Goal: Communication & Community: Answer question/provide support

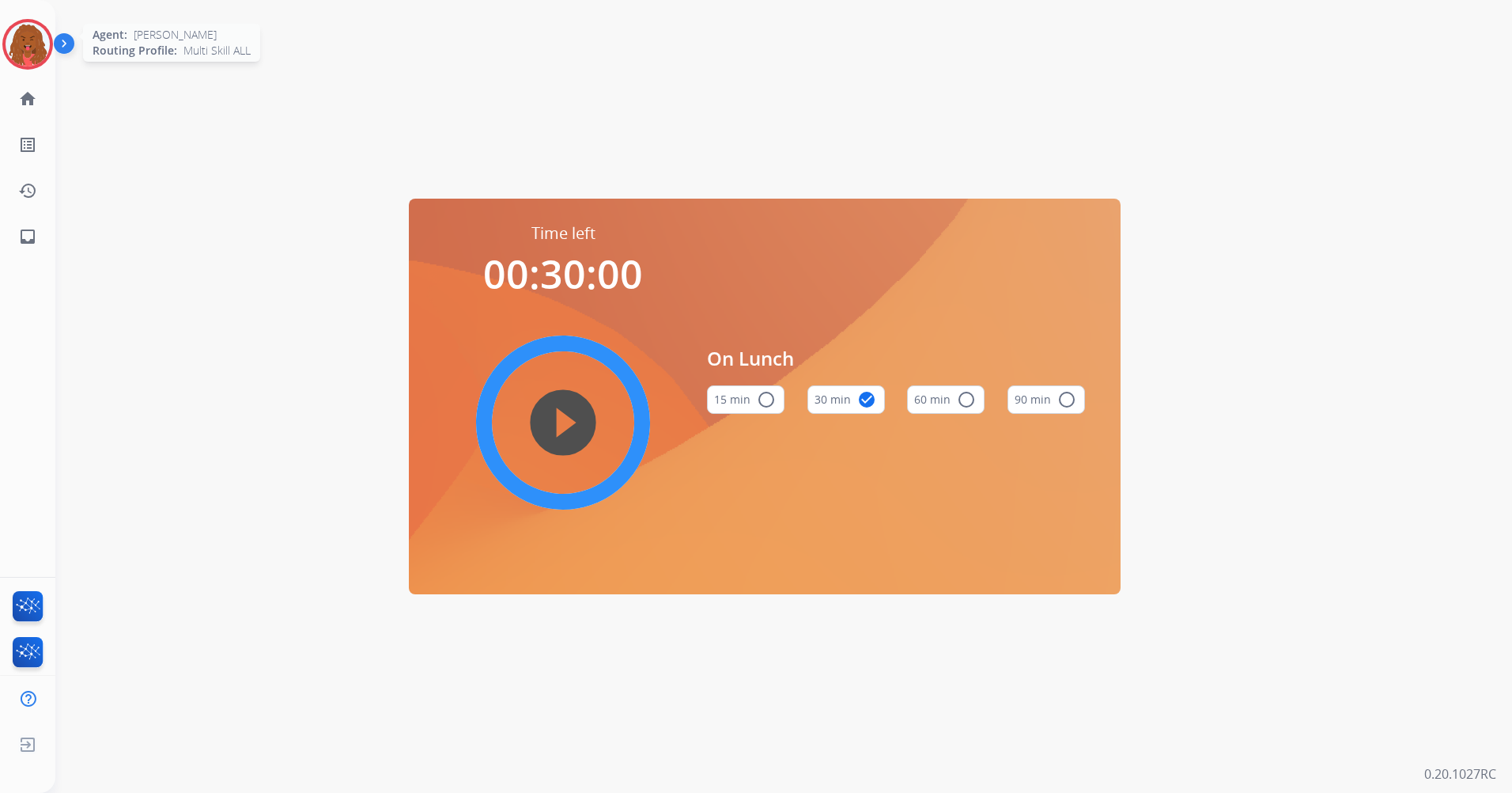
click at [11, 32] on img at bounding box center [28, 44] width 44 height 44
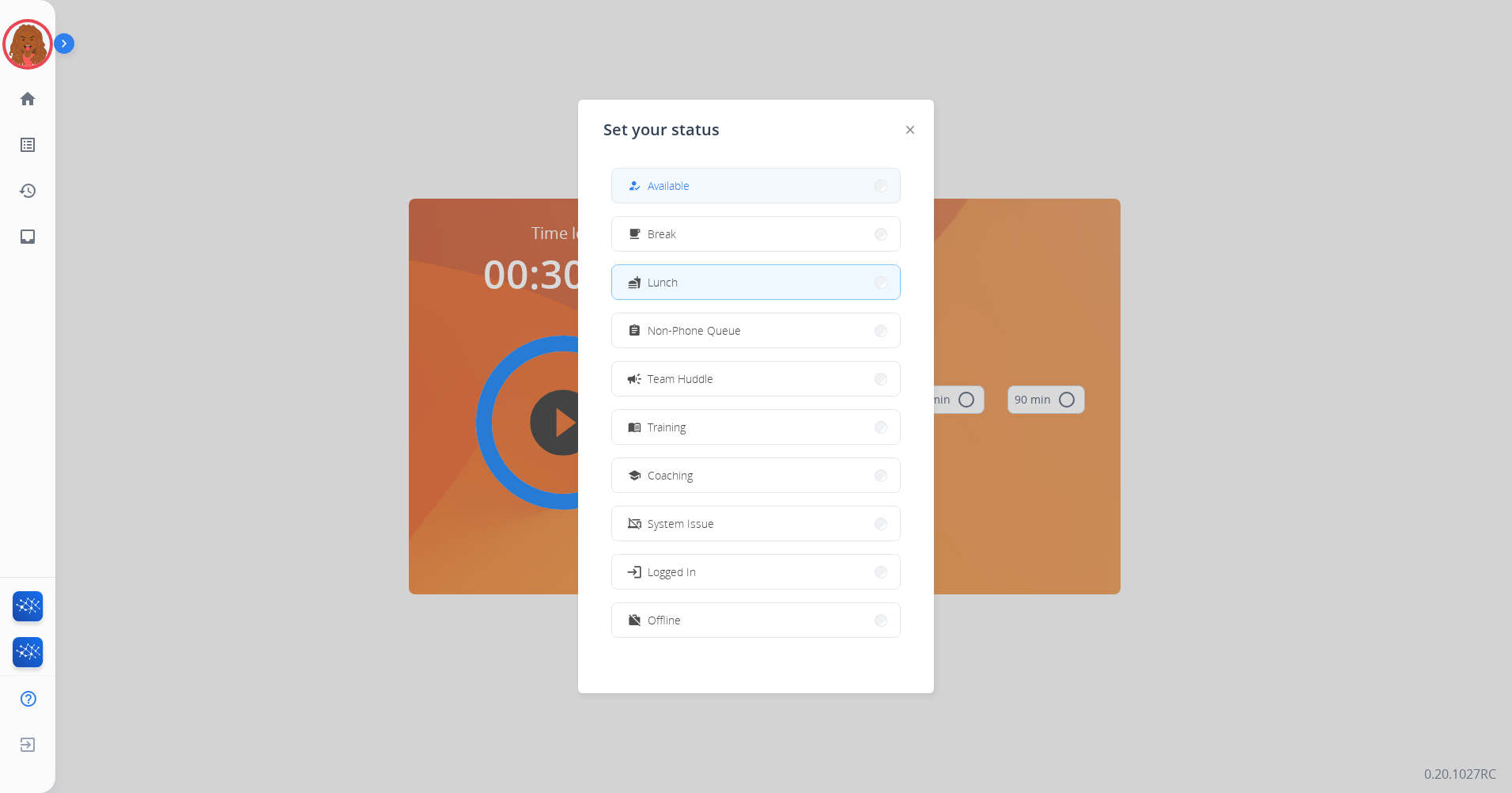
click at [829, 192] on button "how_to_reg Available" at bounding box center [755, 185] width 288 height 34
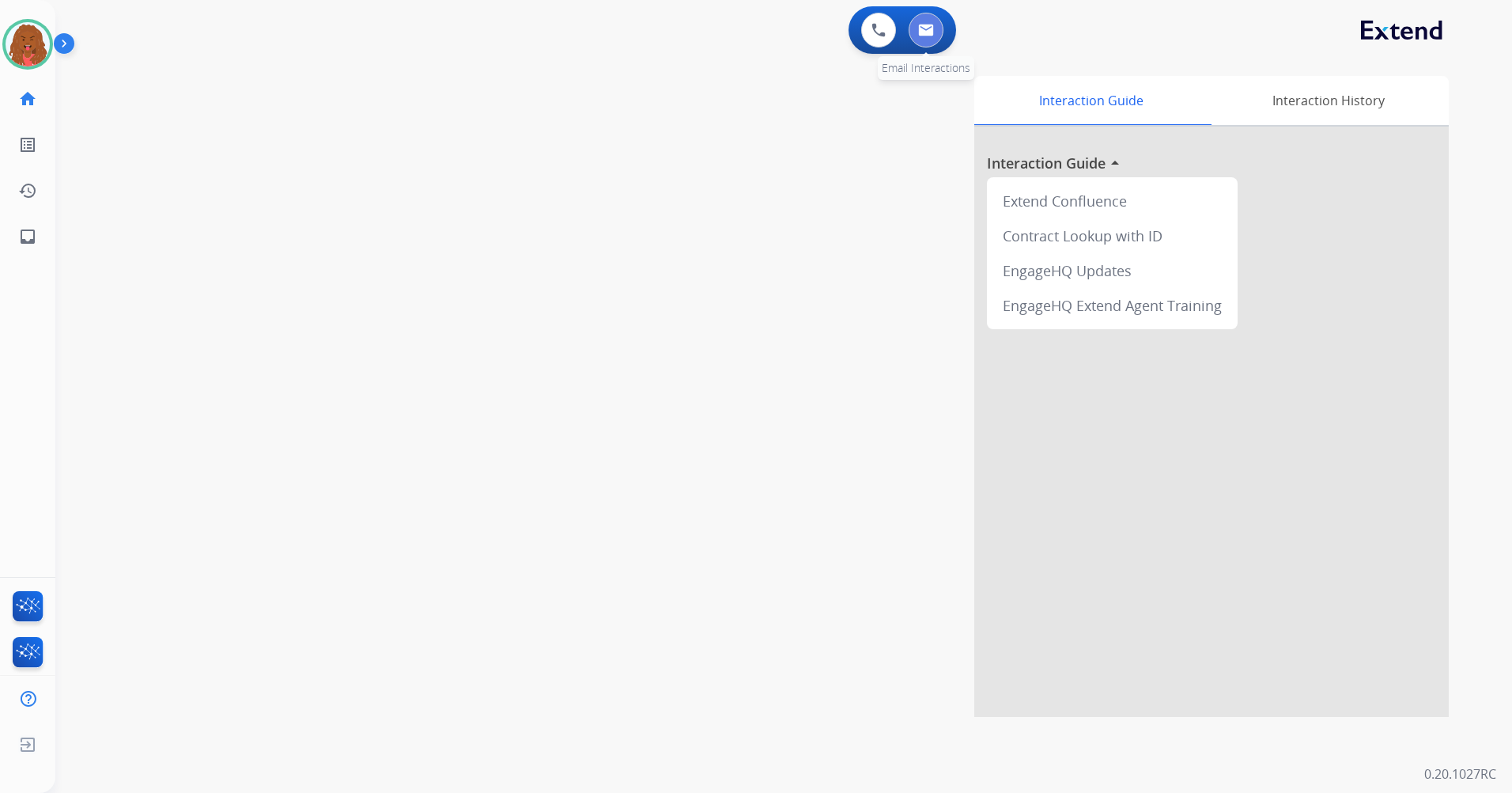
click at [939, 24] on button at bounding box center [926, 30] width 35 height 35
select select "**********"
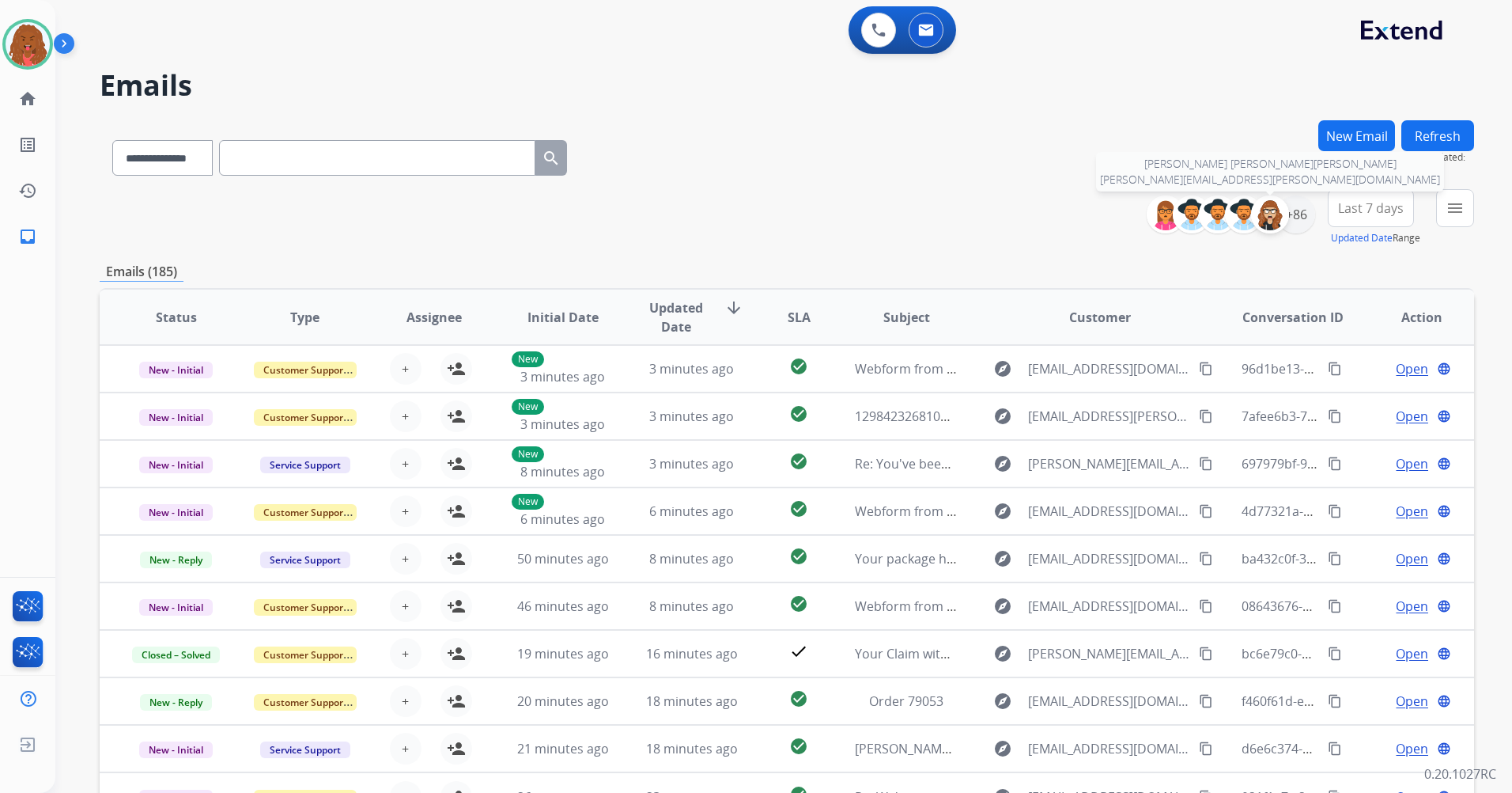
click at [1286, 219] on div at bounding box center [1270, 215] width 38 height 38
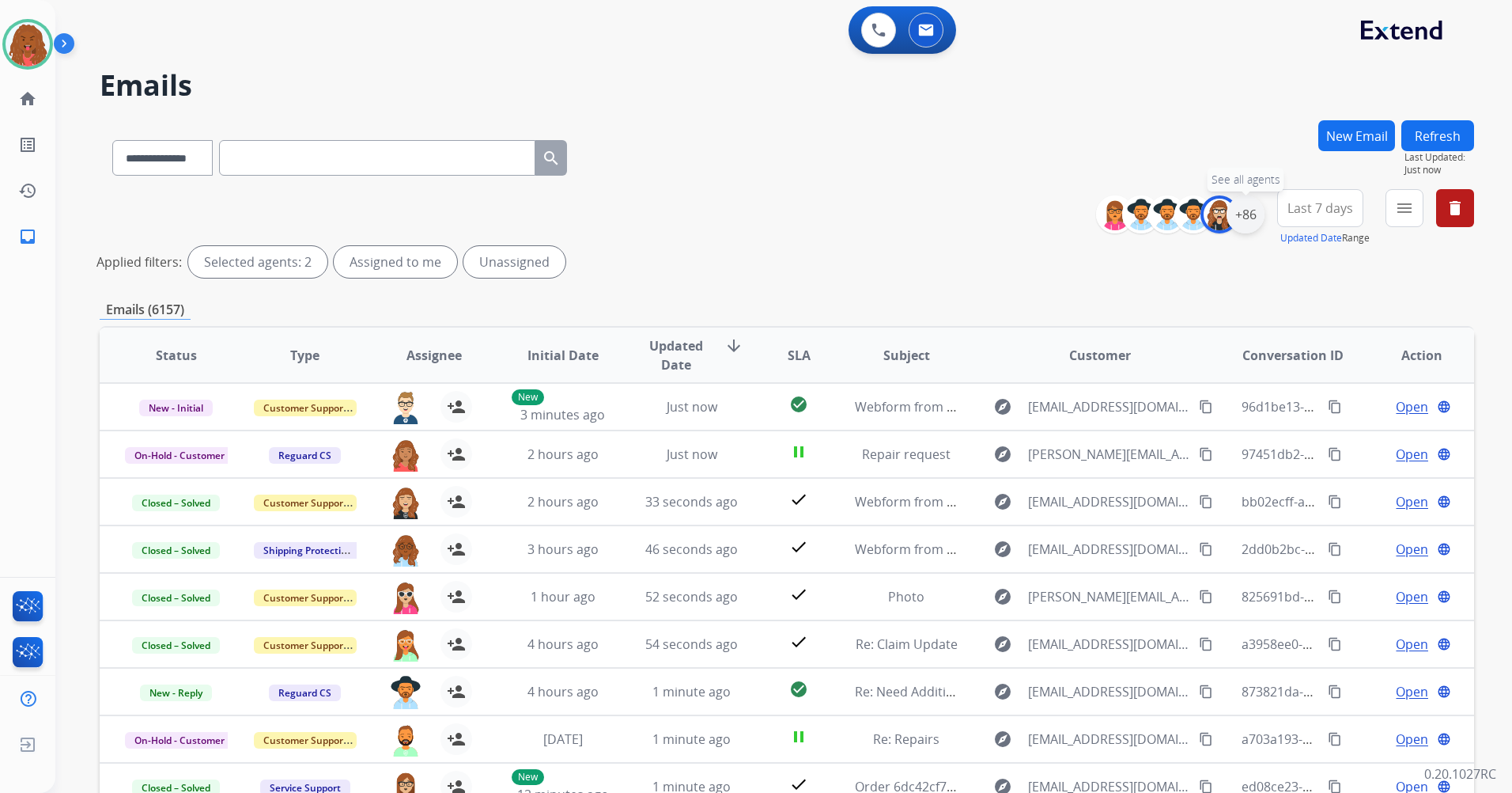
click at [1237, 220] on div "+86" at bounding box center [1245, 215] width 38 height 38
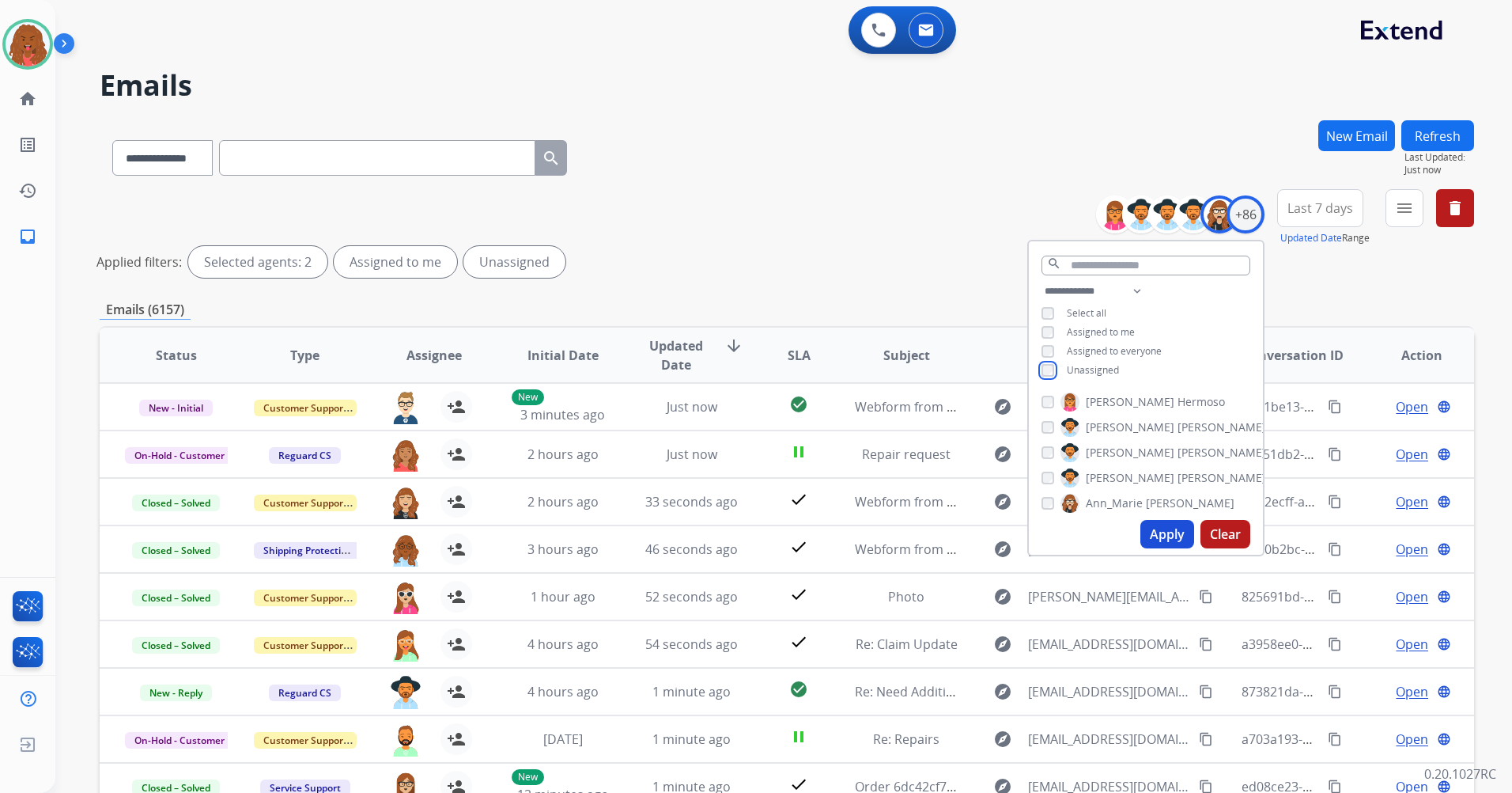
click at [1055, 368] on div "Unassigned" at bounding box center [1080, 370] width 77 height 13
click at [1151, 537] on button "Apply" at bounding box center [1167, 534] width 53 height 29
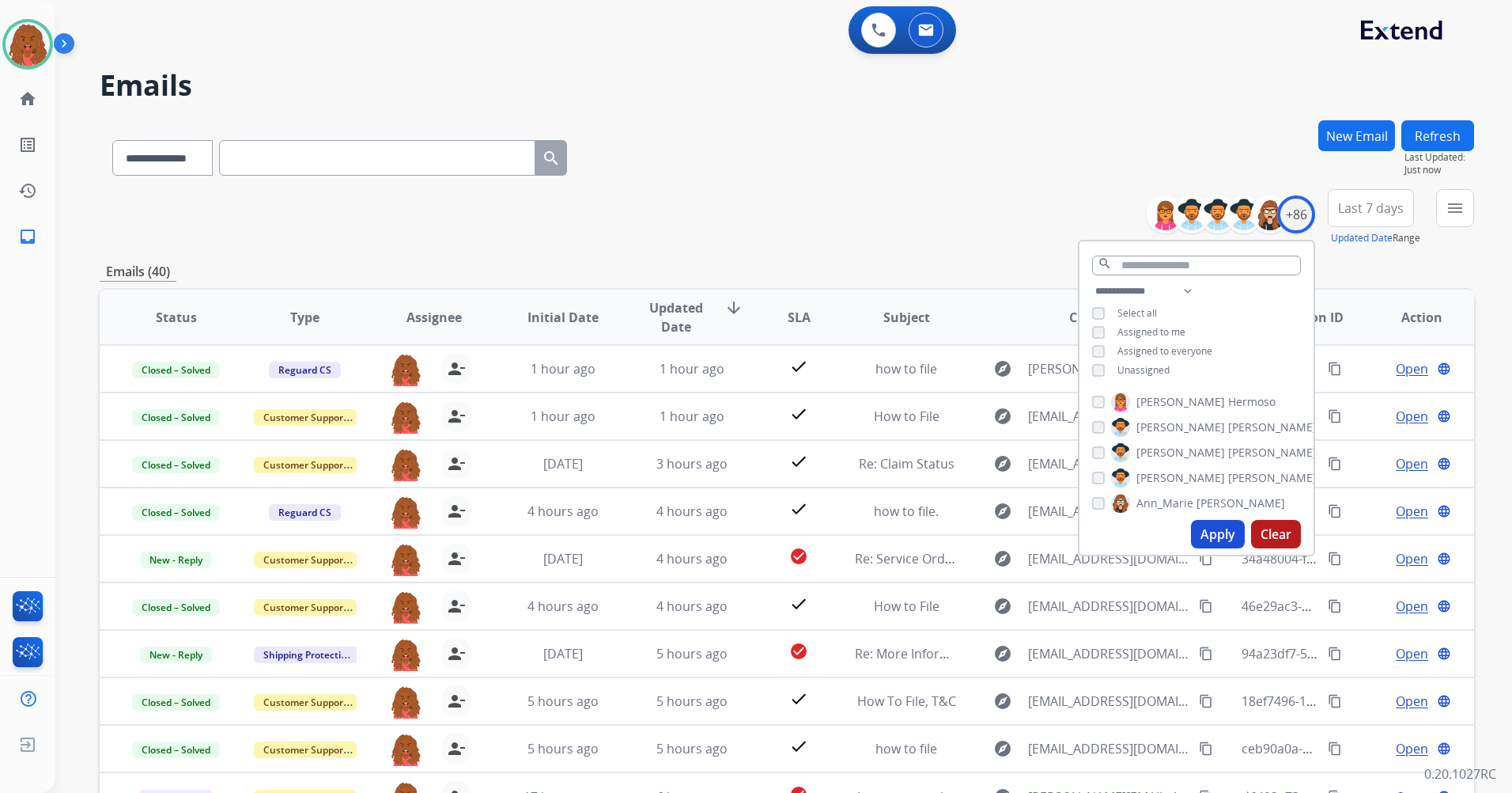
drag, startPoint x: 1468, startPoint y: 231, endPoint x: 1460, endPoint y: 225, distance: 10.0
click at [1467, 231] on div "menu Type Claims Adjudication Customer Support Escalation Service Support Shipp…" at bounding box center [1455, 218] width 38 height 57
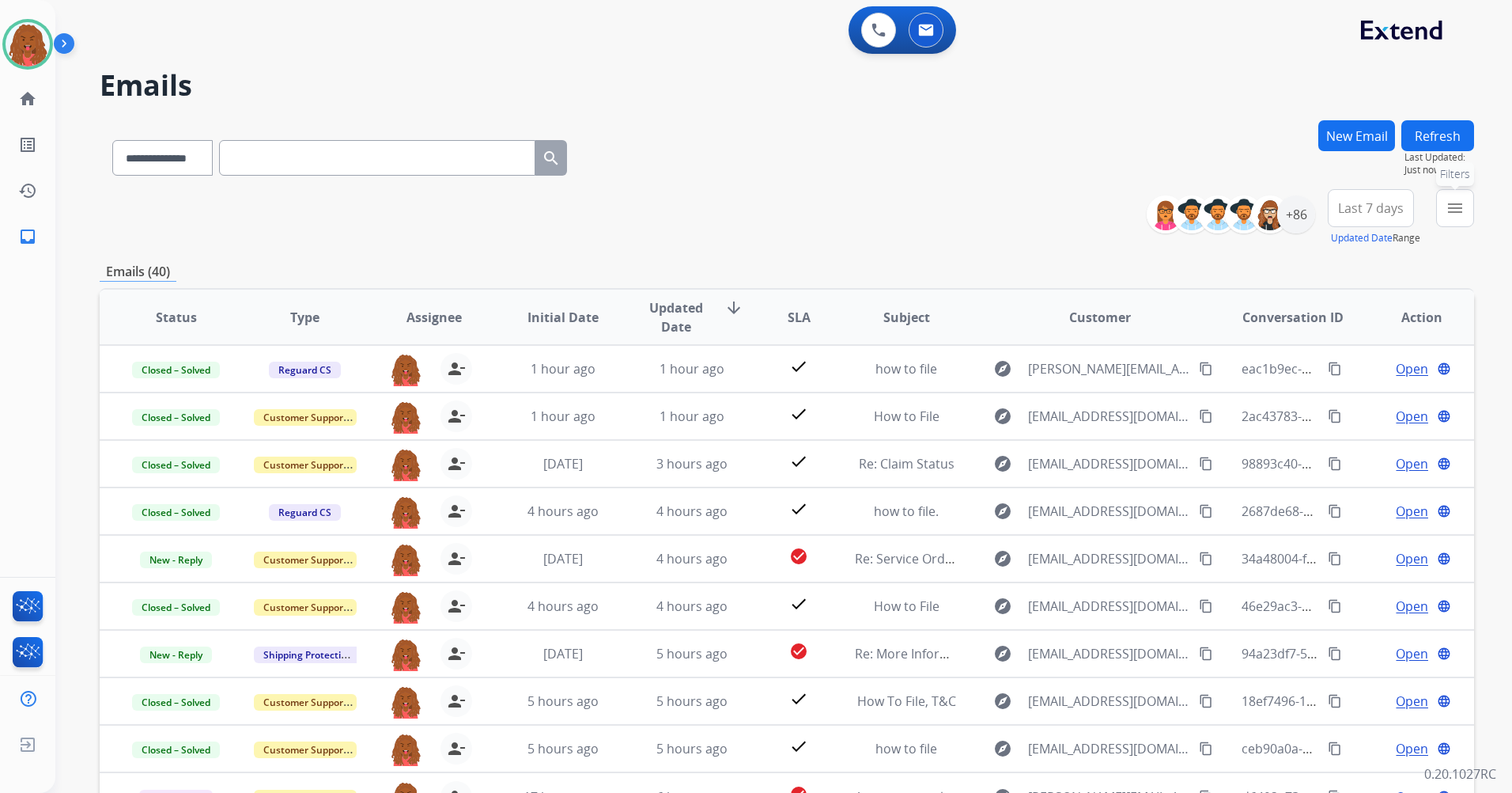
click at [1455, 220] on button "menu Filters" at bounding box center [1455, 208] width 38 height 38
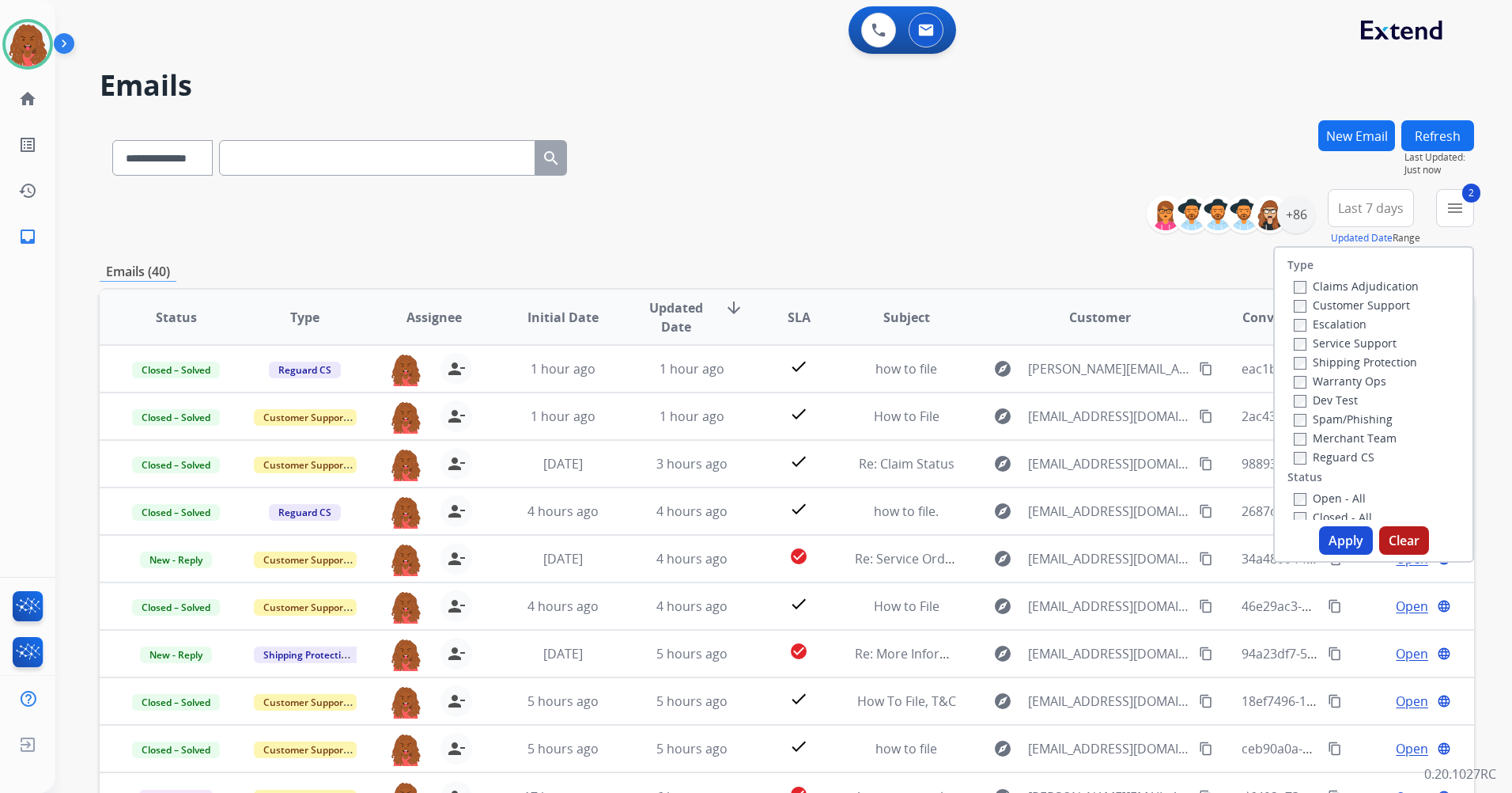
click at [1290, 371] on div "Claims Adjudication Customer Support Escalation Service Support Shipping Protec…" at bounding box center [1353, 371] width 131 height 190
click at [1327, 534] on button "Apply" at bounding box center [1346, 540] width 53 height 29
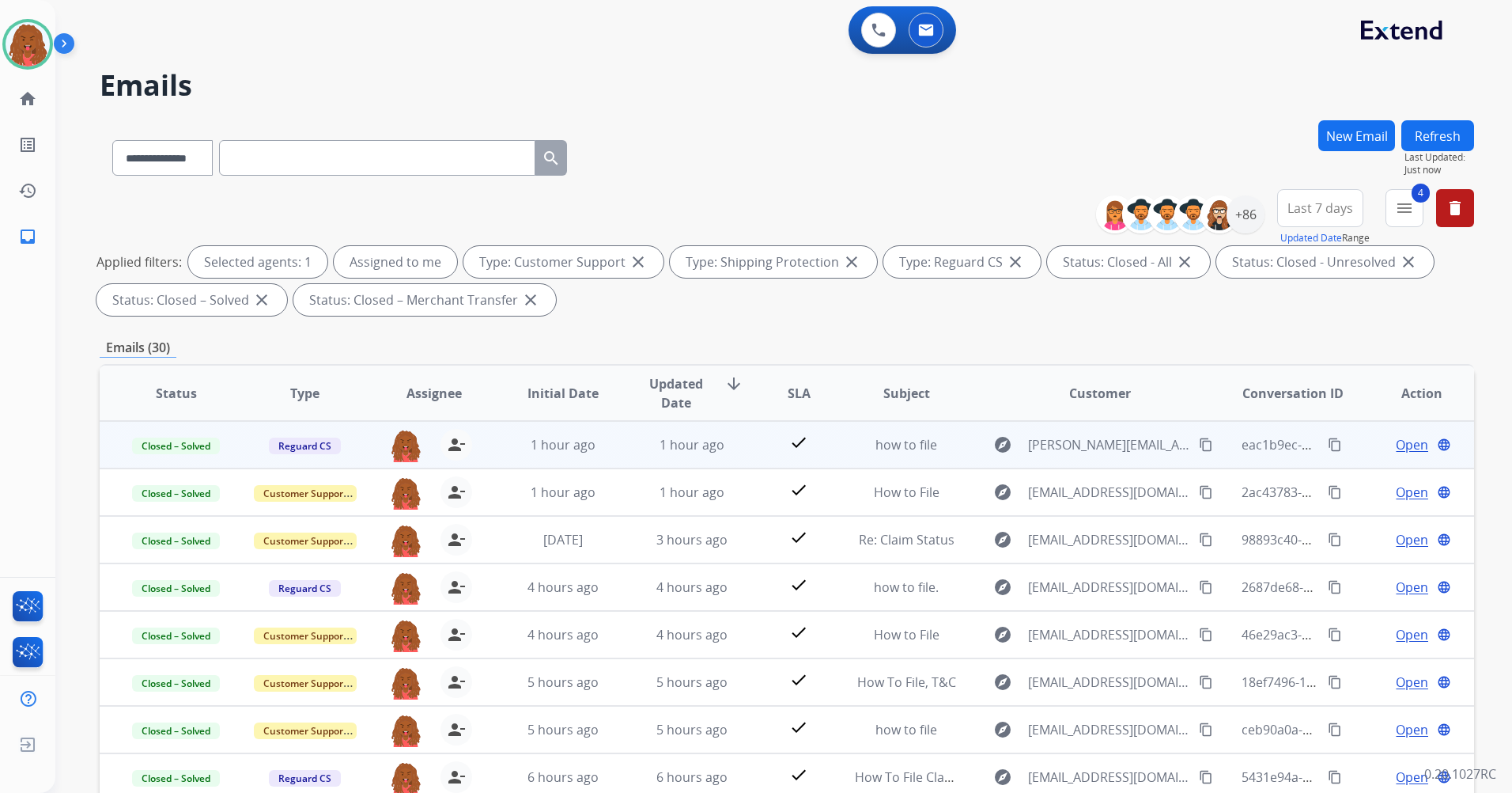
click at [1328, 445] on mat-icon "content_copy" at bounding box center [1335, 445] width 14 height 14
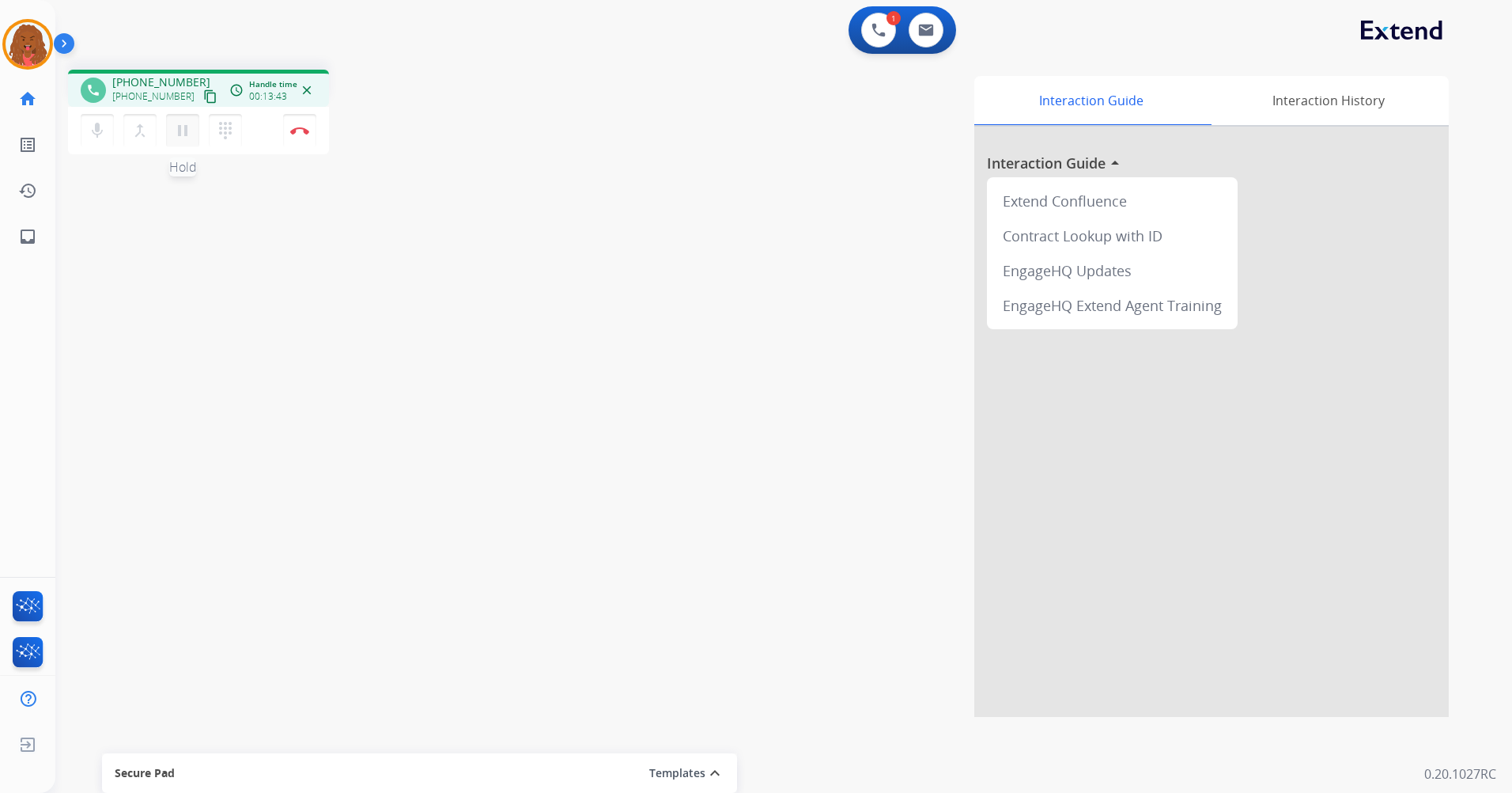
click at [178, 122] on mat-icon "pause" at bounding box center [182, 130] width 19 height 19
click at [126, 71] on div "phone [PHONE_NUMBER] [PHONE_NUMBER] content_copy access_time Call metrics Queue…" at bounding box center [199, 88] width 261 height 38
click at [169, 125] on button "play_arrow Hold" at bounding box center [183, 131] width 34 height 34
click at [936, 34] on button at bounding box center [926, 30] width 35 height 35
select select "**********"
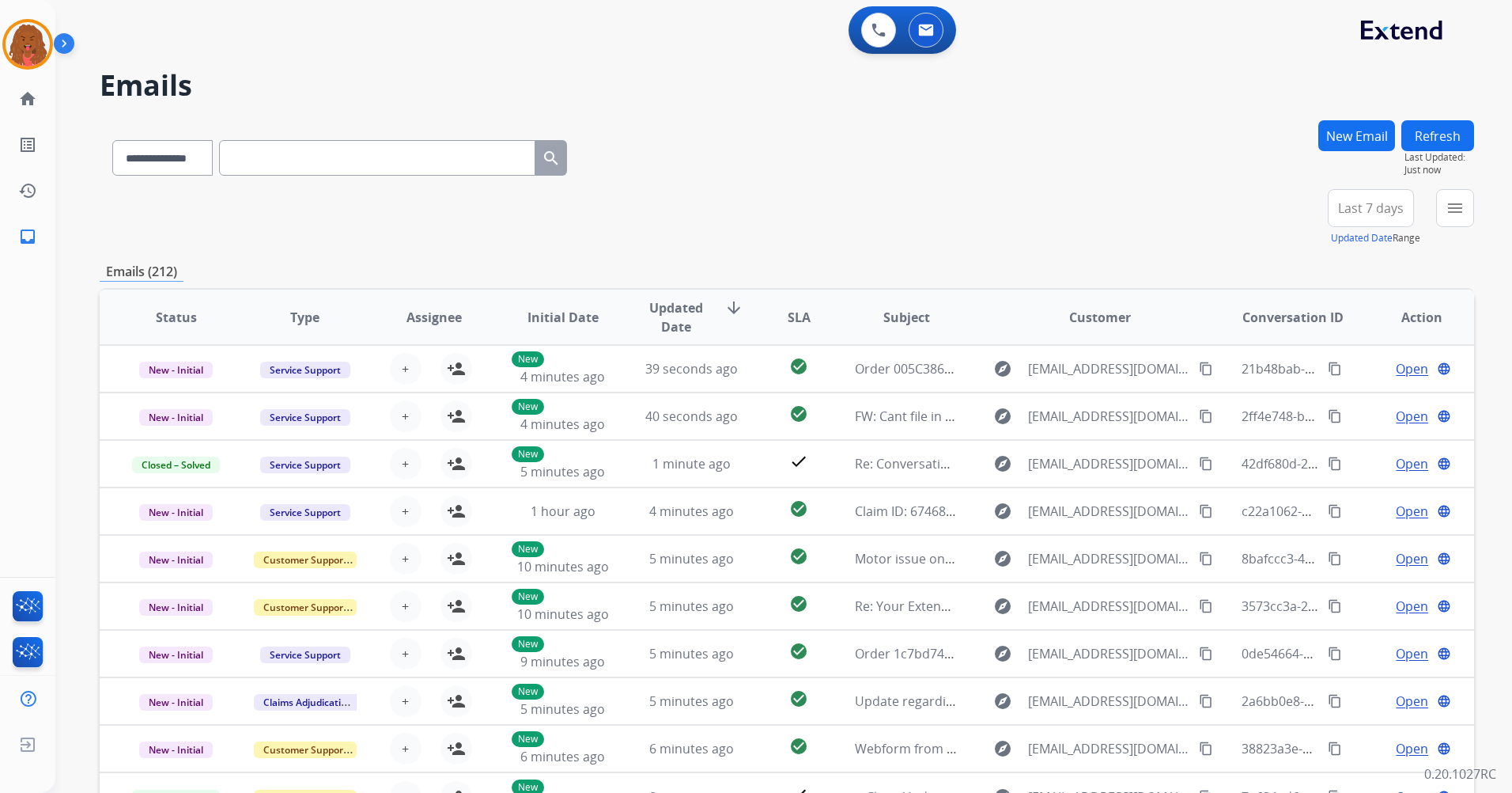
click at [1317, 143] on div "**********" at bounding box center [787, 155] width 1375 height 69
click at [1338, 132] on button "New Email" at bounding box center [1357, 135] width 77 height 31
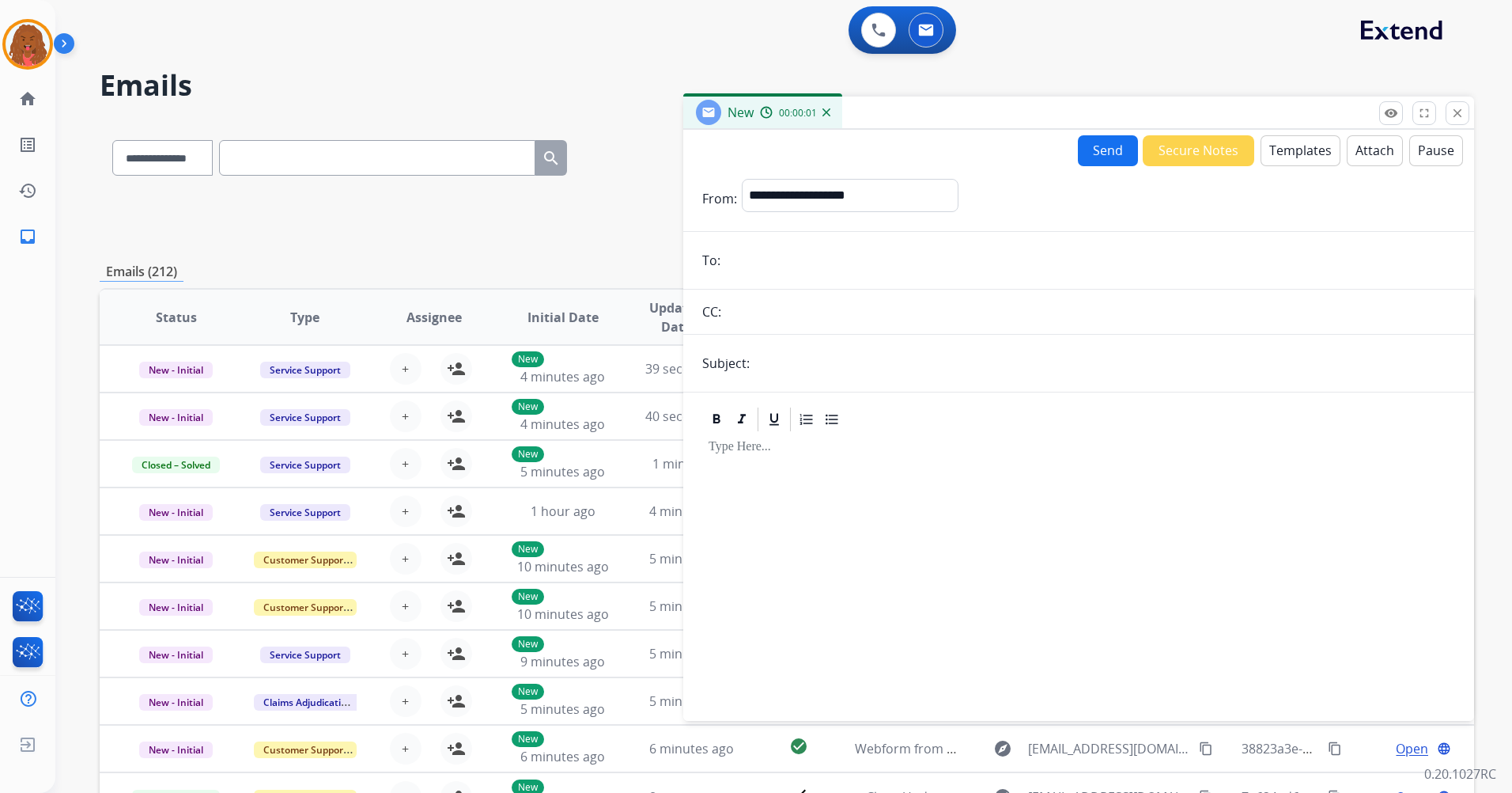
click at [1285, 153] on button "Templates" at bounding box center [1301, 150] width 80 height 31
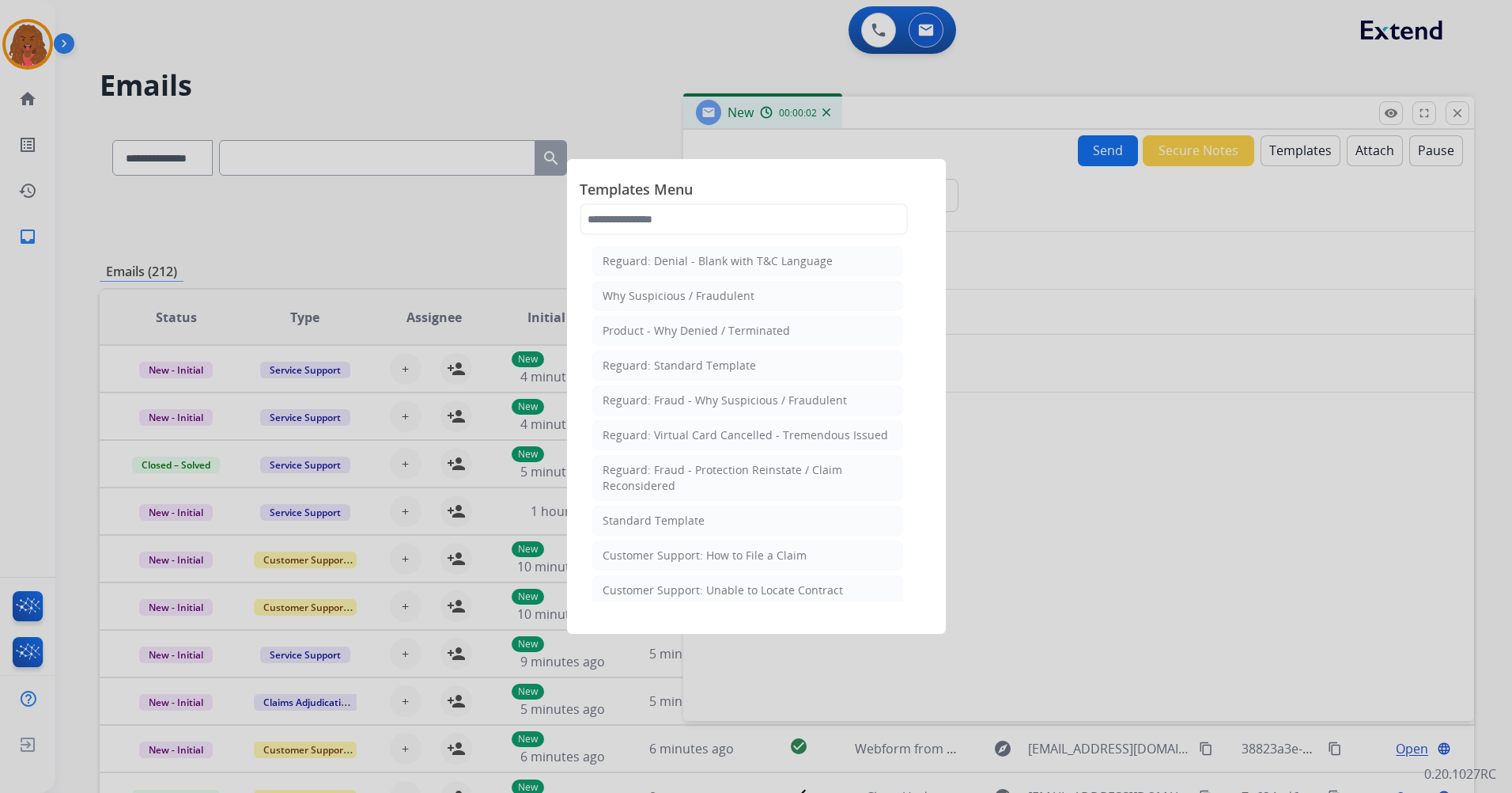
drag, startPoint x: 705, startPoint y: 564, endPoint x: 711, endPoint y: 540, distance: 24.7
click at [705, 561] on li "Customer Support: How to File a Claim" at bounding box center [747, 556] width 311 height 30
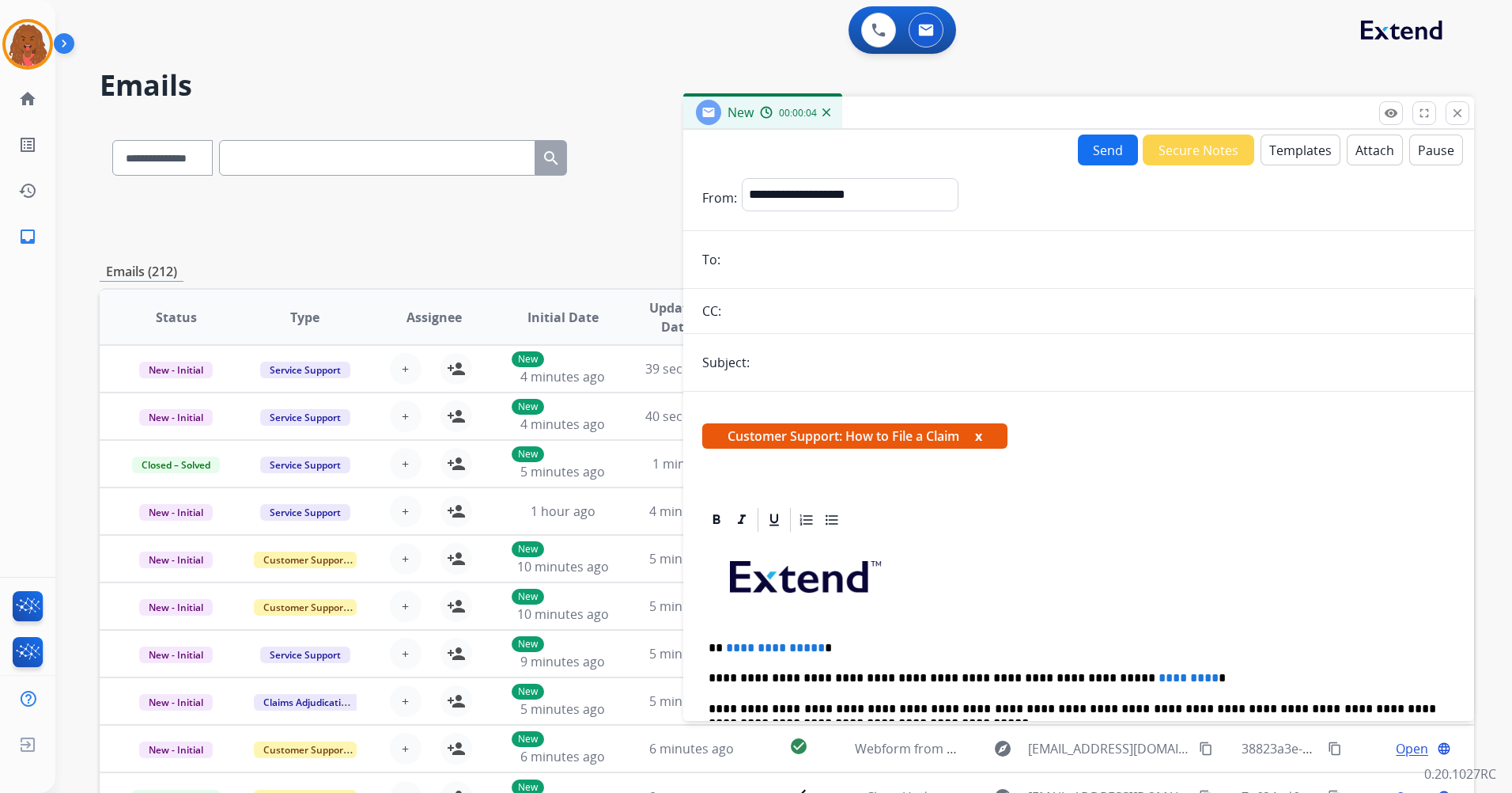
click at [759, 254] on input "email" at bounding box center [1090, 259] width 730 height 32
paste input "**********"
type input "**********"
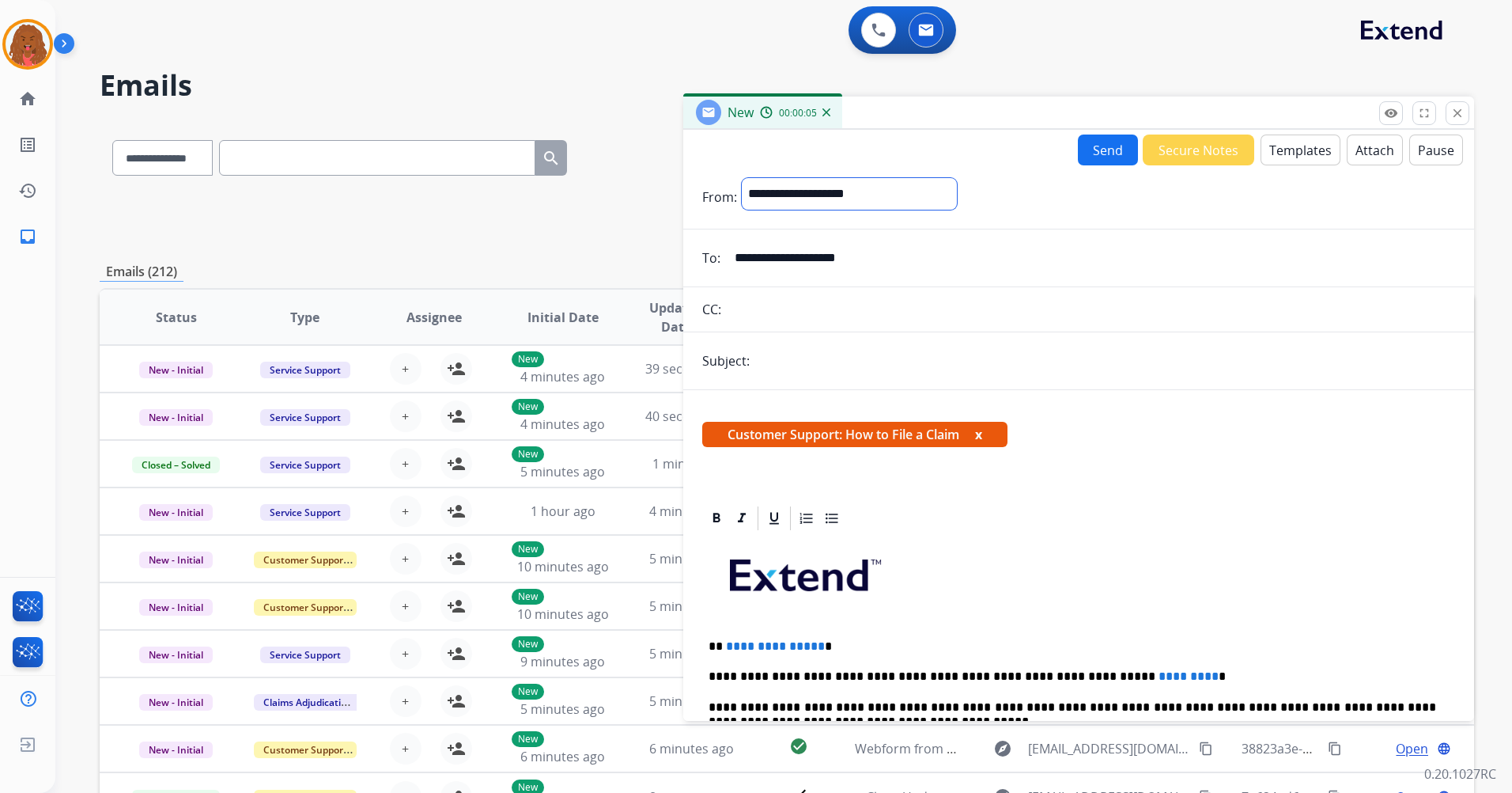
click at [909, 192] on select "**********" at bounding box center [850, 194] width 215 height 32
select select "**********"
click at [742, 178] on select "**********" at bounding box center [850, 194] width 215 height 32
click at [793, 347] on input "text" at bounding box center [1105, 363] width 701 height 32
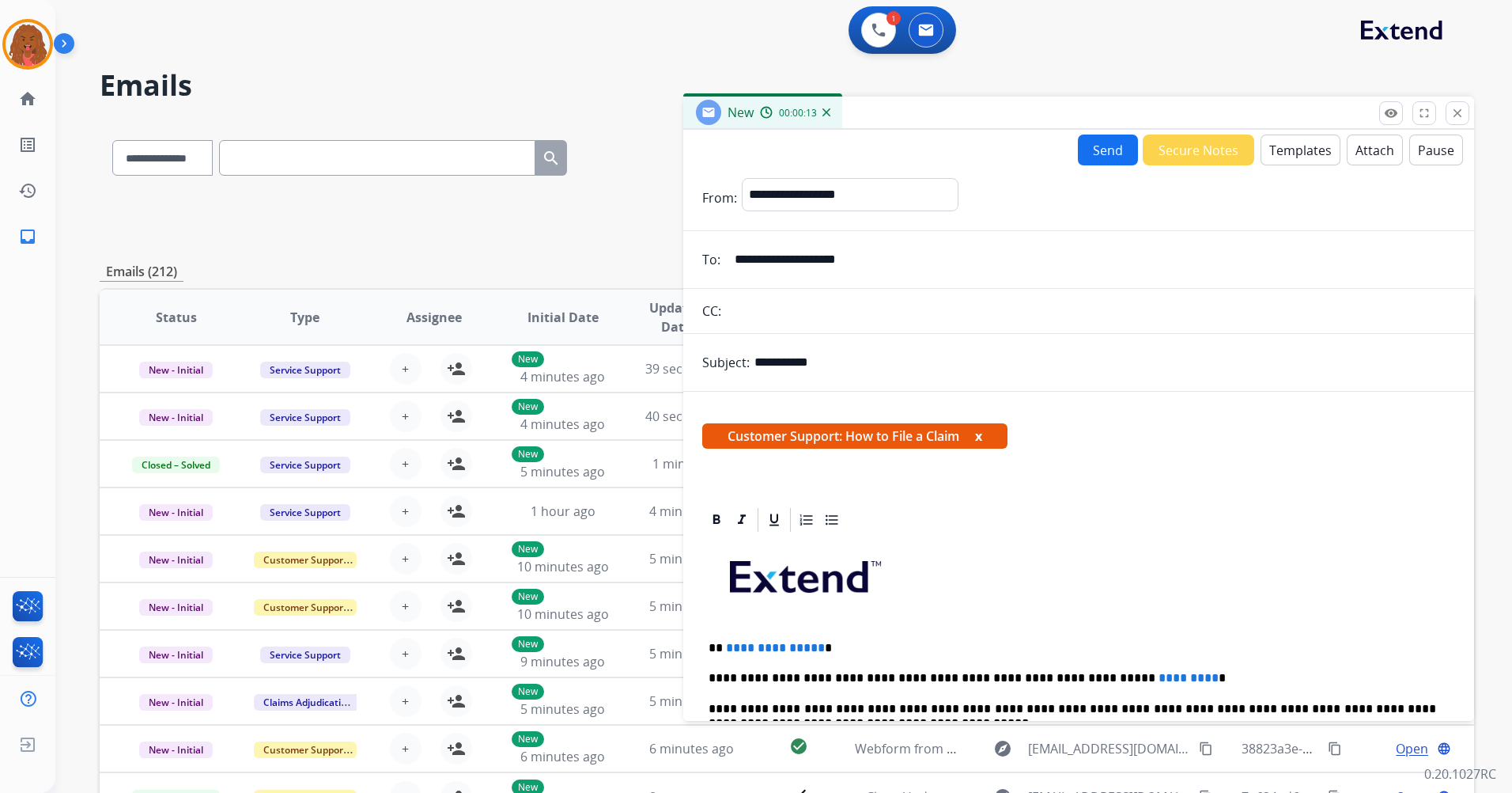
type input "**********"
click at [1122, 454] on div "Customer Support: How to File a Claim x" at bounding box center [1079, 442] width 753 height 38
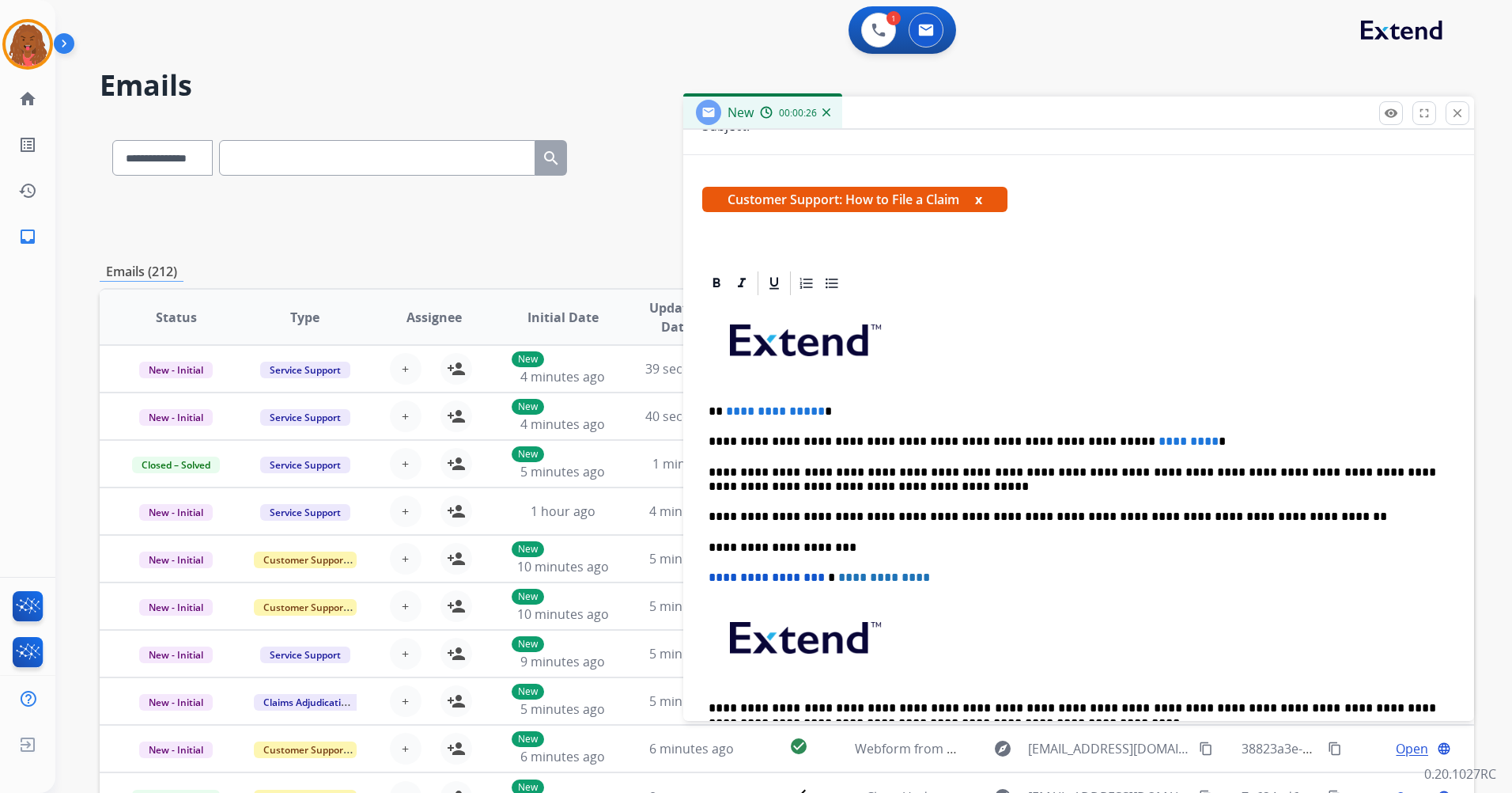
scroll to position [237, 0]
click at [830, 409] on p "**********" at bounding box center [1072, 410] width 727 height 14
click at [1142, 441] on p "**********" at bounding box center [1072, 441] width 727 height 14
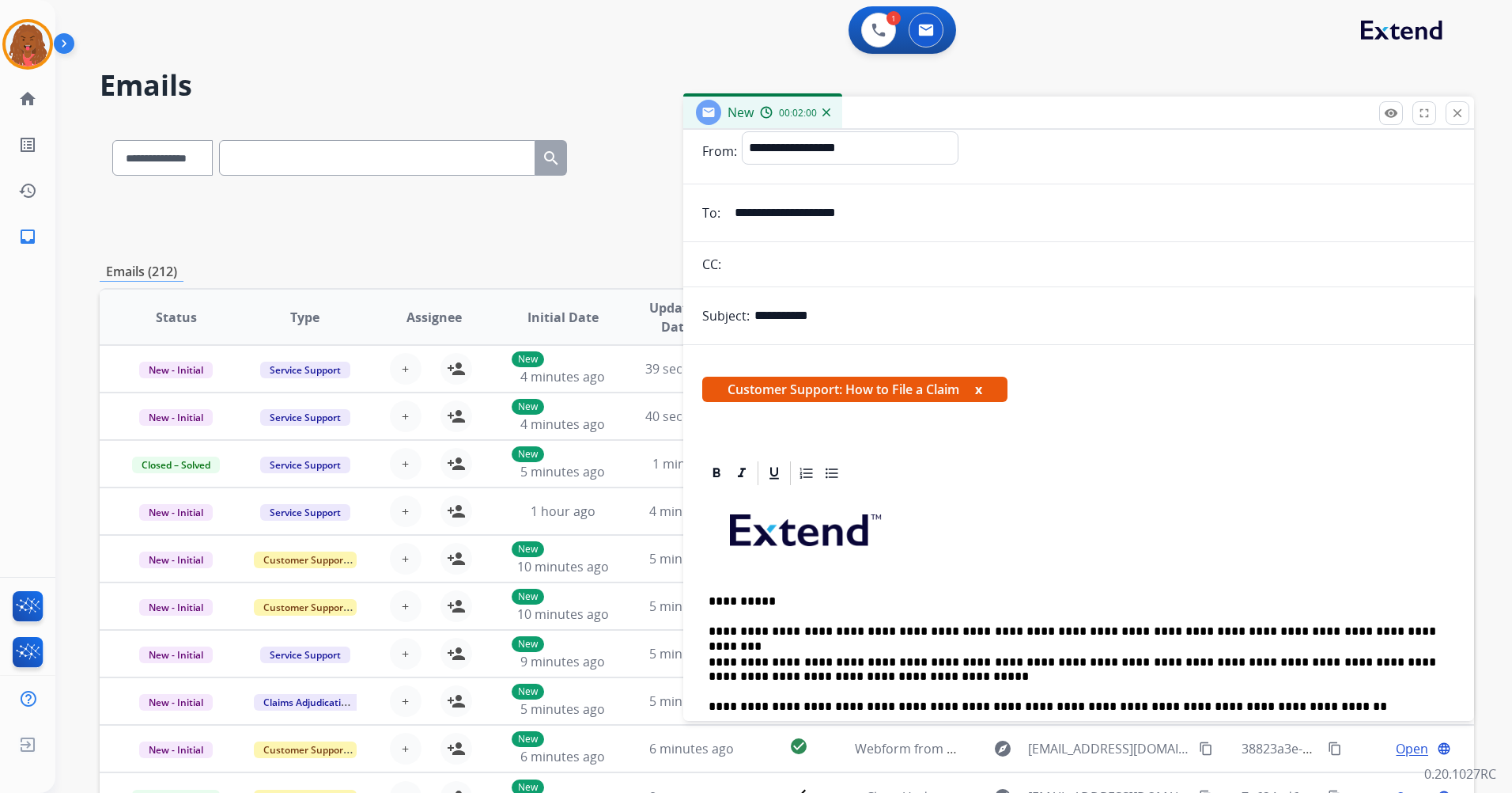
scroll to position [0, 0]
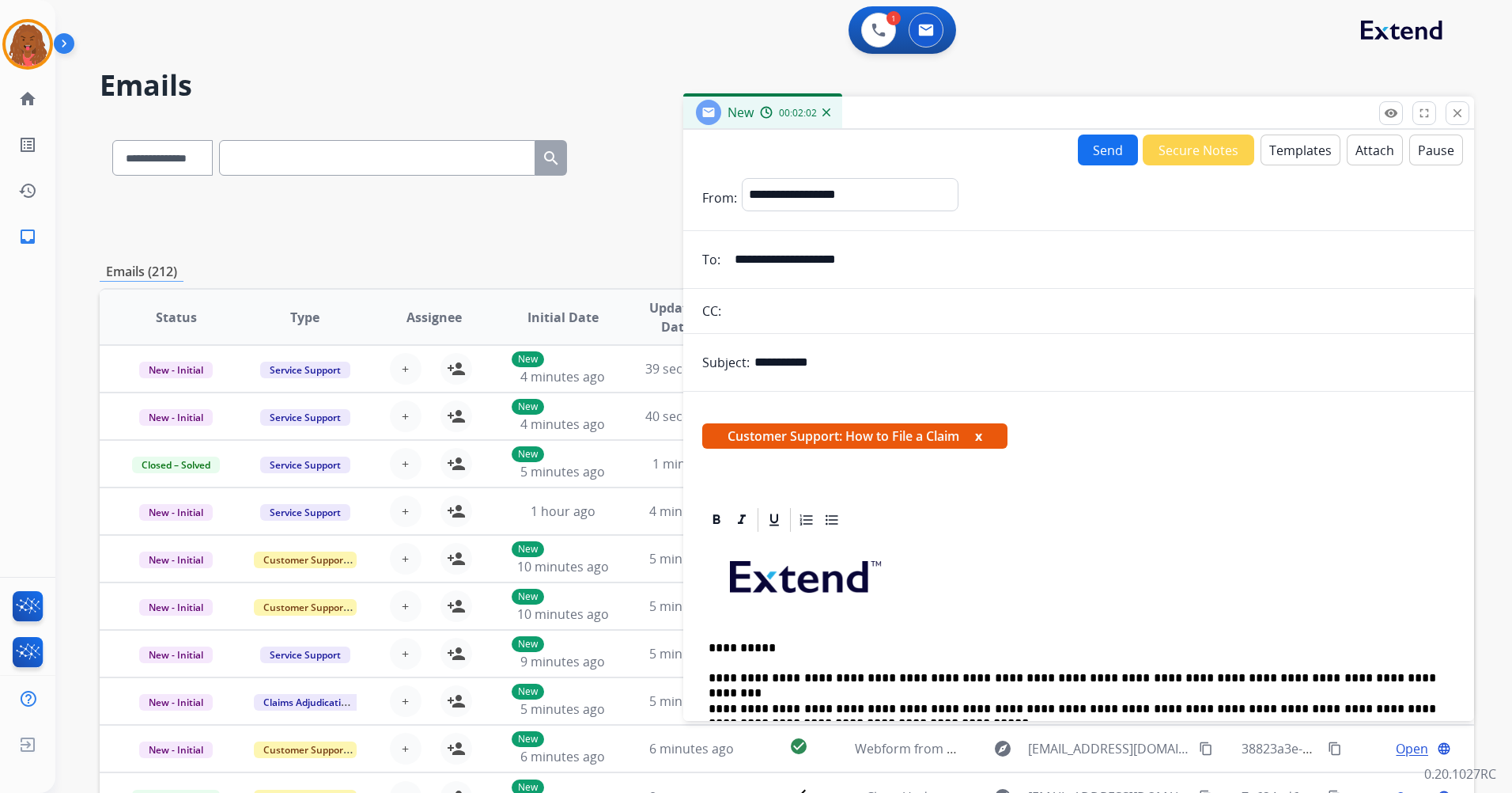
click at [1091, 141] on button "Send" at bounding box center [1108, 149] width 60 height 31
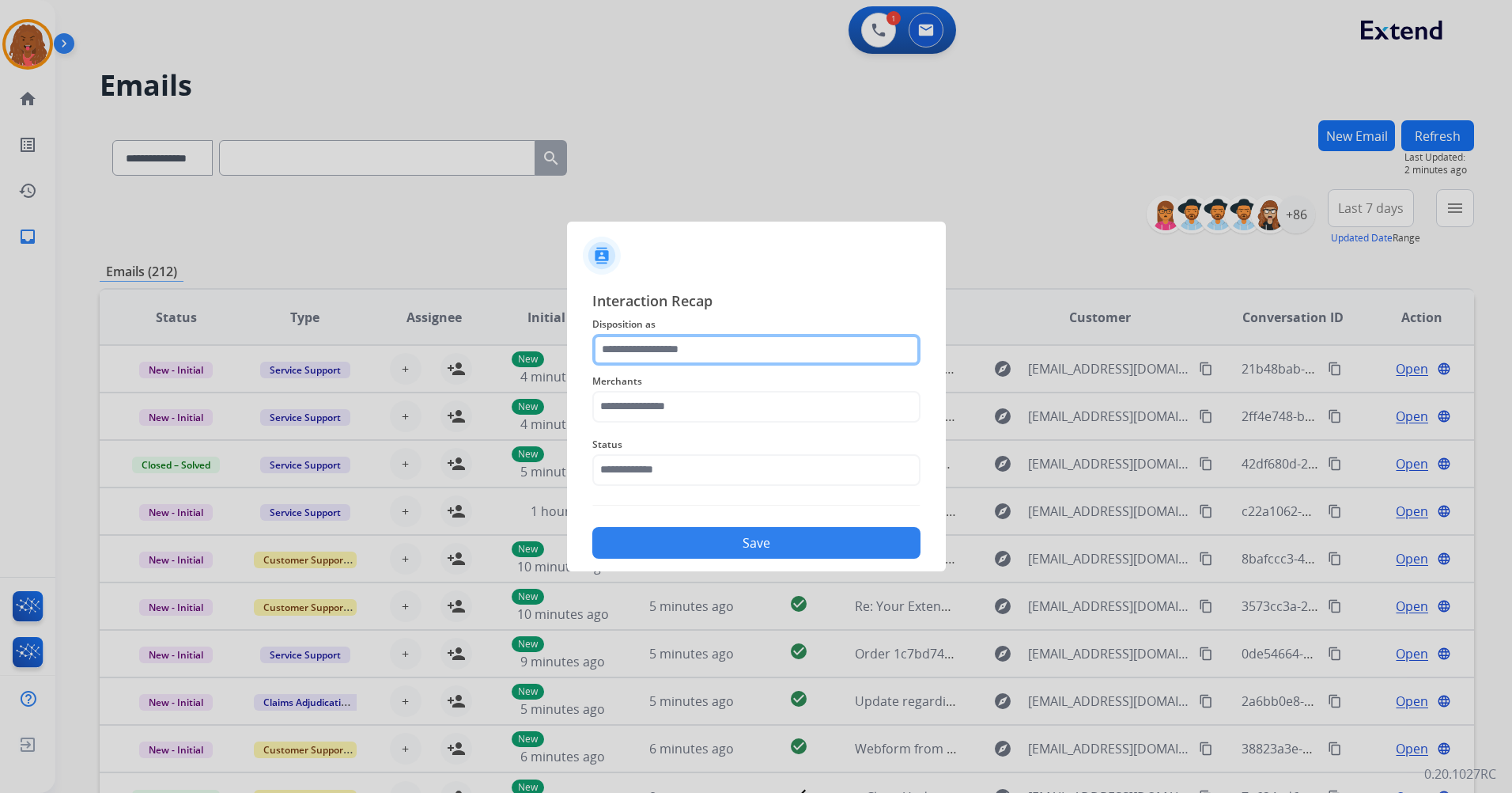
click at [714, 365] on div at bounding box center [756, 350] width 328 height 32
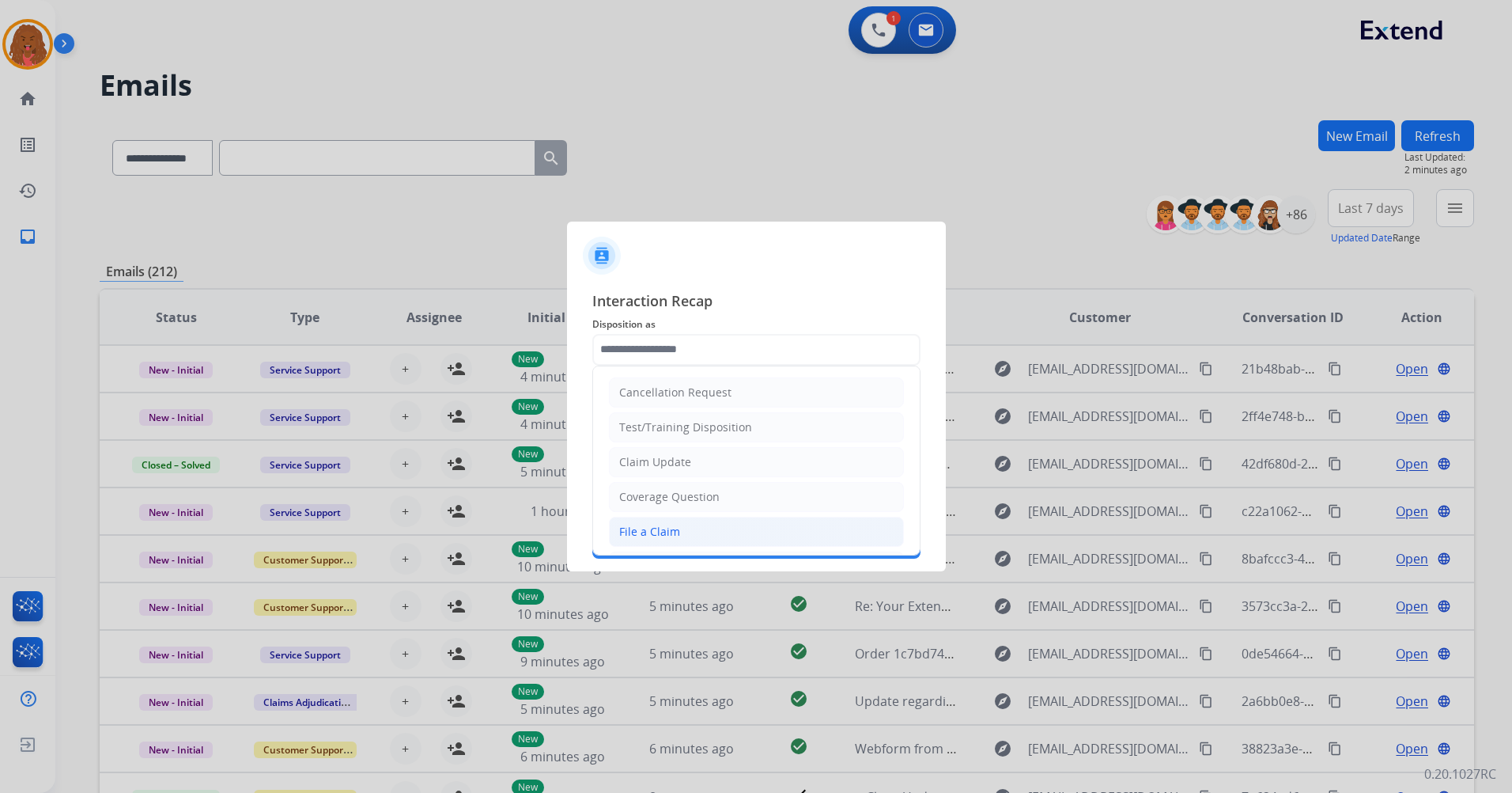
click at [720, 531] on li "File a Claim" at bounding box center [756, 532] width 295 height 30
type input "**********"
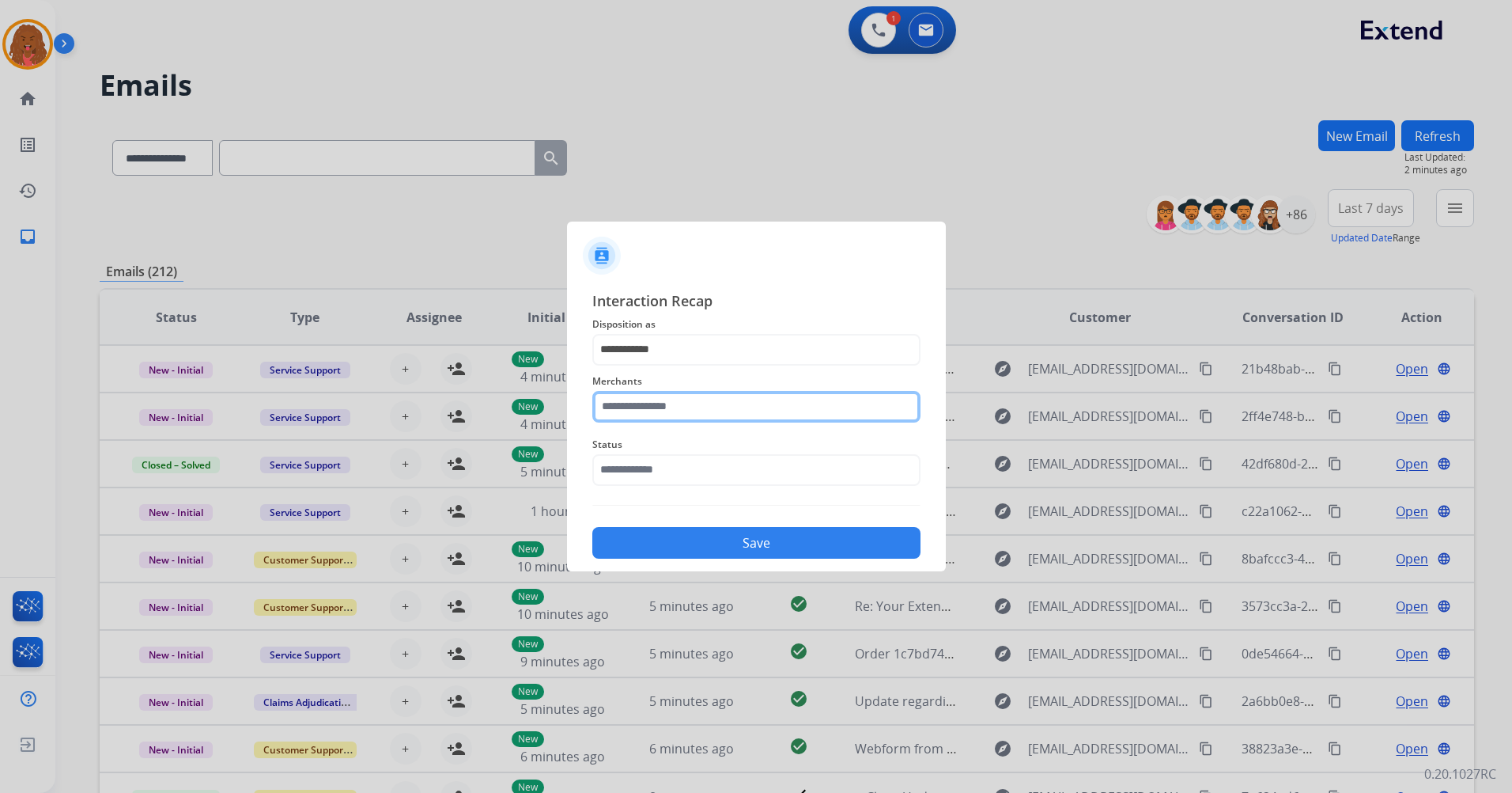
click at [682, 410] on input "text" at bounding box center [756, 406] width 328 height 32
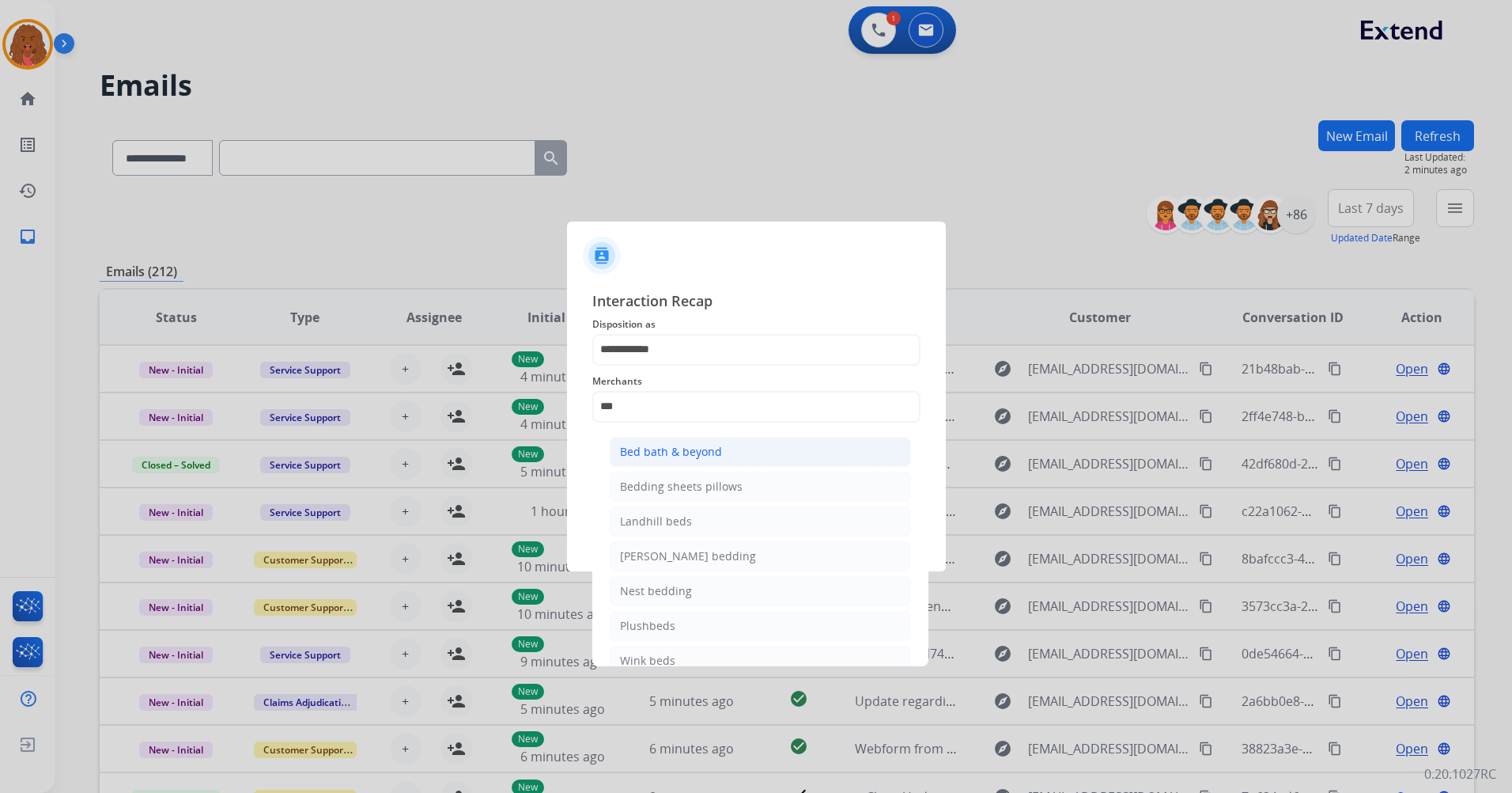
click at [726, 442] on li "Bed bath & beyond" at bounding box center [760, 452] width 301 height 30
type input "**********"
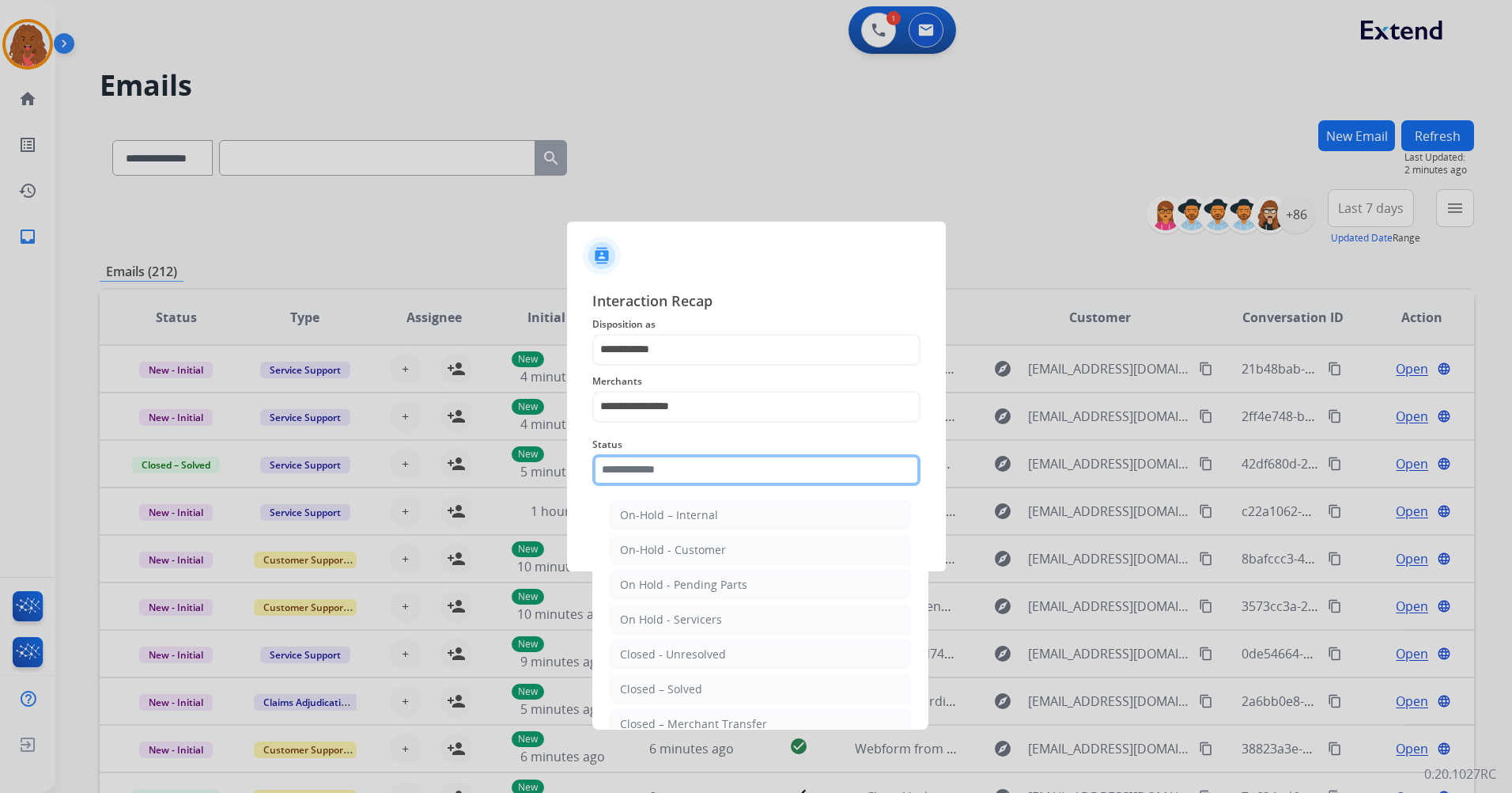
click at [663, 478] on input "text" at bounding box center [756, 470] width 328 height 32
click at [687, 693] on div "Closed – Solved" at bounding box center [660, 689] width 82 height 16
type input "**********"
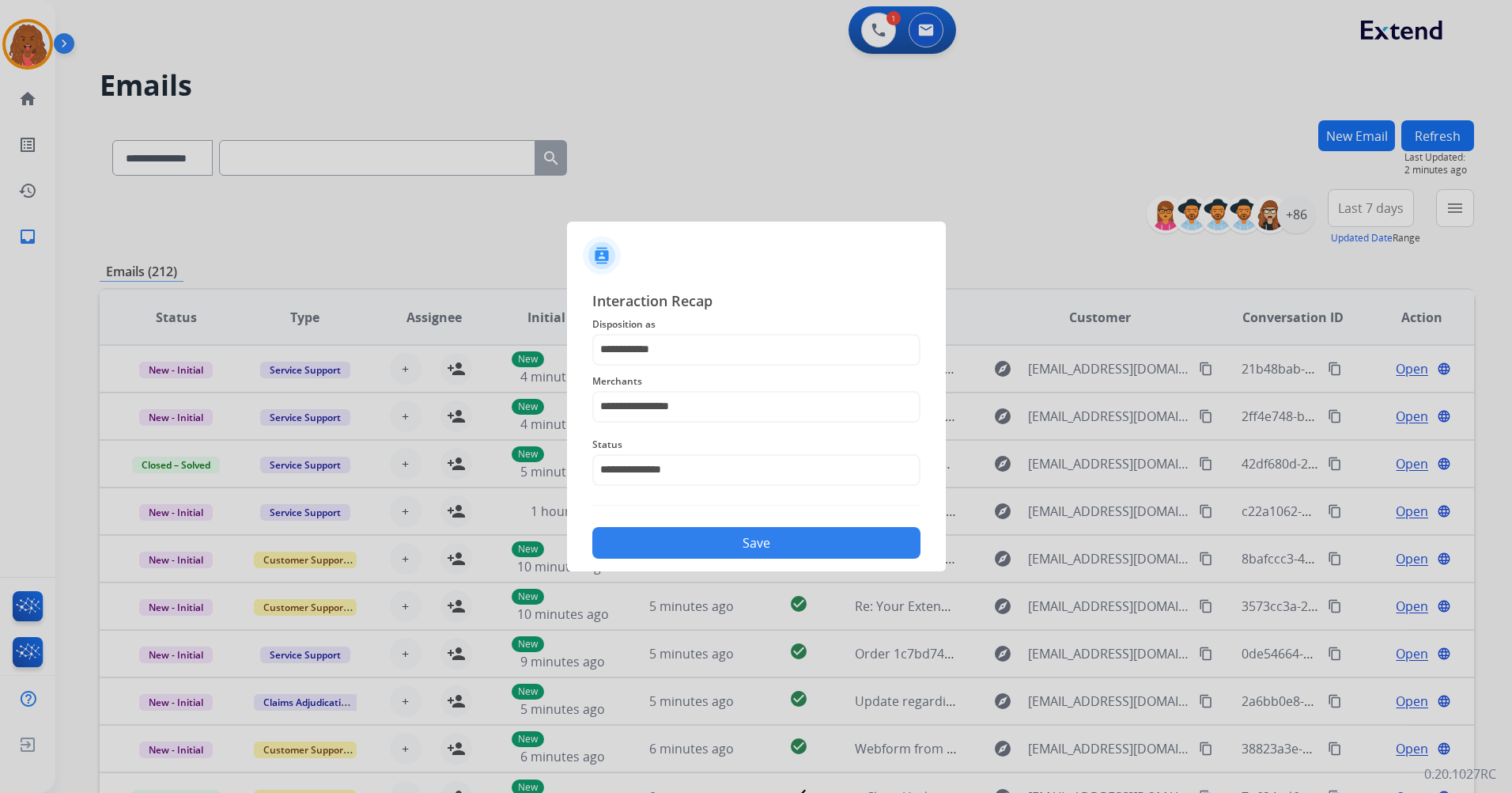
click at [766, 533] on button "Save" at bounding box center [756, 543] width 328 height 32
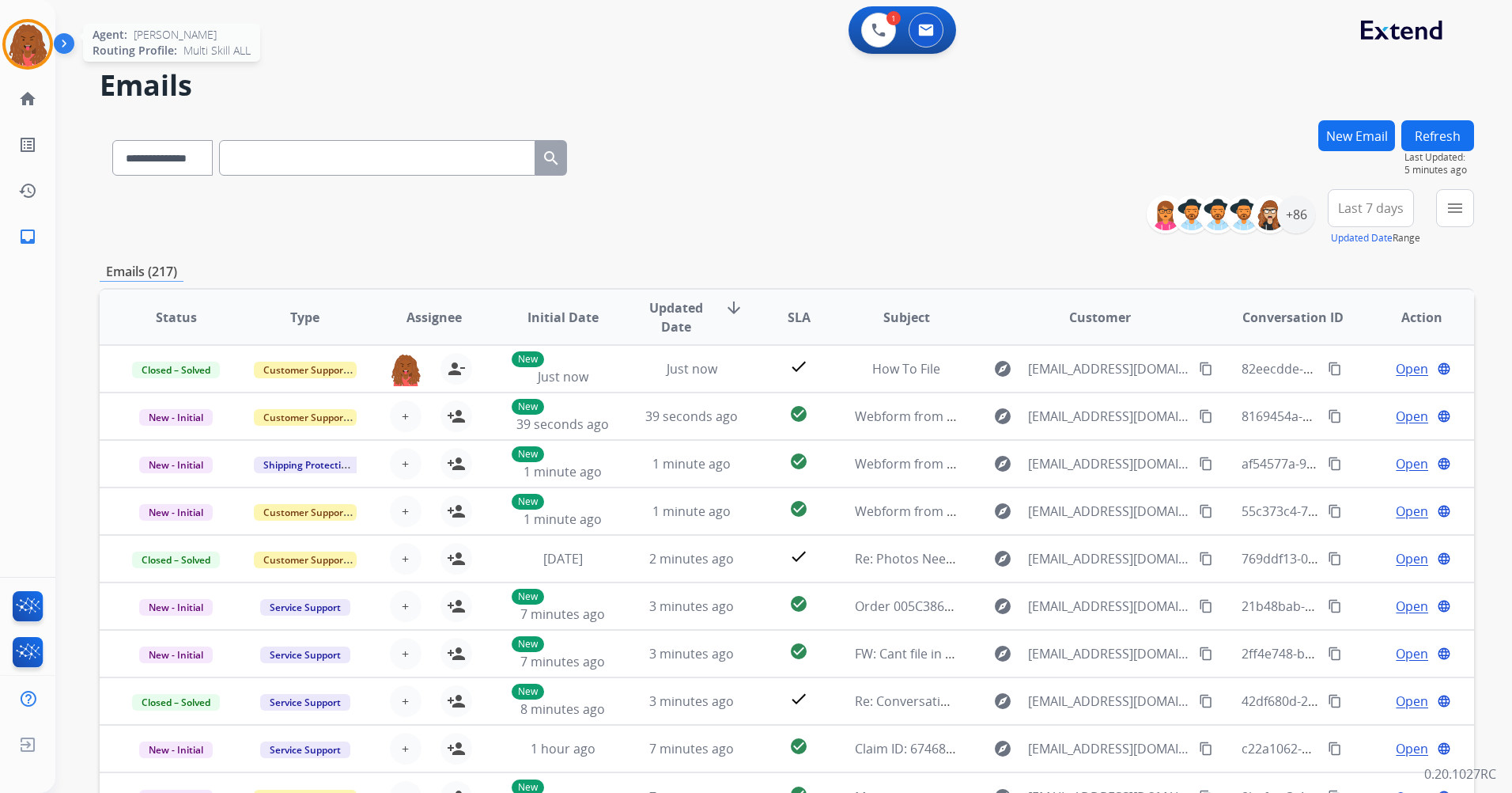
click at [38, 35] on img at bounding box center [28, 44] width 44 height 44
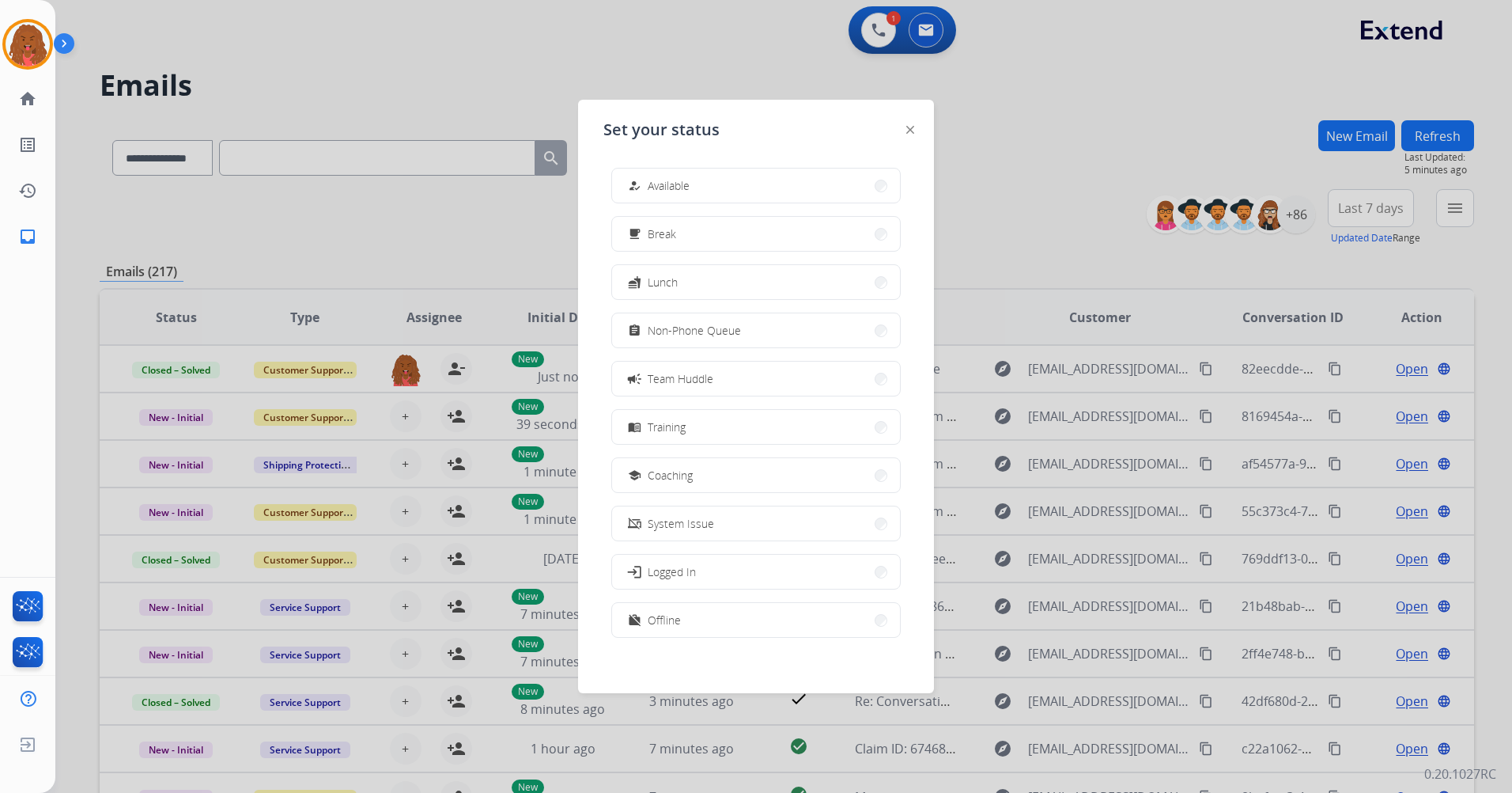
click at [718, 61] on div at bounding box center [756, 396] width 1512 height 793
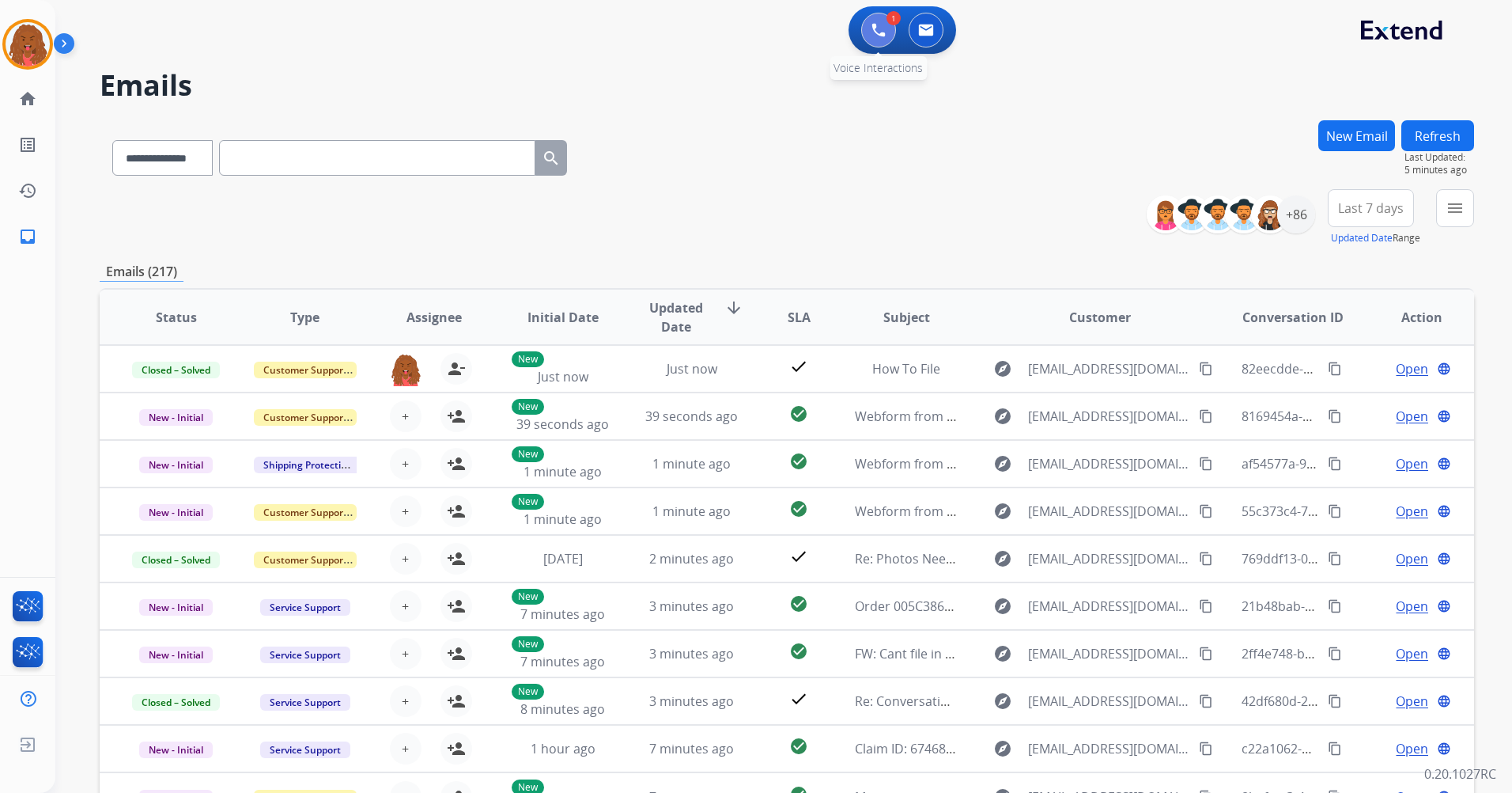
click at [871, 30] on button at bounding box center [879, 30] width 35 height 35
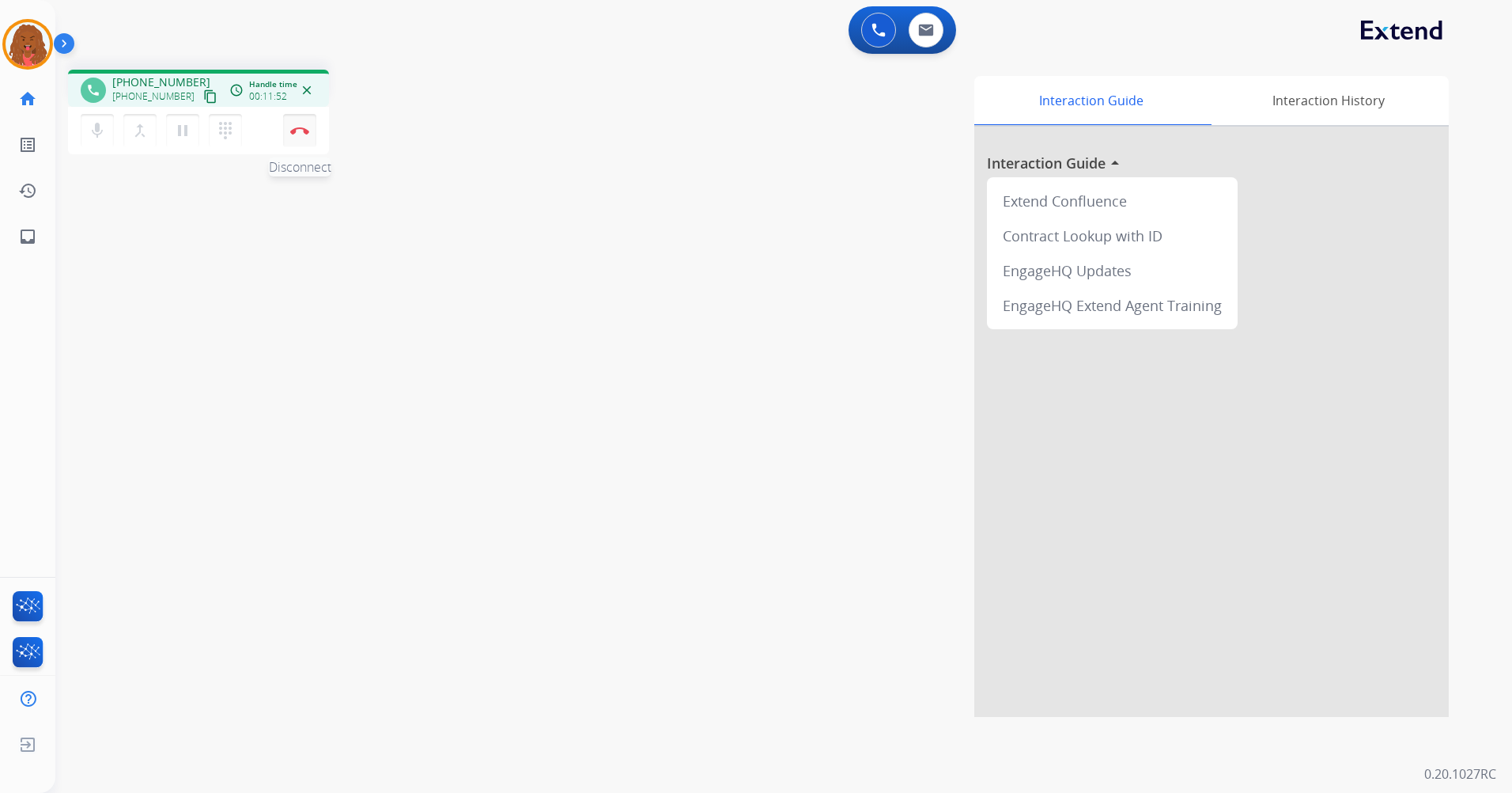
click at [307, 137] on button "Disconnect" at bounding box center [300, 131] width 34 height 34
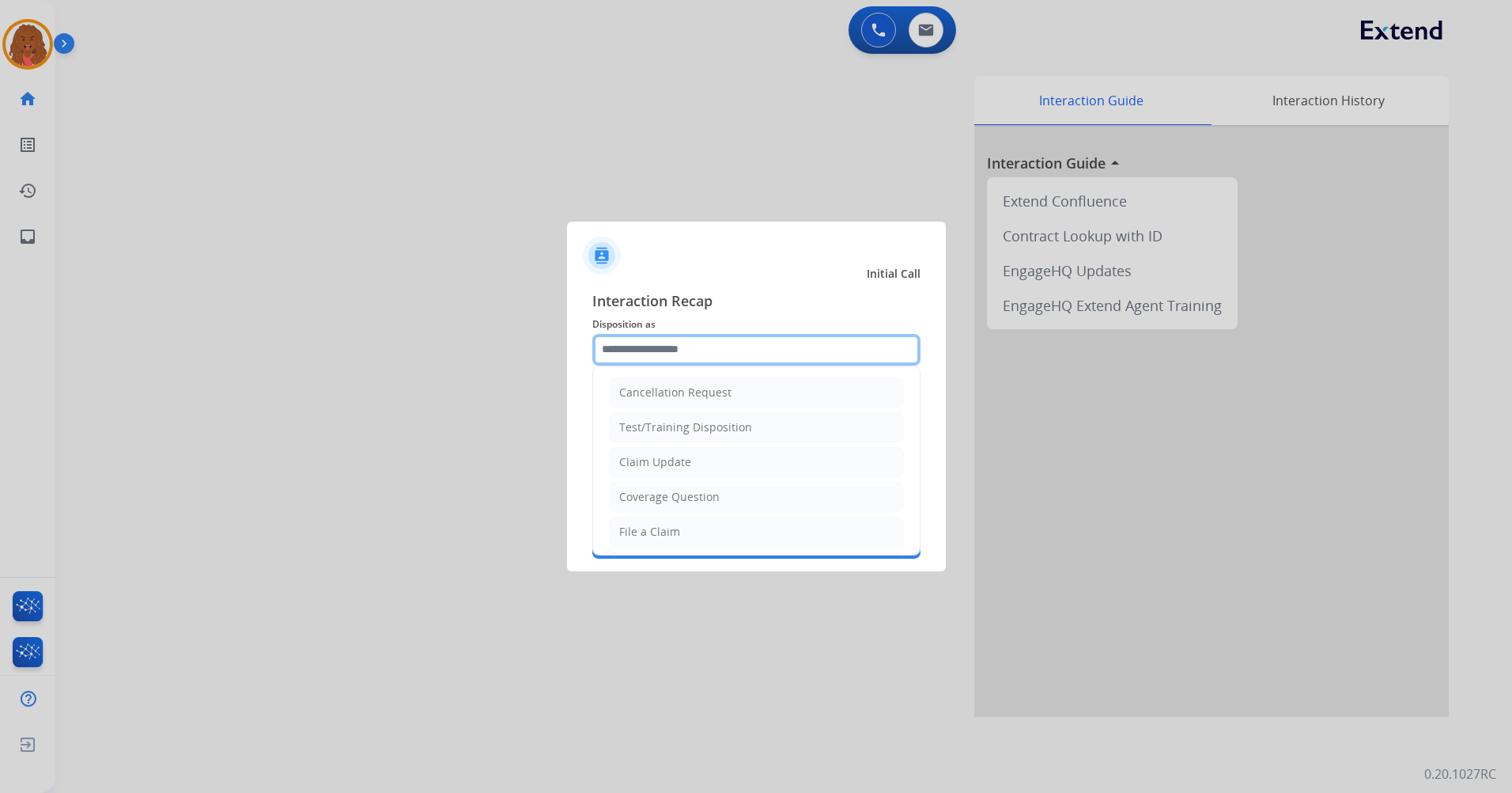
click at [857, 338] on input "text" at bounding box center [756, 350] width 328 height 32
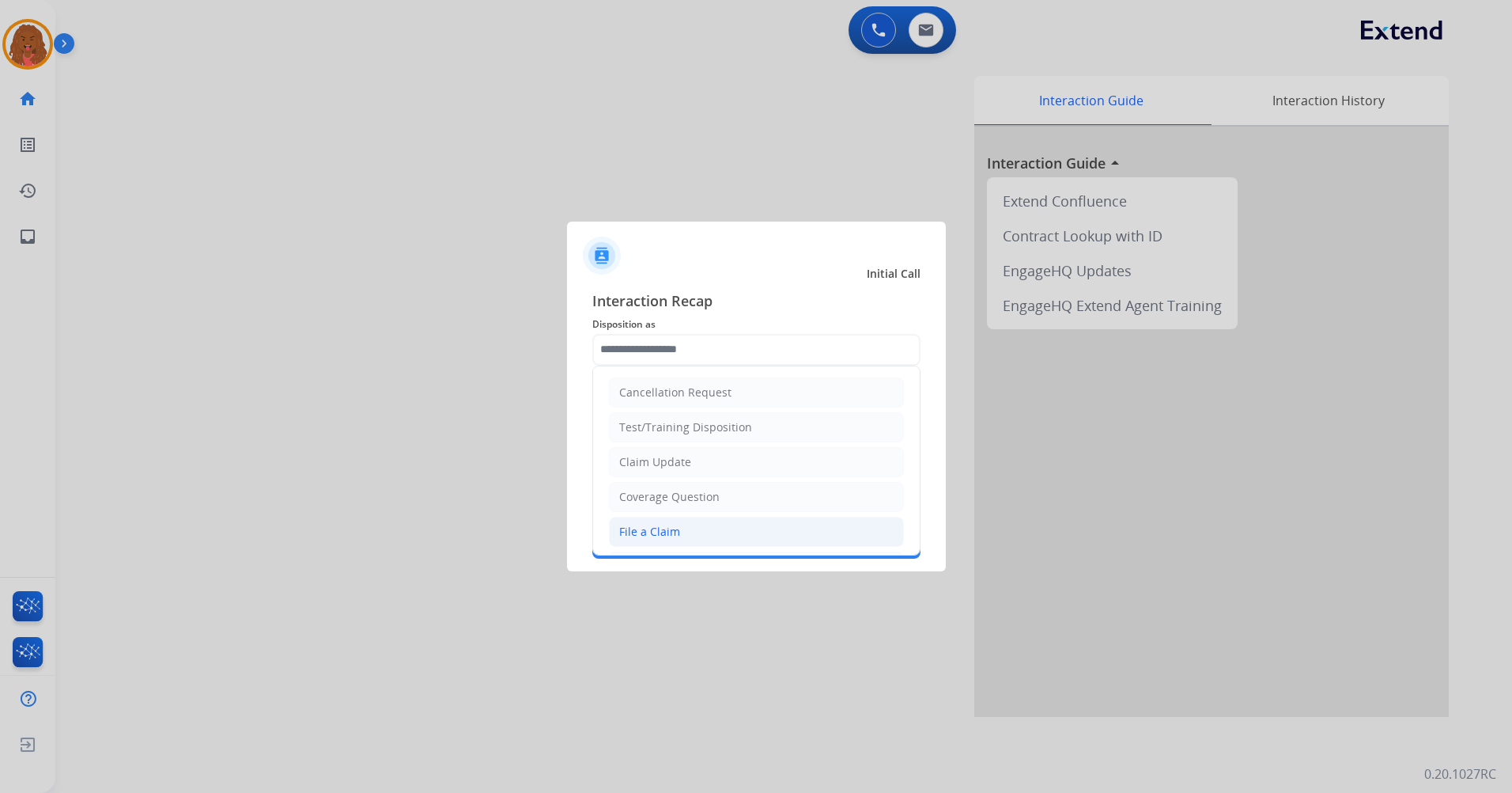
click at [656, 533] on div "File a Claim" at bounding box center [650, 532] width 61 height 16
type input "**********"
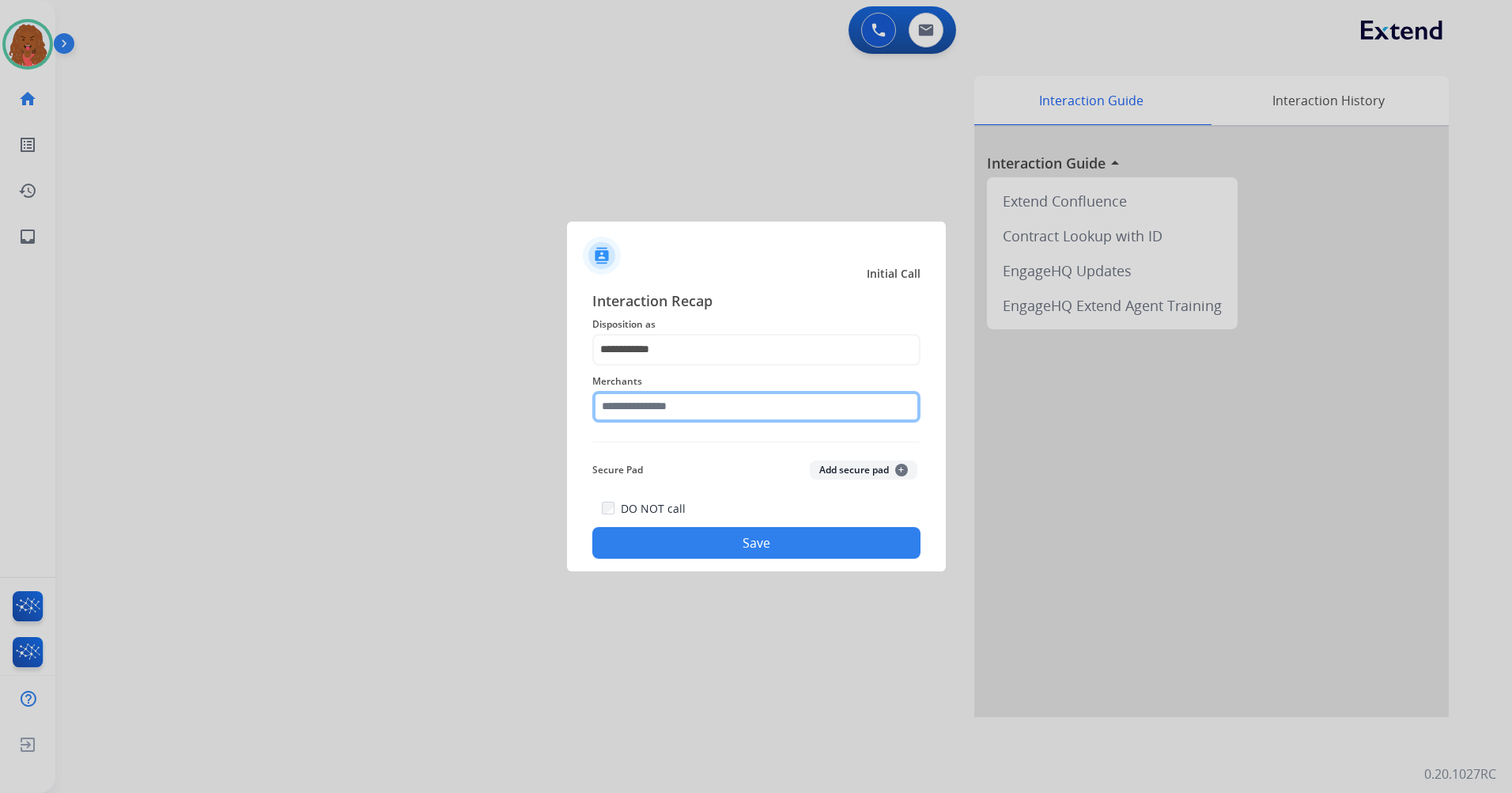
click at [697, 401] on input "text" at bounding box center [756, 406] width 328 height 32
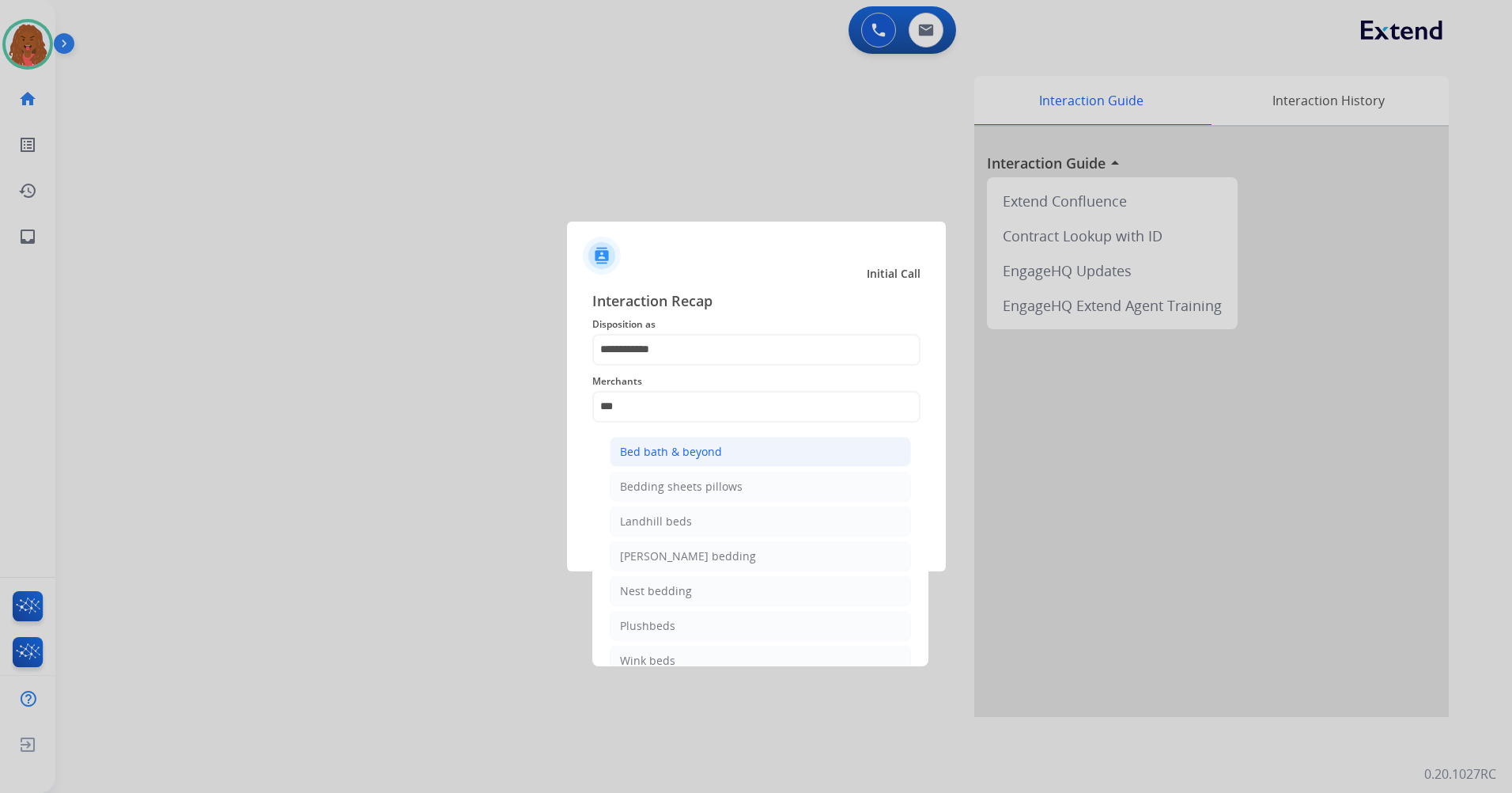
click at [726, 456] on li "Bed bath & beyond" at bounding box center [760, 452] width 301 height 30
type input "**********"
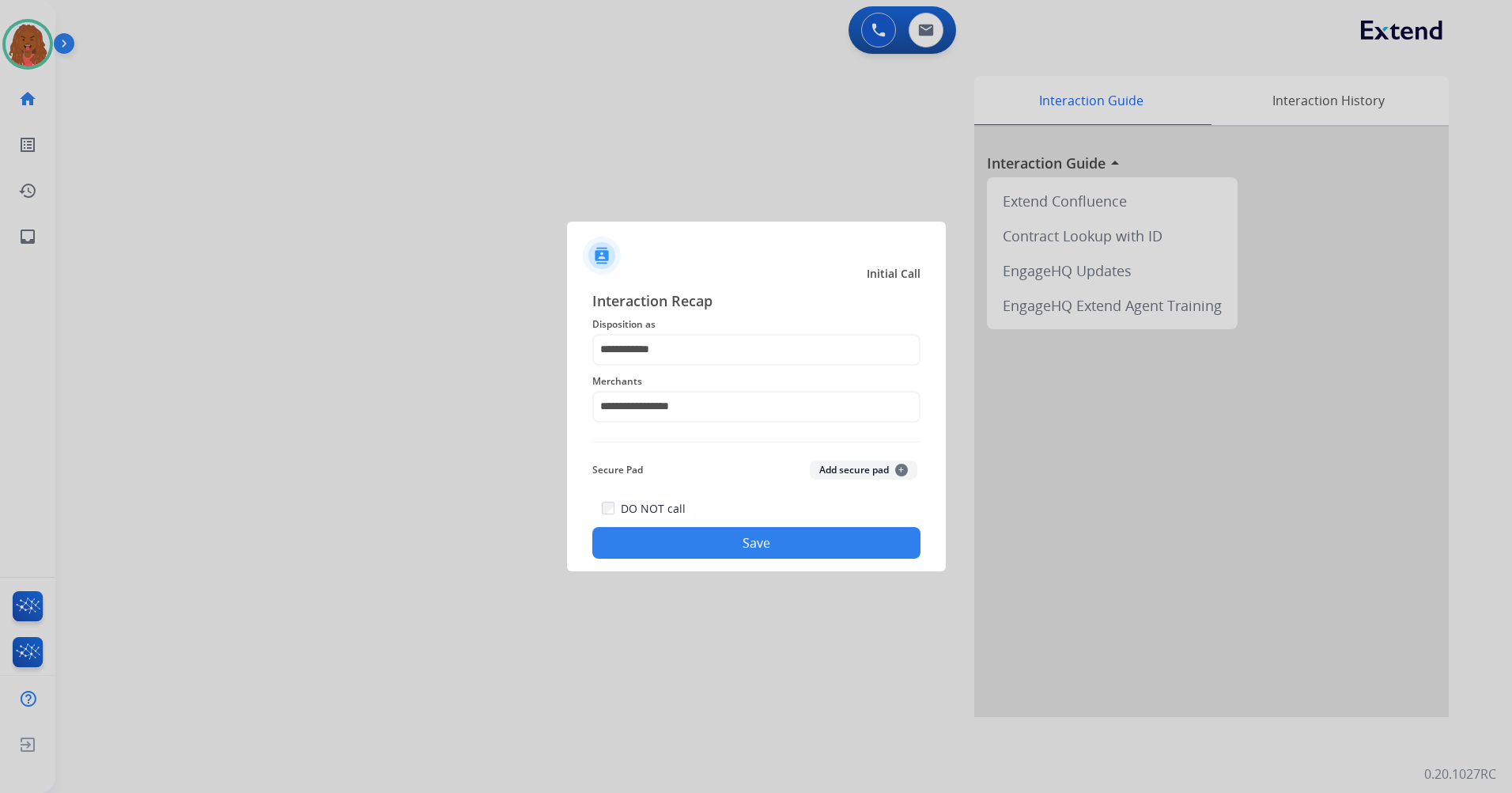
click at [728, 536] on button "Save" at bounding box center [756, 543] width 328 height 32
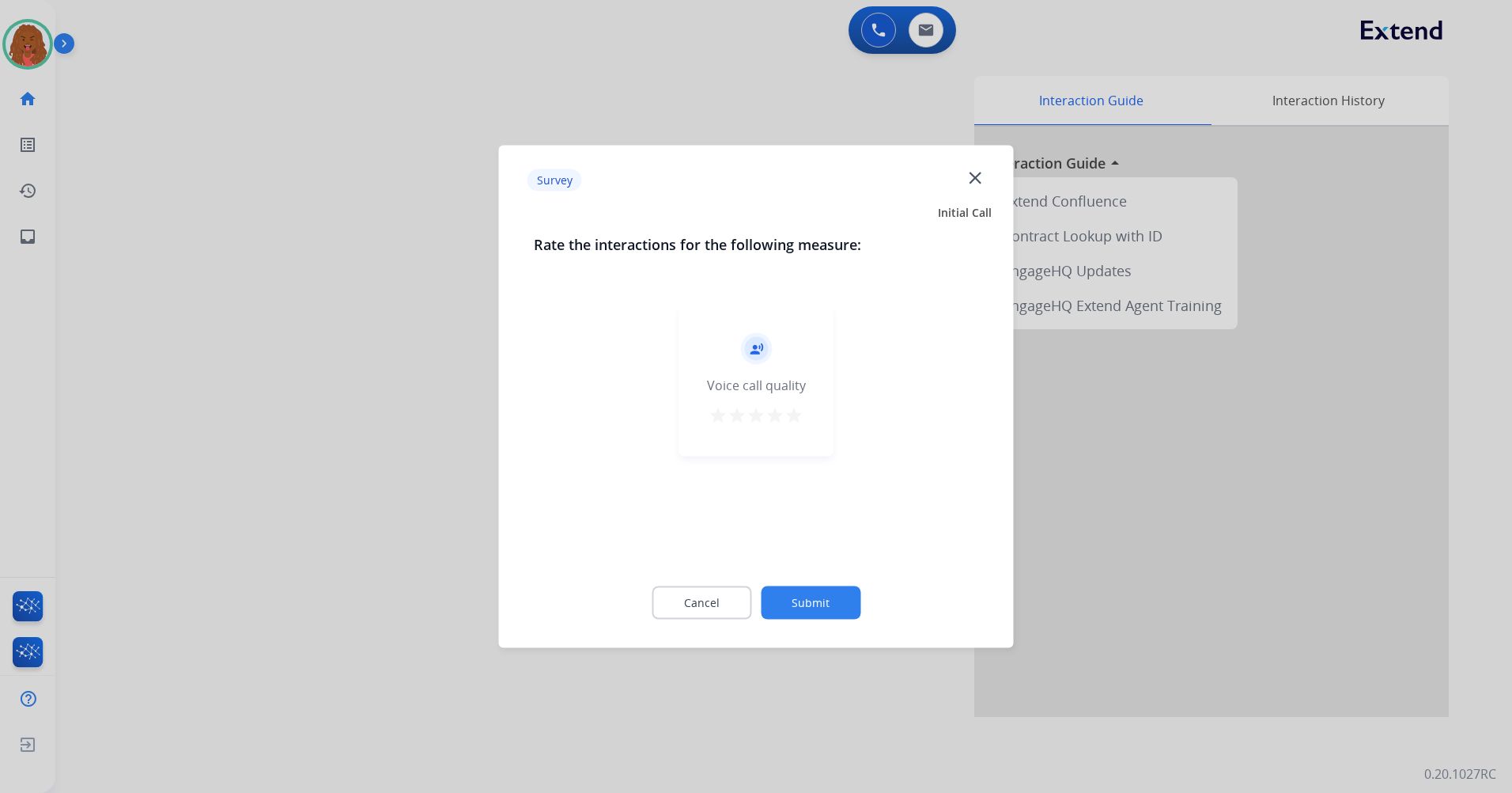
click at [815, 596] on button "Submit" at bounding box center [810, 603] width 100 height 34
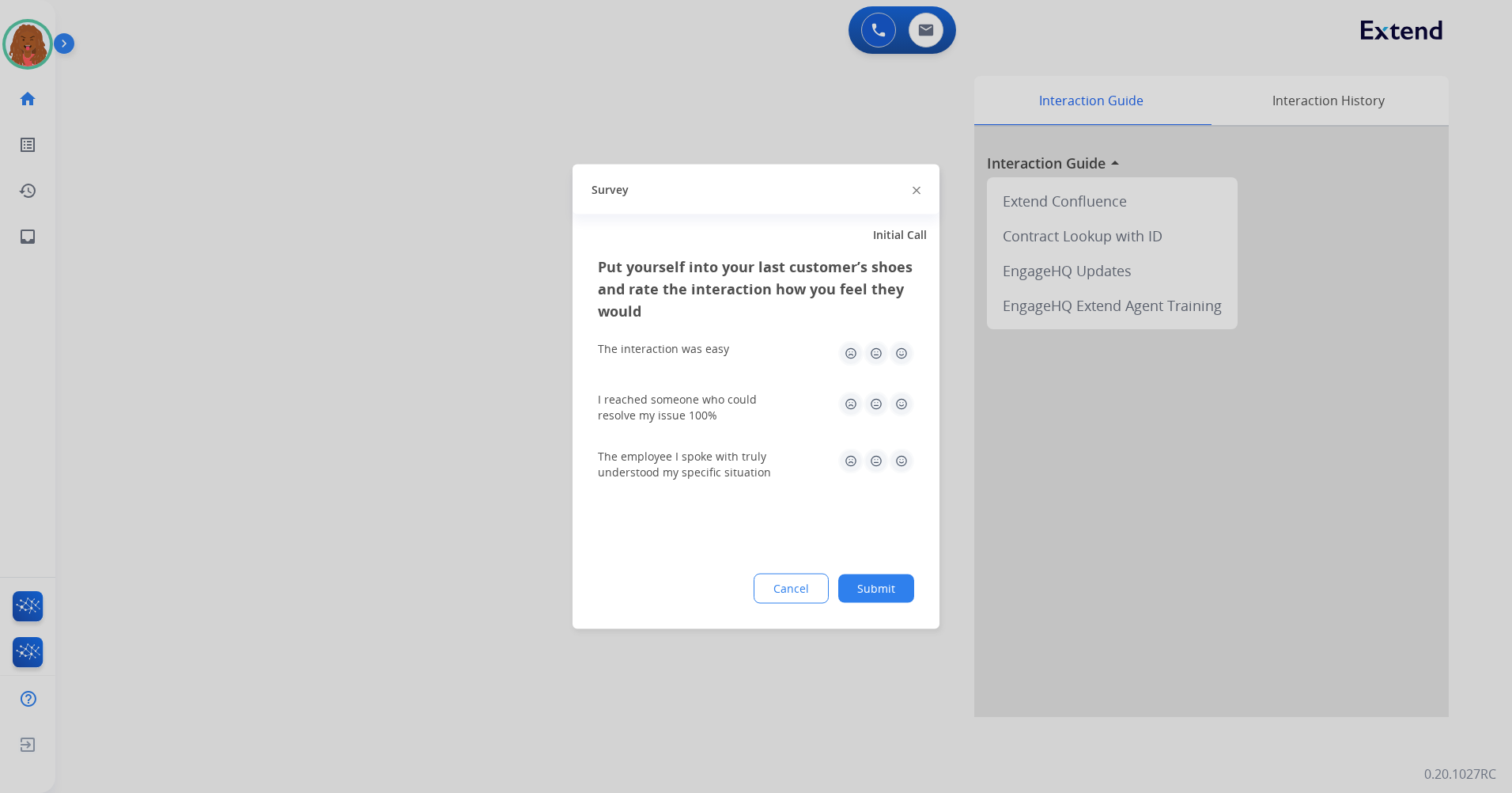
click at [910, 604] on div "Put yourself into your last customer’s shoes and rate the interaction how you f…" at bounding box center [755, 443] width 367 height 374
click at [900, 590] on button "Submit" at bounding box center [876, 588] width 76 height 29
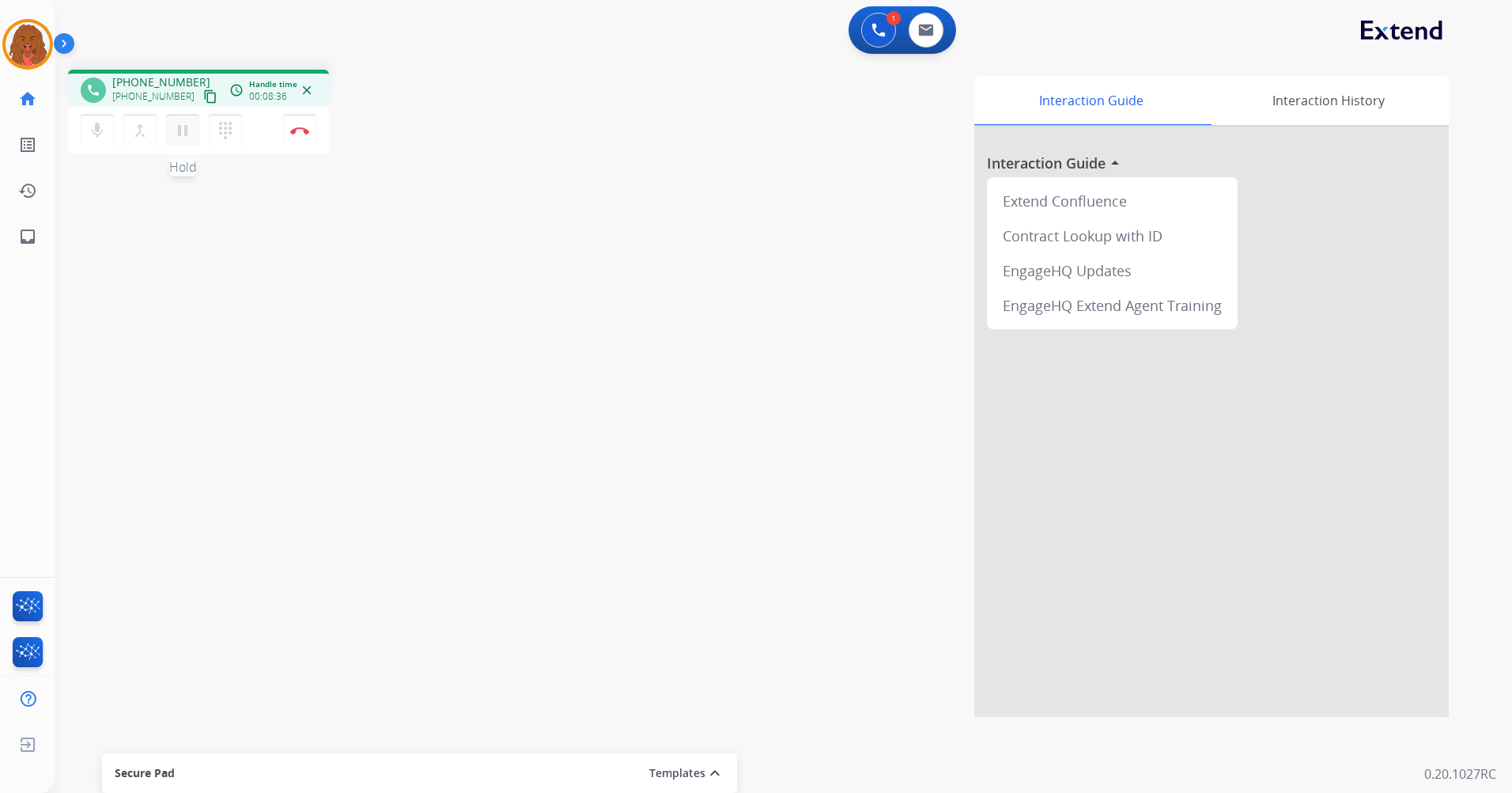
click at [184, 135] on mat-icon "pause" at bounding box center [182, 130] width 19 height 19
click at [184, 124] on mat-icon "play_arrow" at bounding box center [182, 130] width 19 height 19
click at [303, 132] on img at bounding box center [299, 131] width 19 height 8
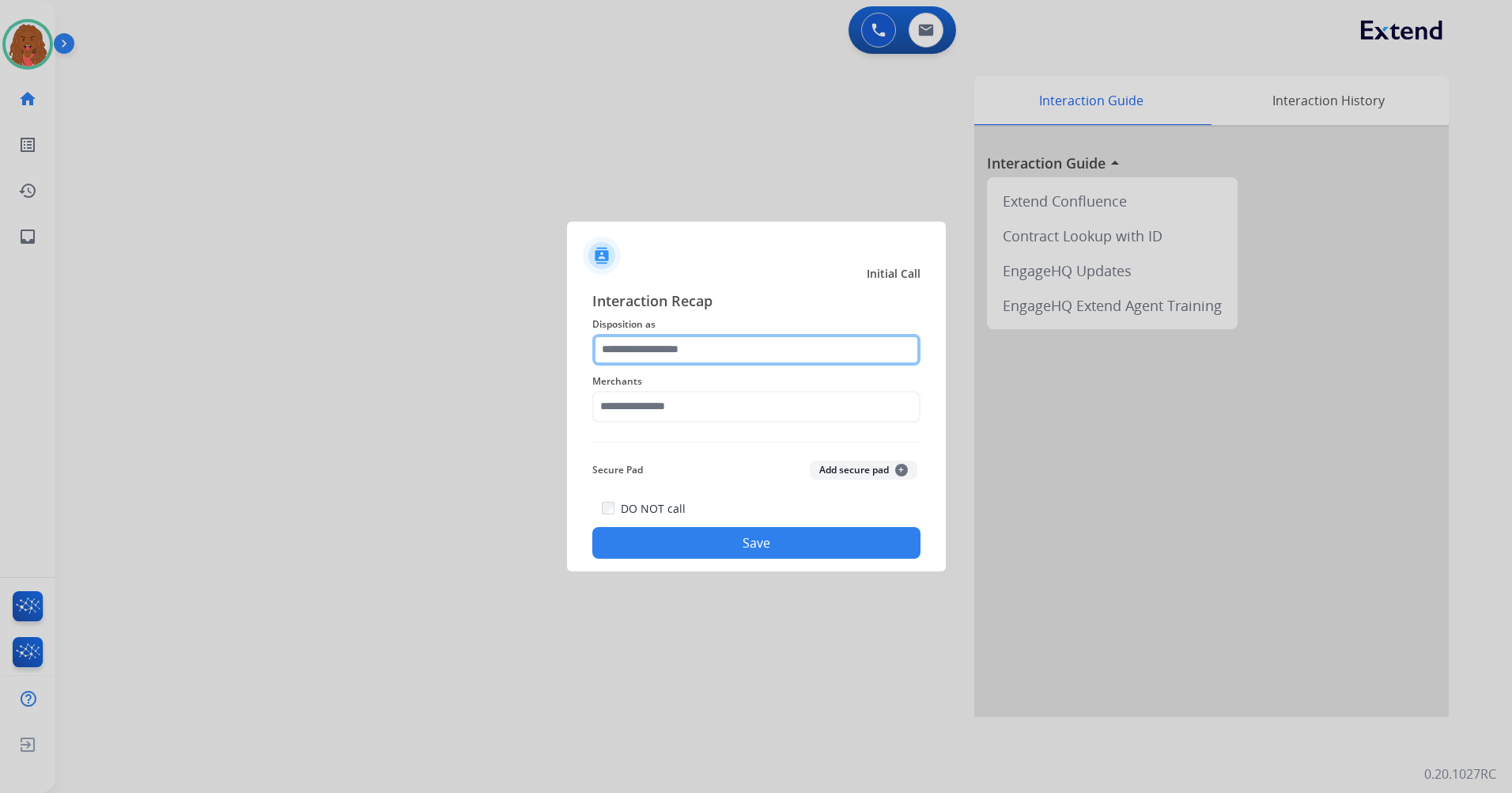
click at [699, 344] on input "text" at bounding box center [756, 350] width 328 height 32
drag, startPoint x: 688, startPoint y: 465, endPoint x: 699, endPoint y: 440, distance: 27.3
click at [686, 342] on input "text" at bounding box center [756, 350] width 328 height 32
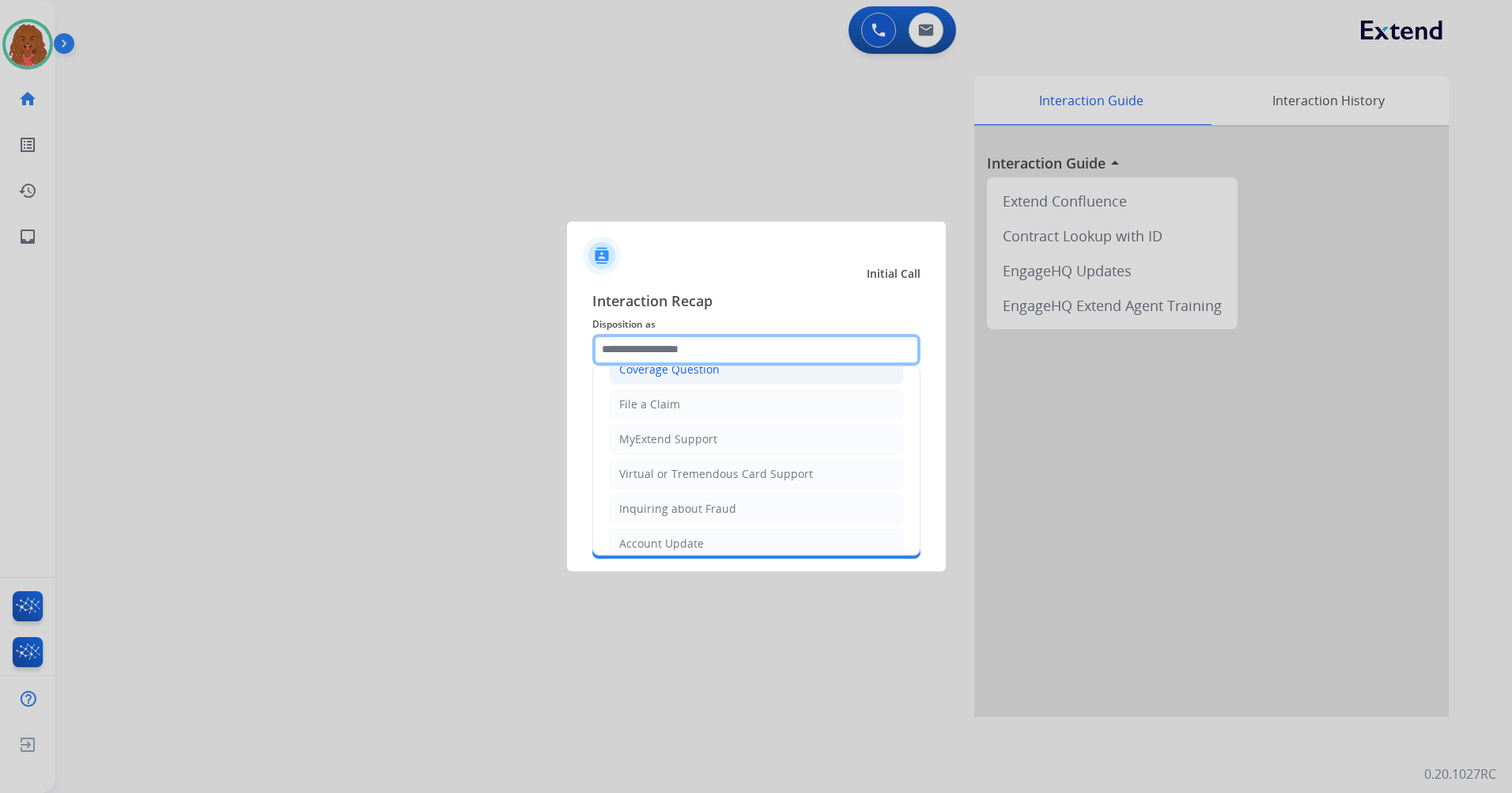
scroll to position [89, 0]
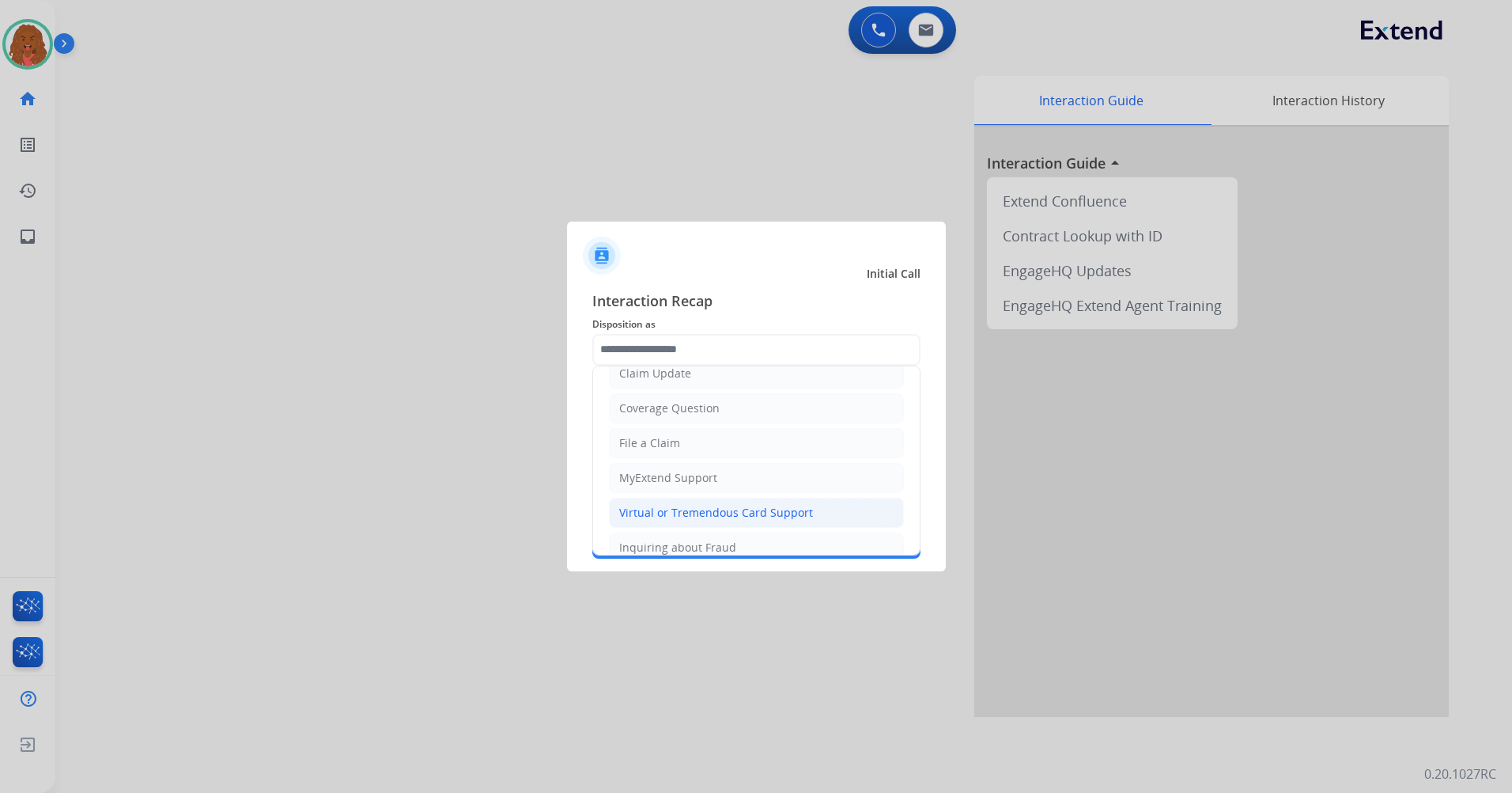
click at [706, 512] on div "Virtual or Tremendous Card Support" at bounding box center [716, 513] width 194 height 16
type input "**********"
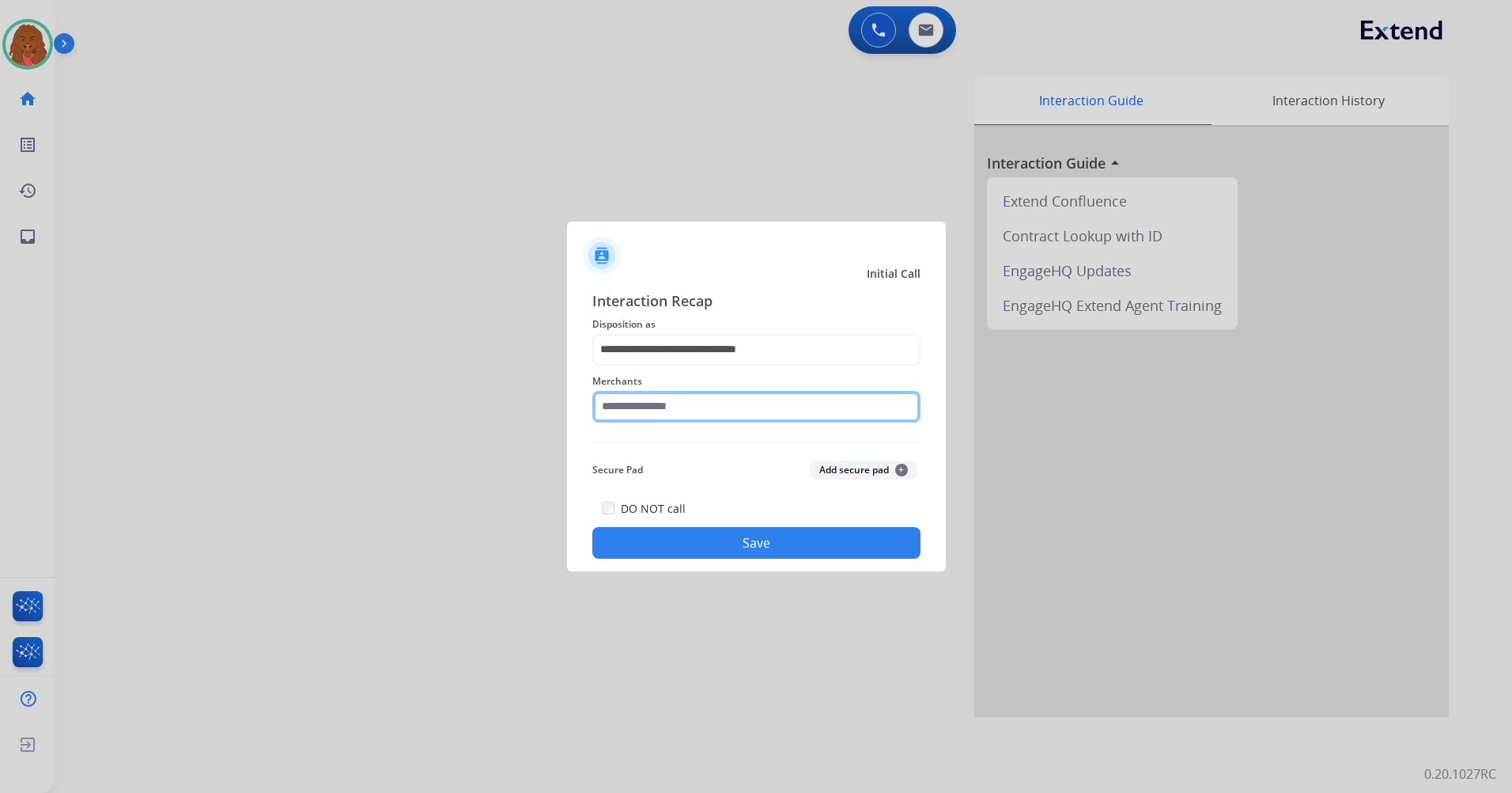
click at [678, 409] on input "text" at bounding box center [756, 406] width 328 height 32
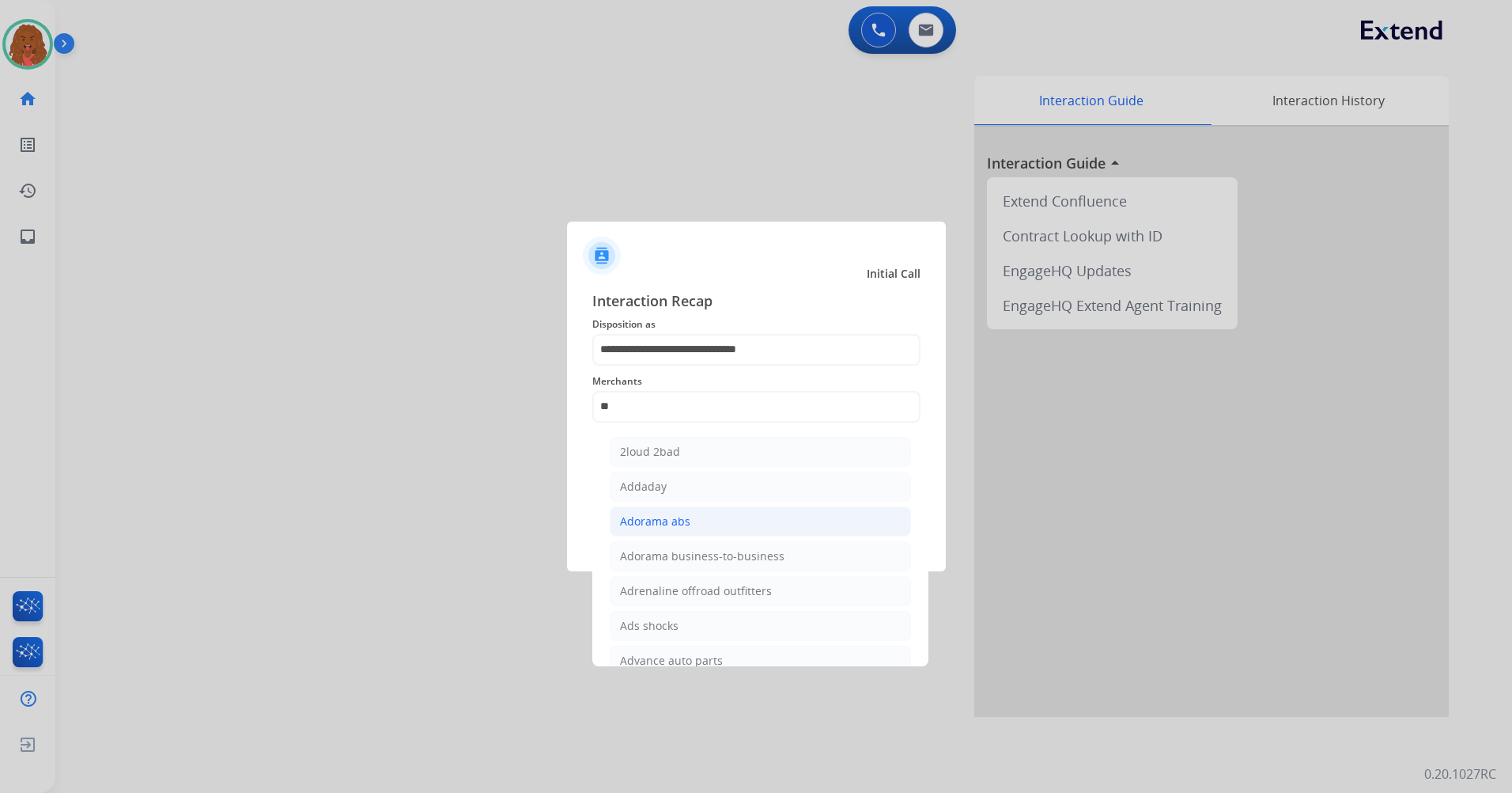
click at [735, 527] on li "Adorama abs" at bounding box center [760, 521] width 301 height 30
type input "**********"
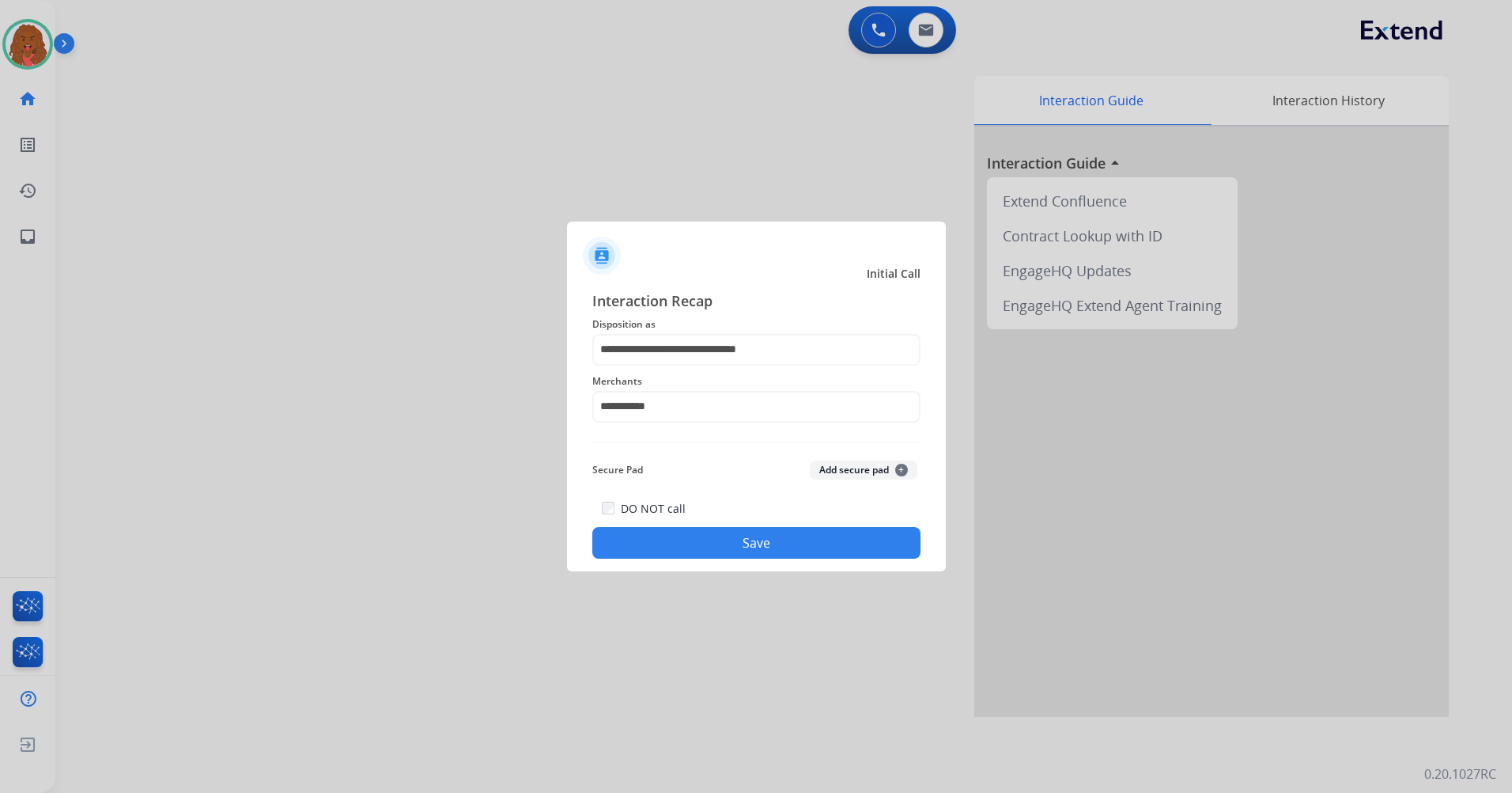
click at [737, 543] on button "Save" at bounding box center [756, 543] width 328 height 32
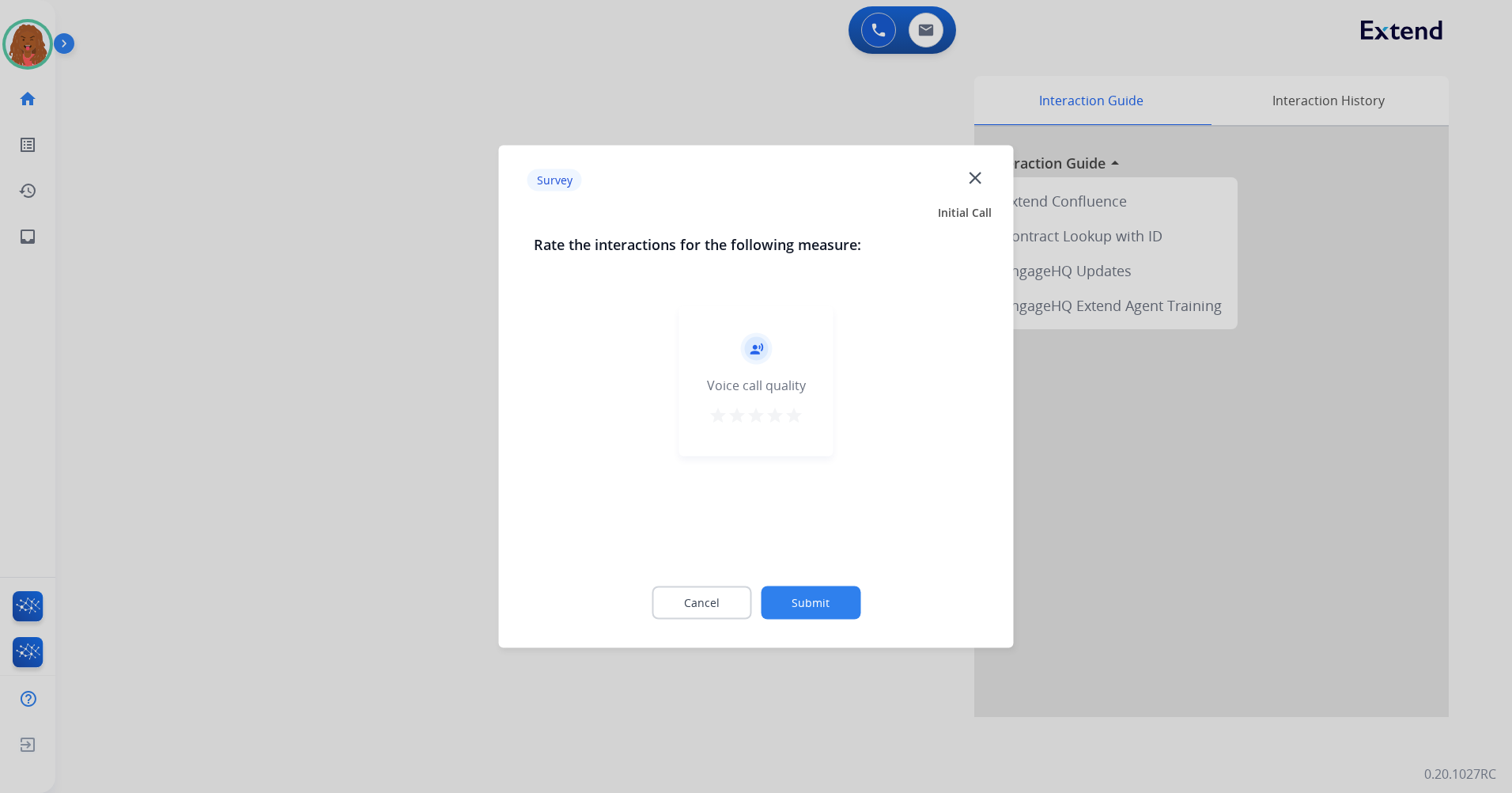
click at [832, 600] on button "Submit" at bounding box center [810, 603] width 100 height 34
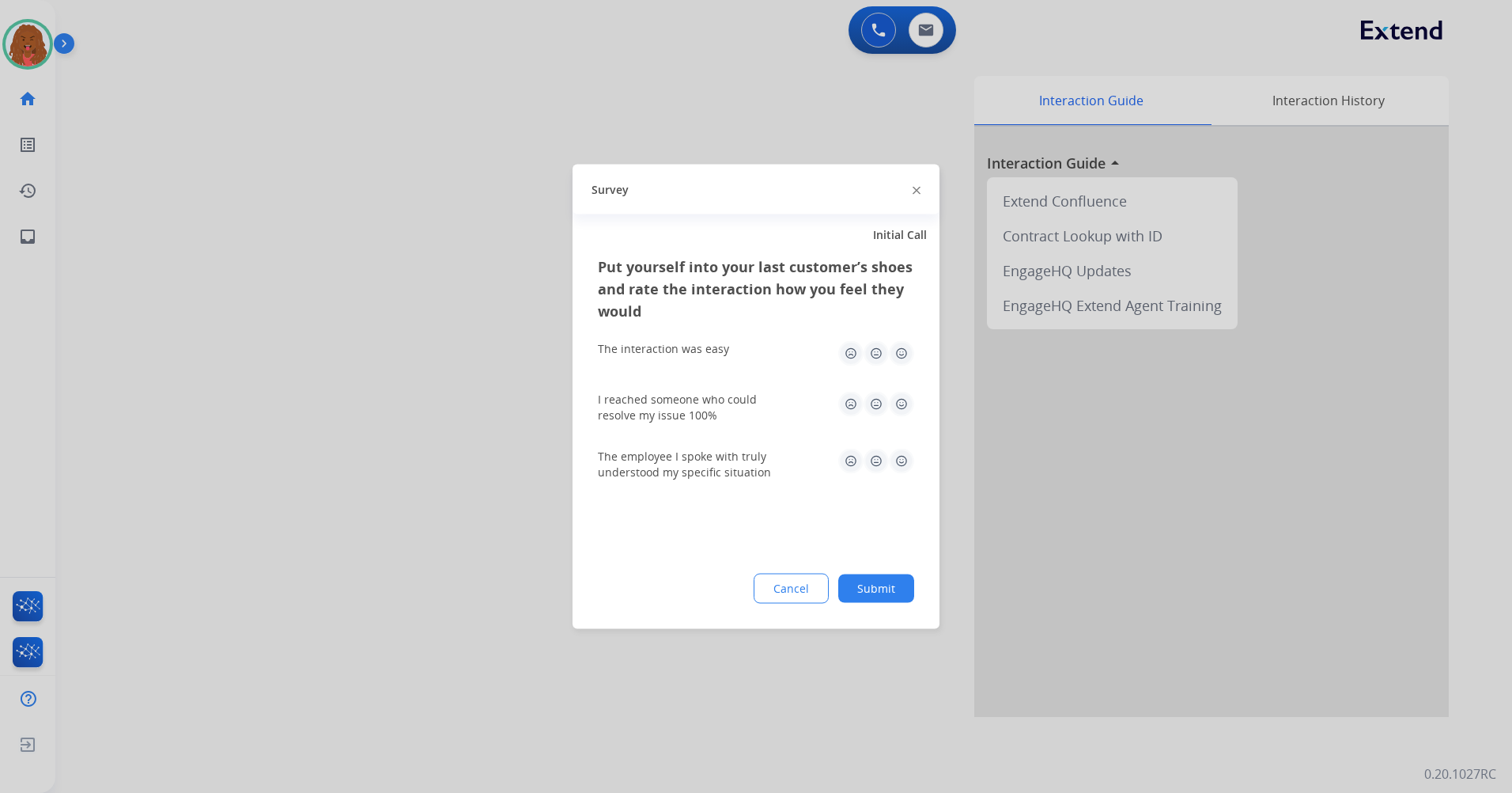
click at [891, 588] on button "Submit" at bounding box center [876, 588] width 76 height 29
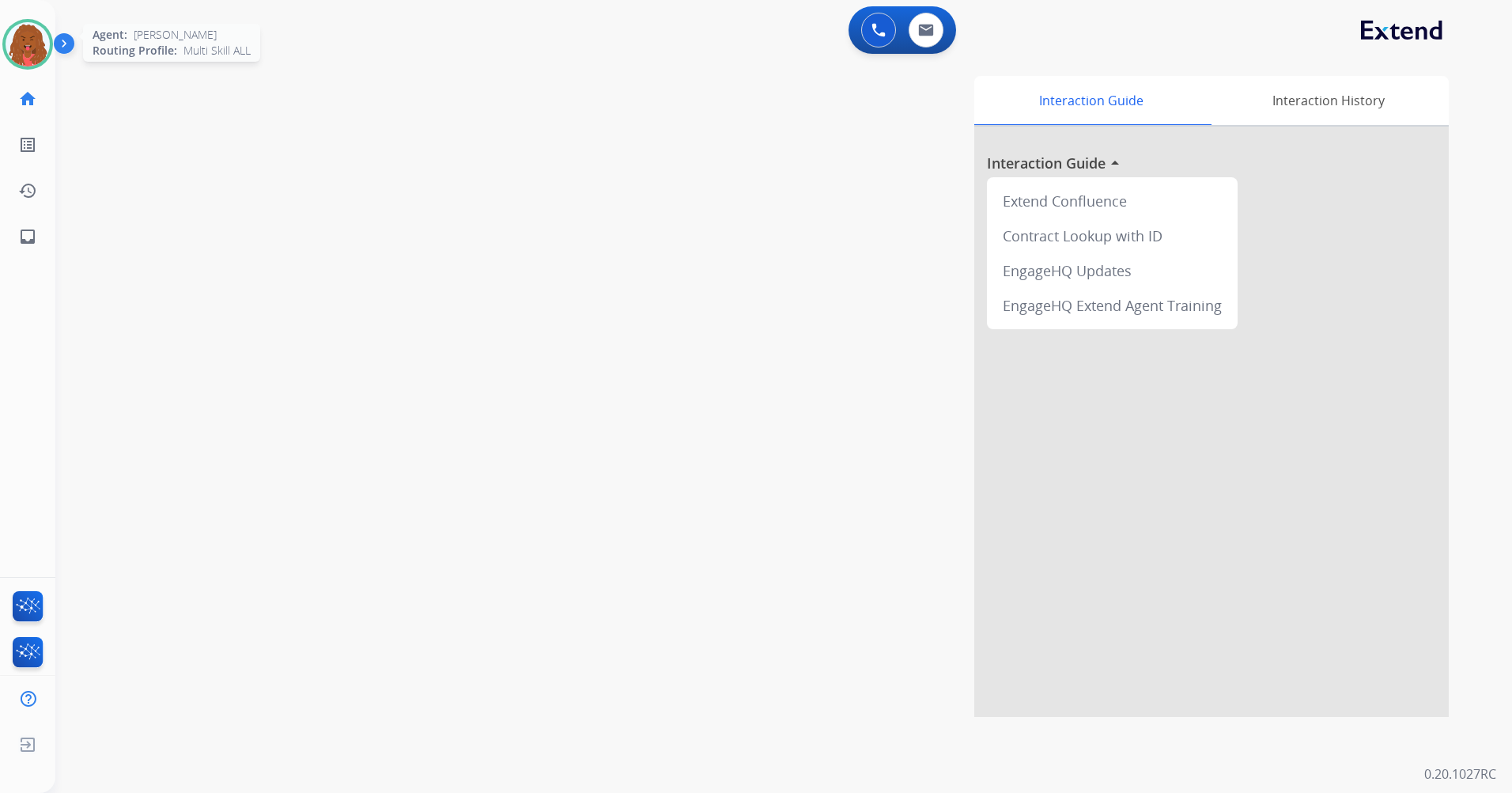
click at [44, 43] on img at bounding box center [28, 44] width 44 height 44
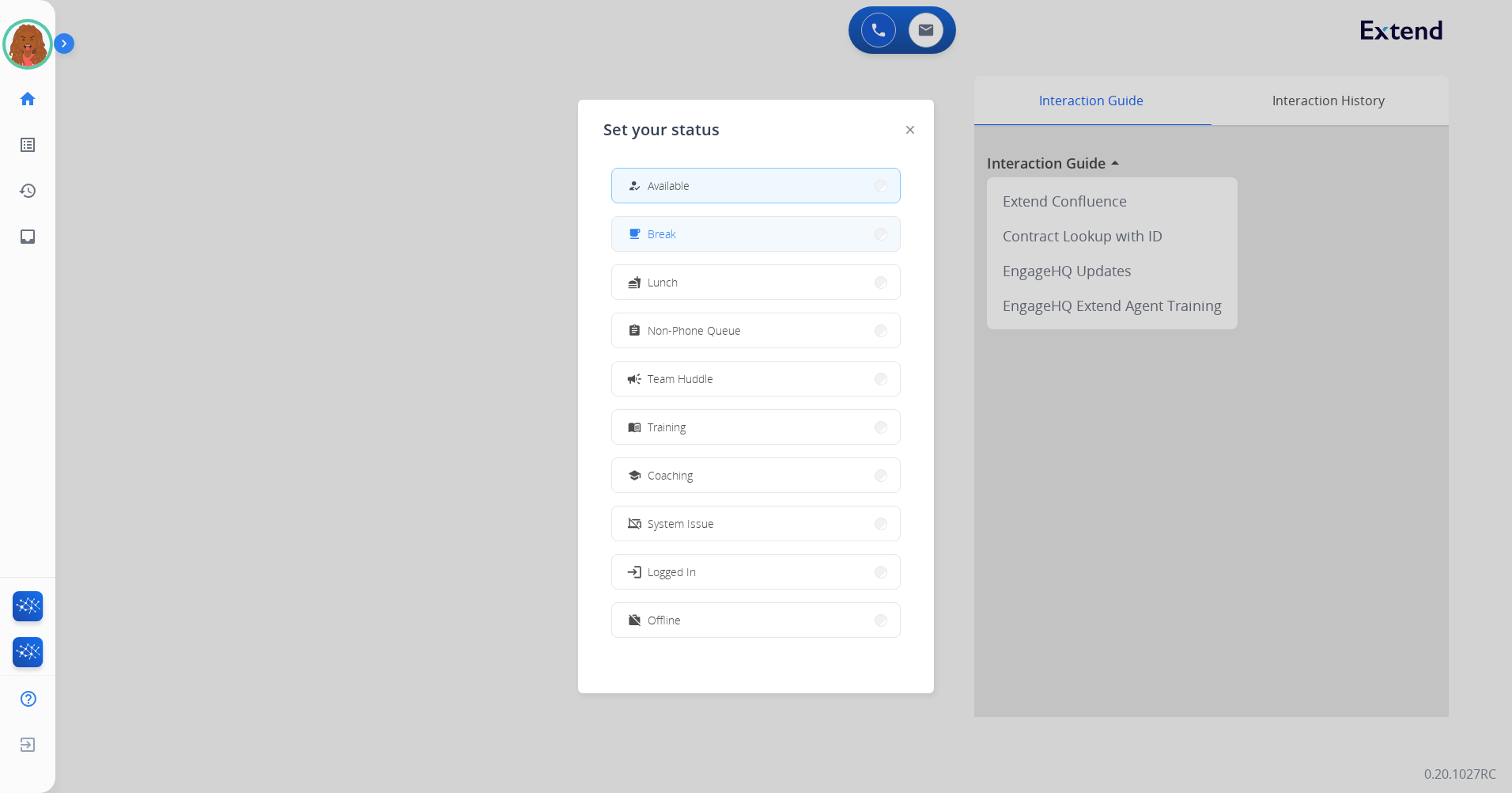
click at [715, 245] on button "free_breakfast Break" at bounding box center [755, 233] width 288 height 34
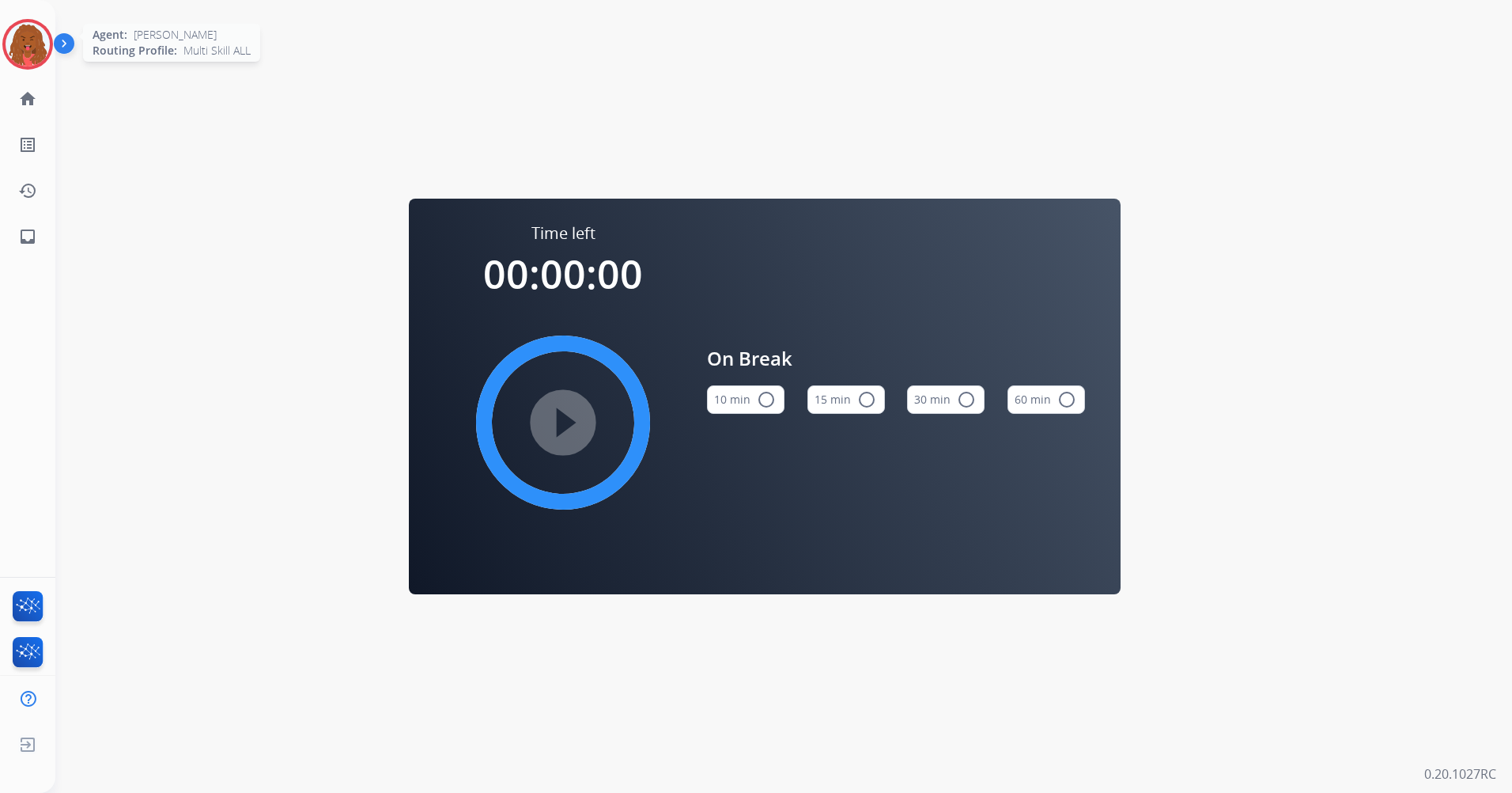
click at [25, 41] on img at bounding box center [28, 44] width 44 height 44
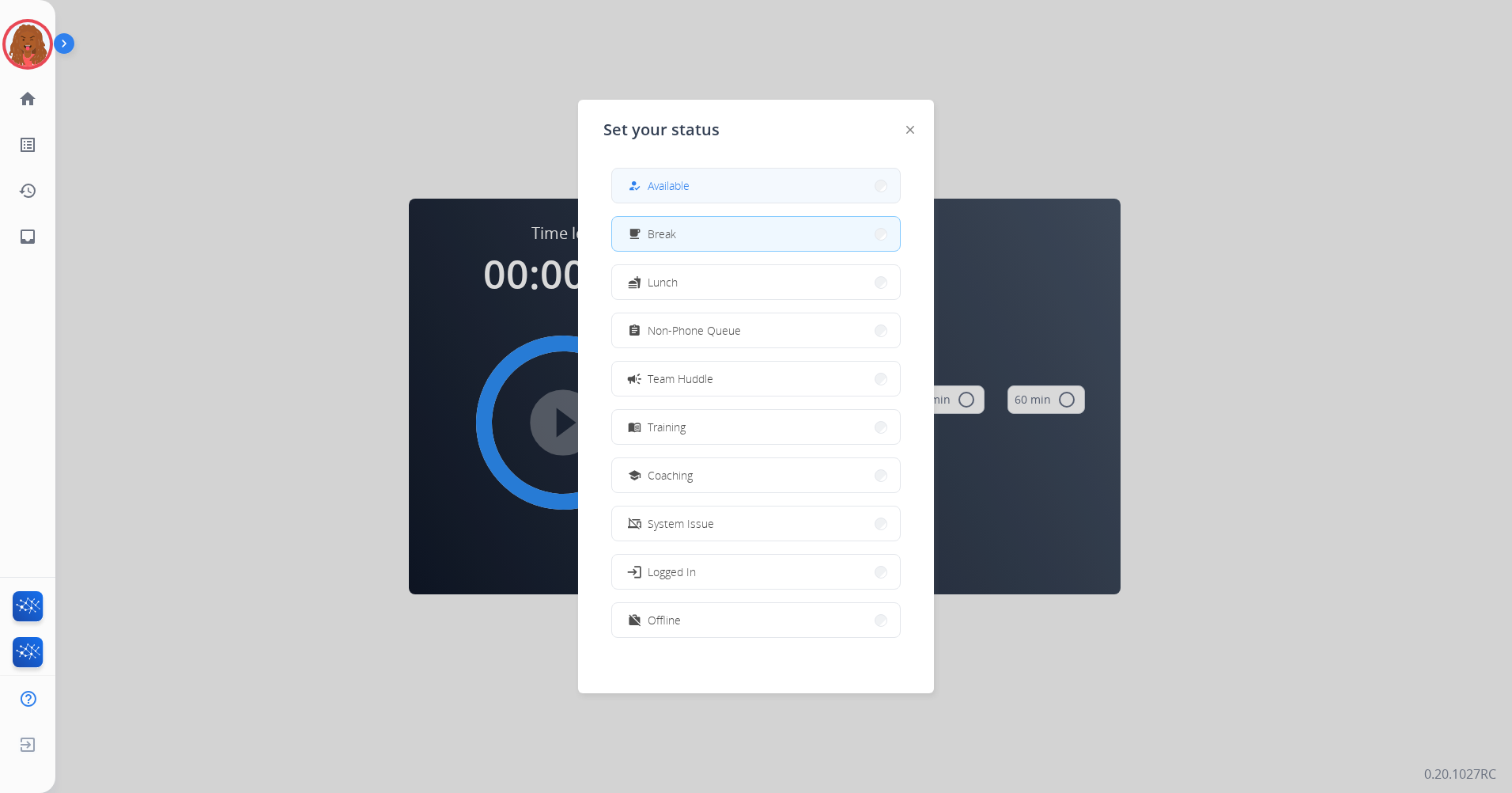
click at [748, 173] on button "how_to_reg Available" at bounding box center [755, 185] width 288 height 34
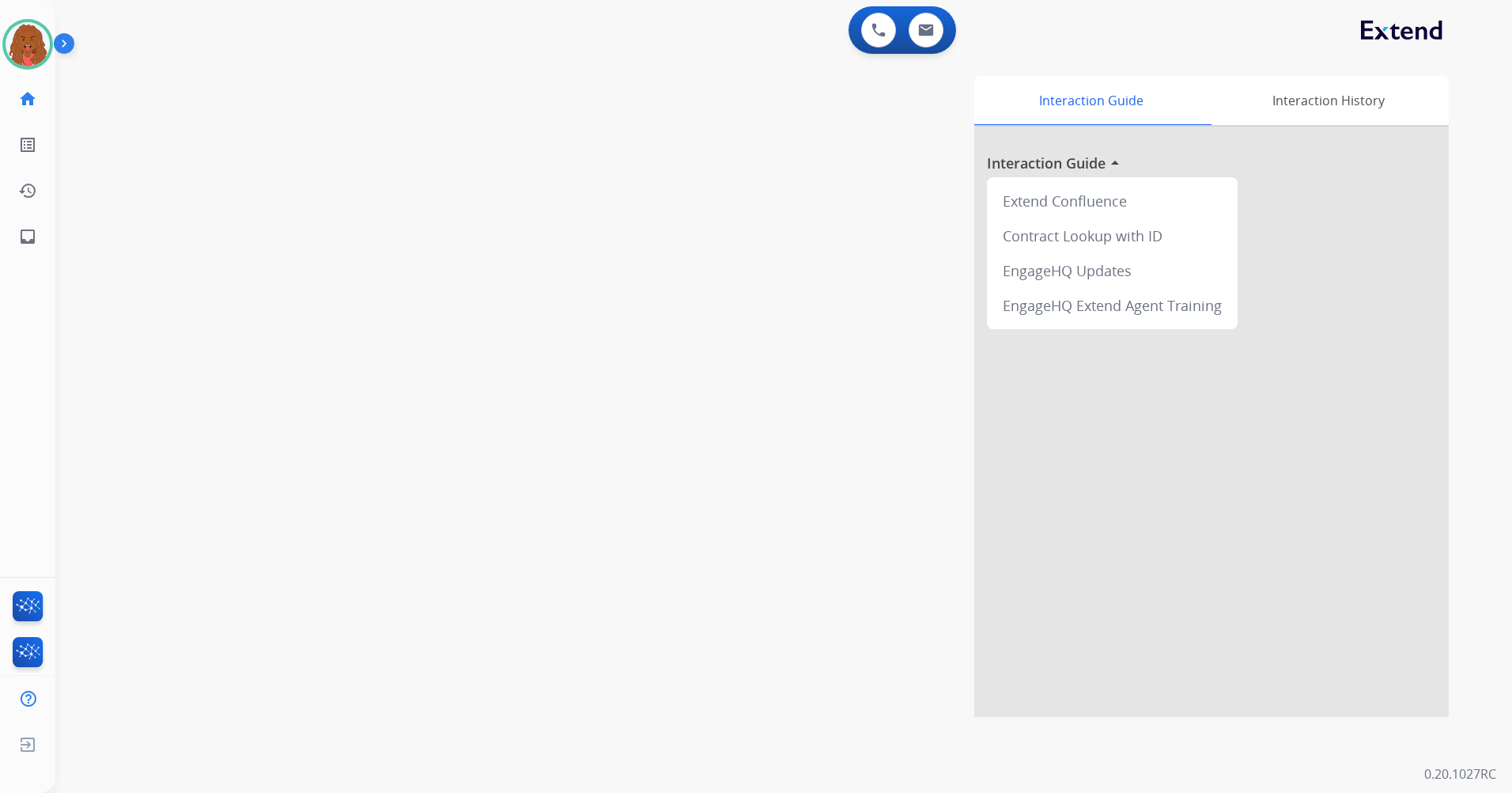
click at [779, 201] on div "Interaction Guide Interaction History Interaction Guide arrow_drop_up Extend Co…" at bounding box center [985, 396] width 926 height 641
click at [917, 30] on button at bounding box center [926, 30] width 35 height 35
select select "**********"
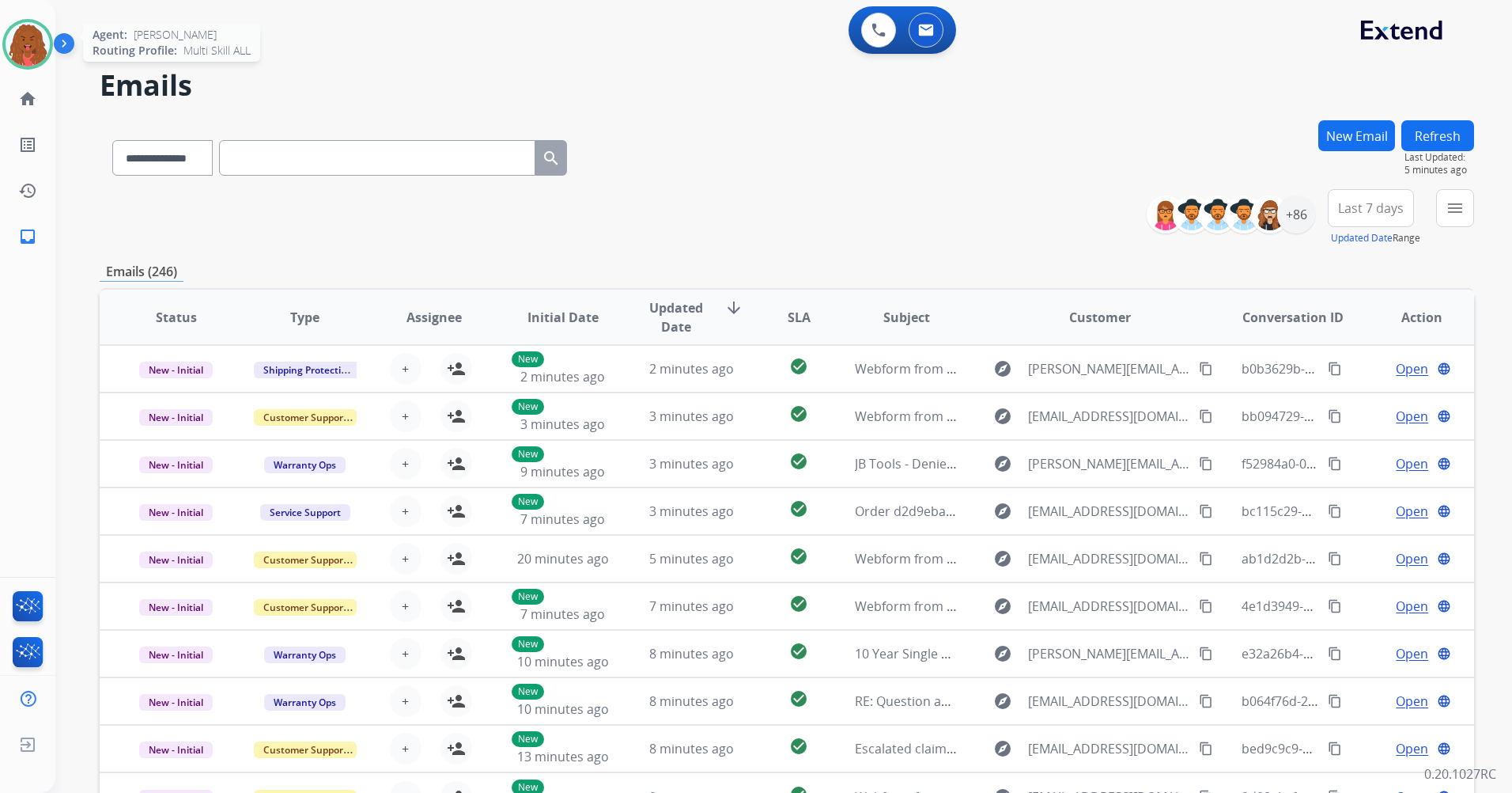
click at [25, 46] on img at bounding box center [28, 44] width 44 height 44
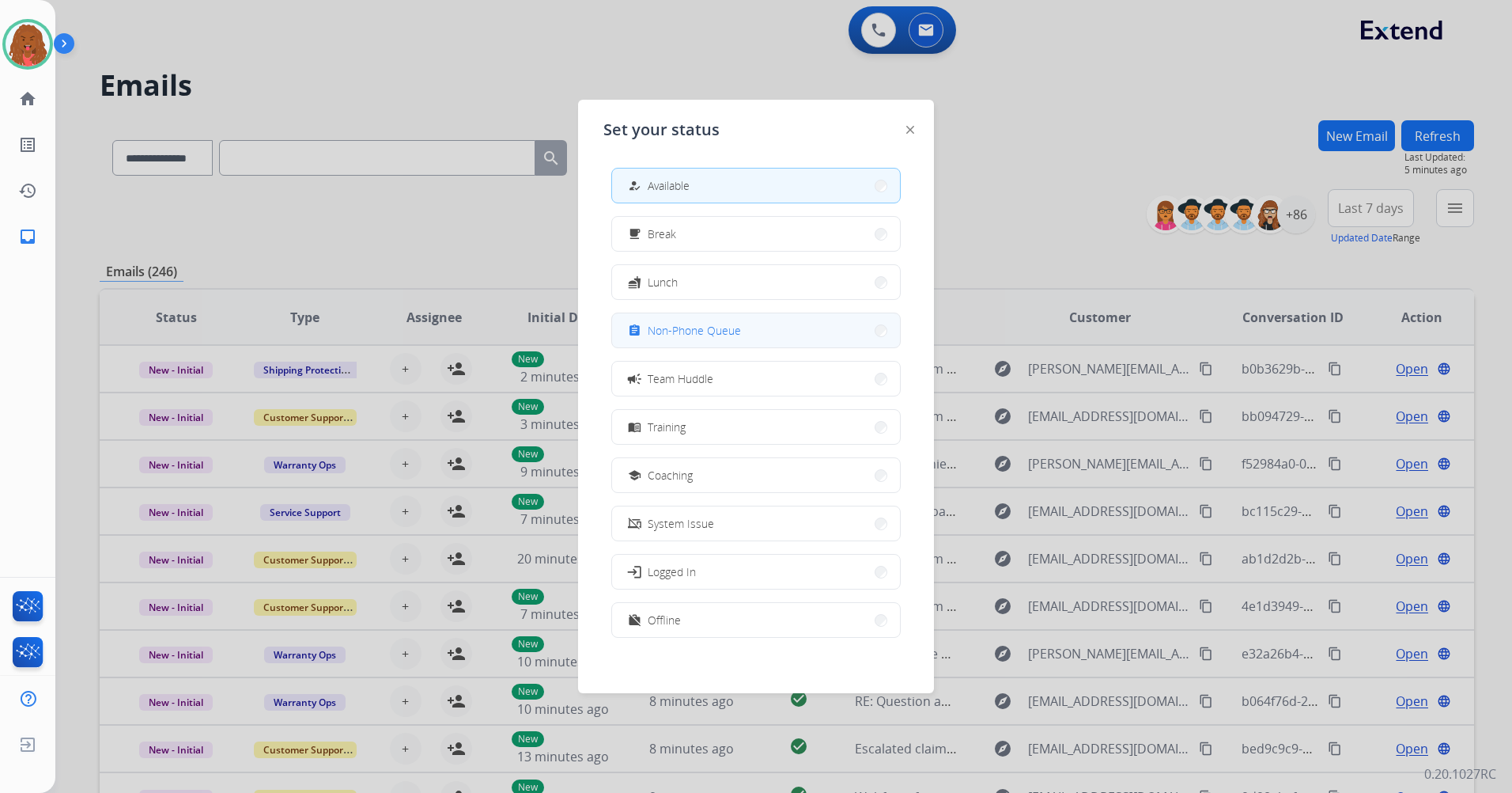
click at [759, 339] on button "assignment Non-Phone Queue" at bounding box center [755, 330] width 288 height 34
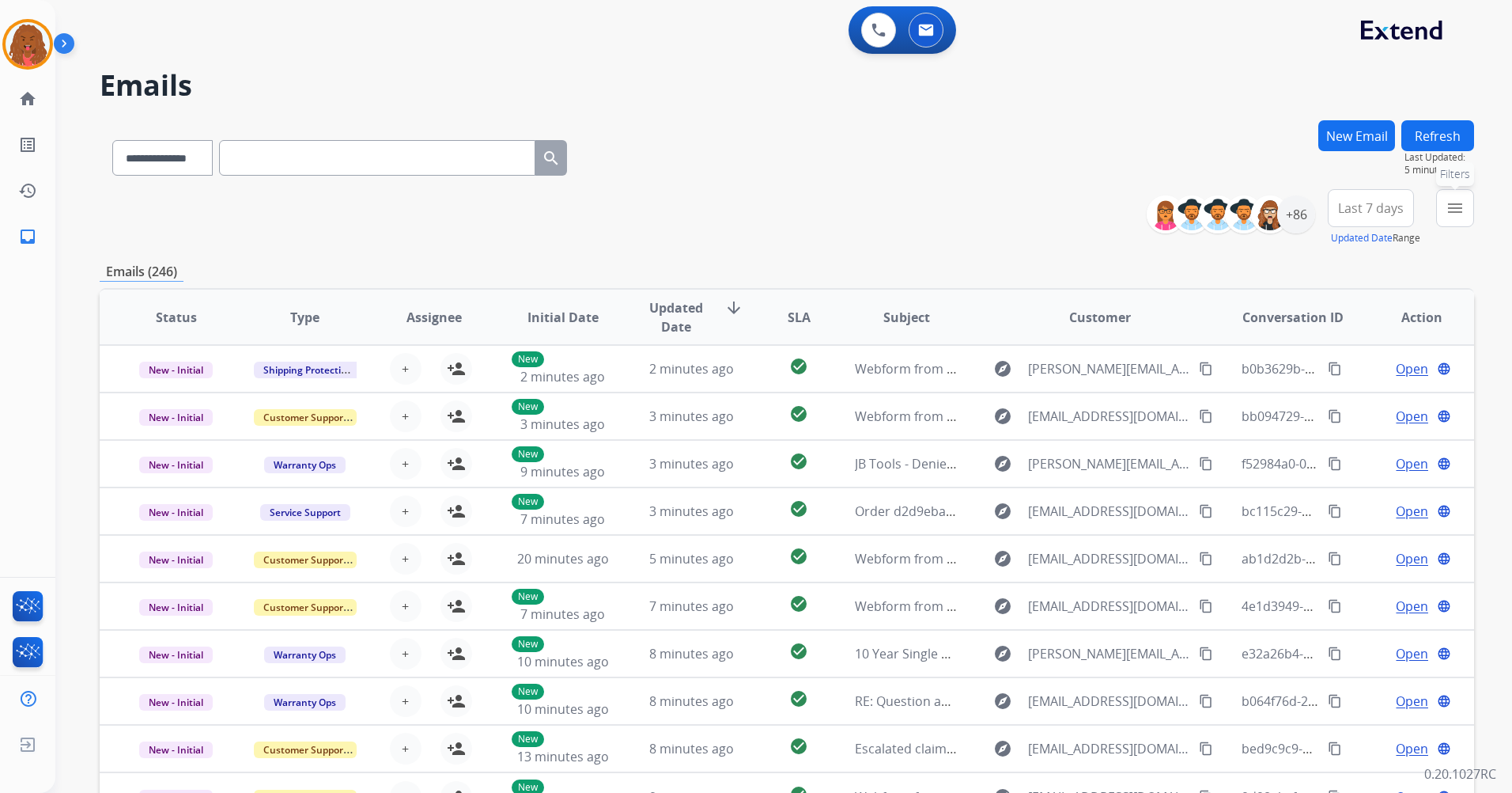
click at [1460, 212] on mat-icon "menu" at bounding box center [1455, 208] width 19 height 19
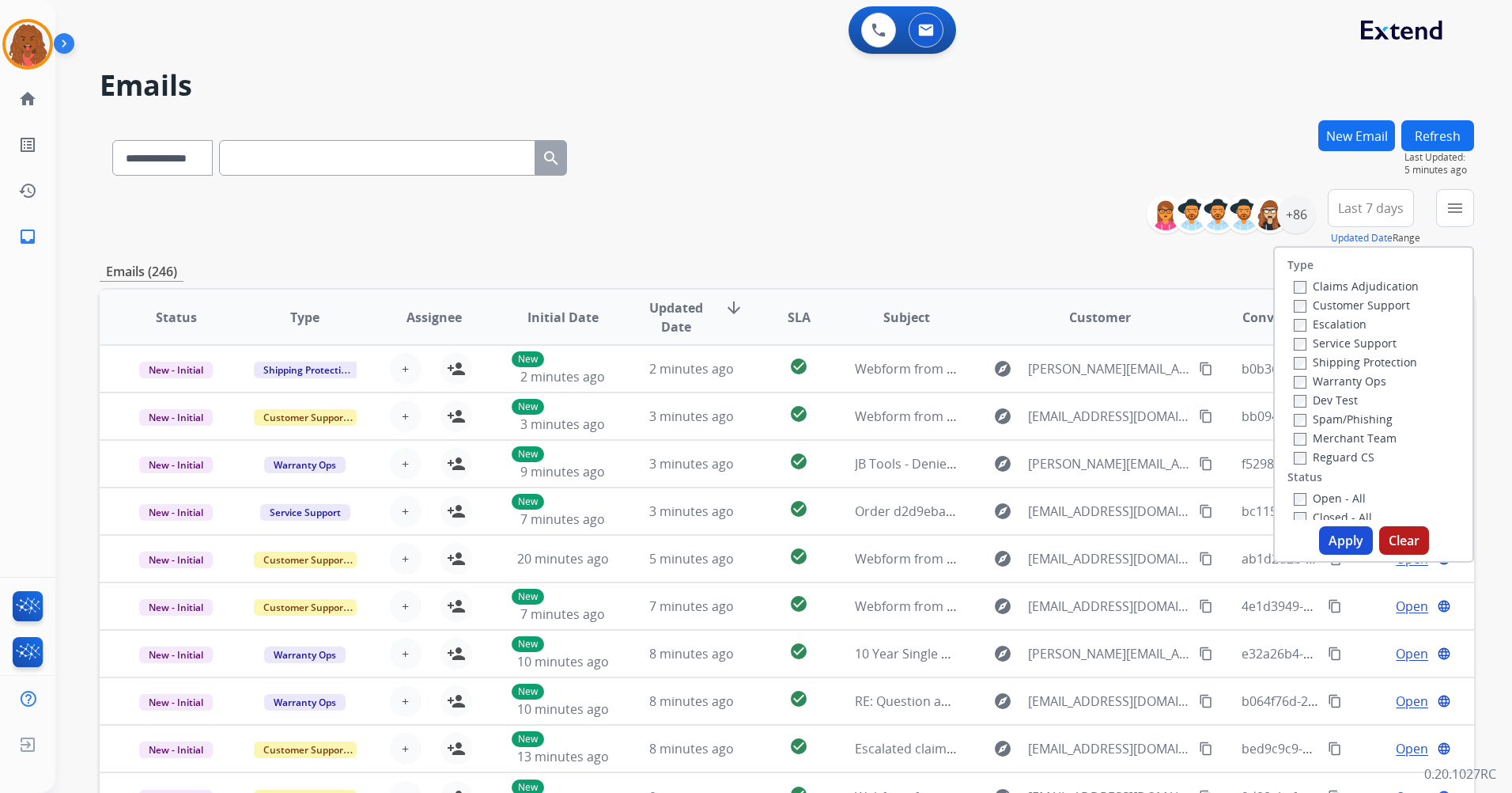
click at [1295, 300] on label "Customer Support" at bounding box center [1352, 305] width 117 height 15
drag, startPoint x: 1289, startPoint y: 510, endPoint x: 1299, endPoint y: 508, distance: 10.2
click at [1294, 510] on label "Closed - All" at bounding box center [1332, 516] width 78 height 15
click at [1336, 554] on div "Type Claims Adjudication Customer Support Escalation Service Support Shipping P…" at bounding box center [1374, 404] width 201 height 316
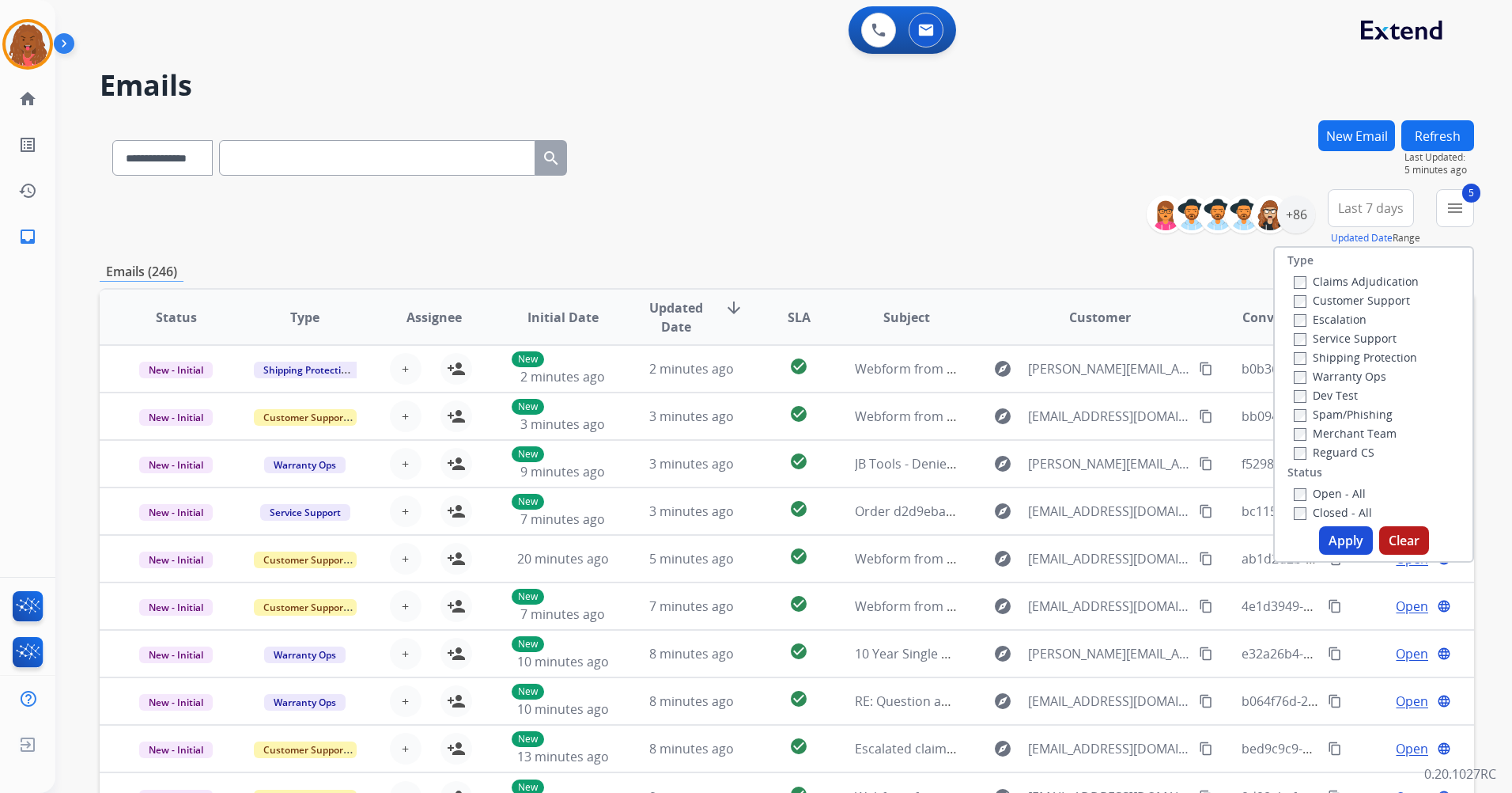
click at [1333, 544] on button "Apply" at bounding box center [1346, 540] width 53 height 29
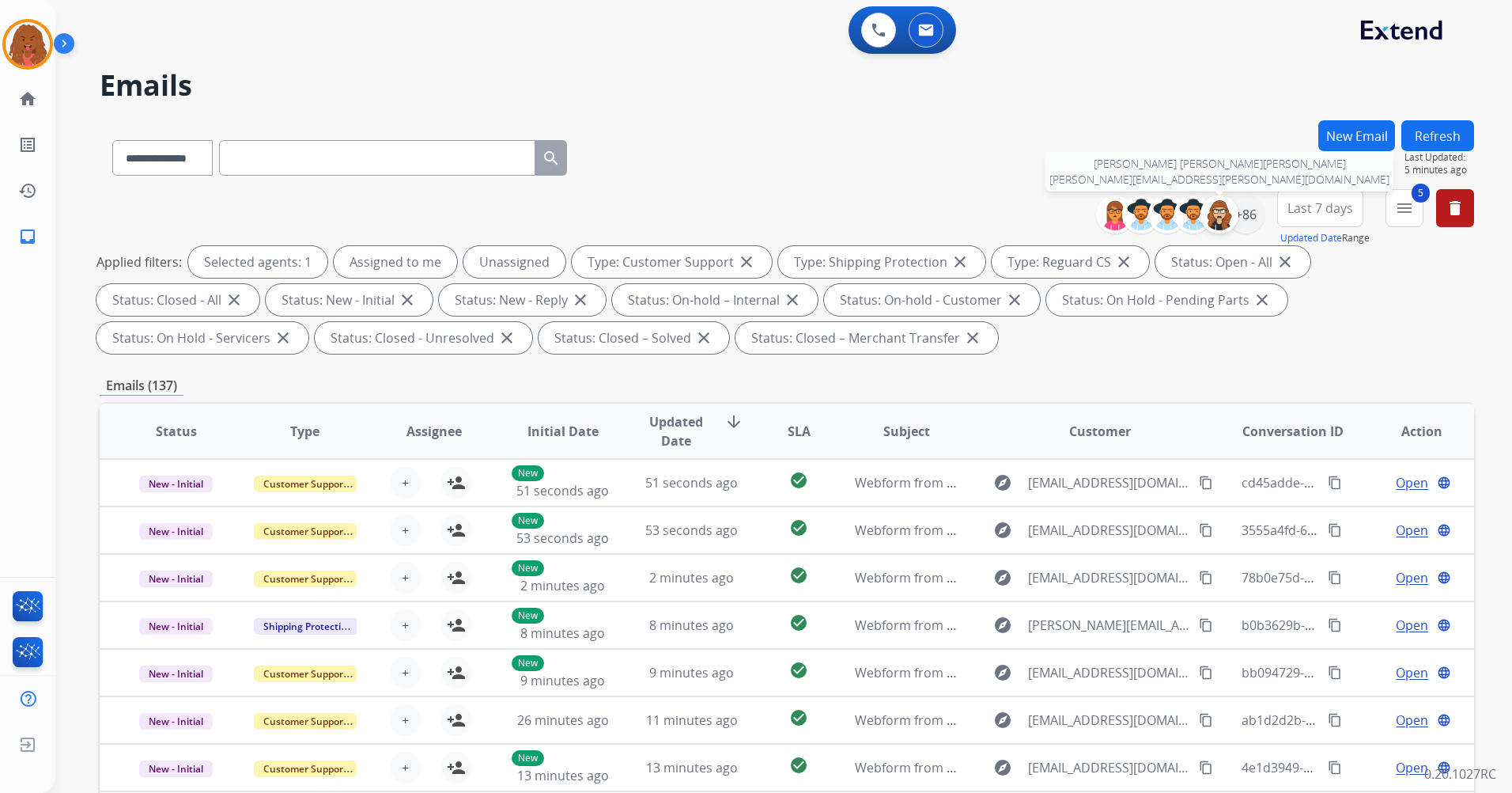
click at [1228, 223] on img at bounding box center [1219, 215] width 32 height 32
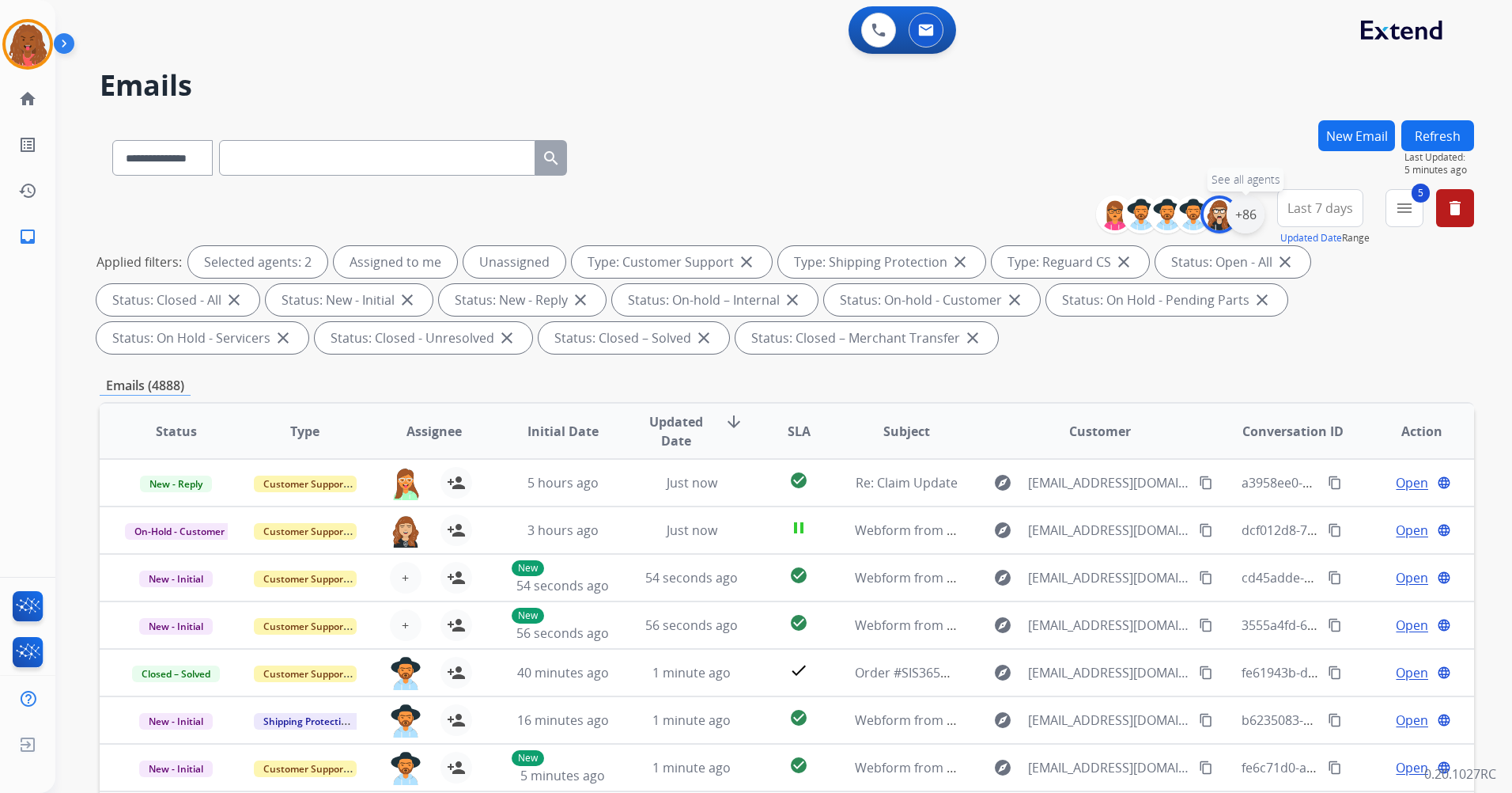
click at [1241, 216] on div "+86" at bounding box center [1245, 215] width 38 height 38
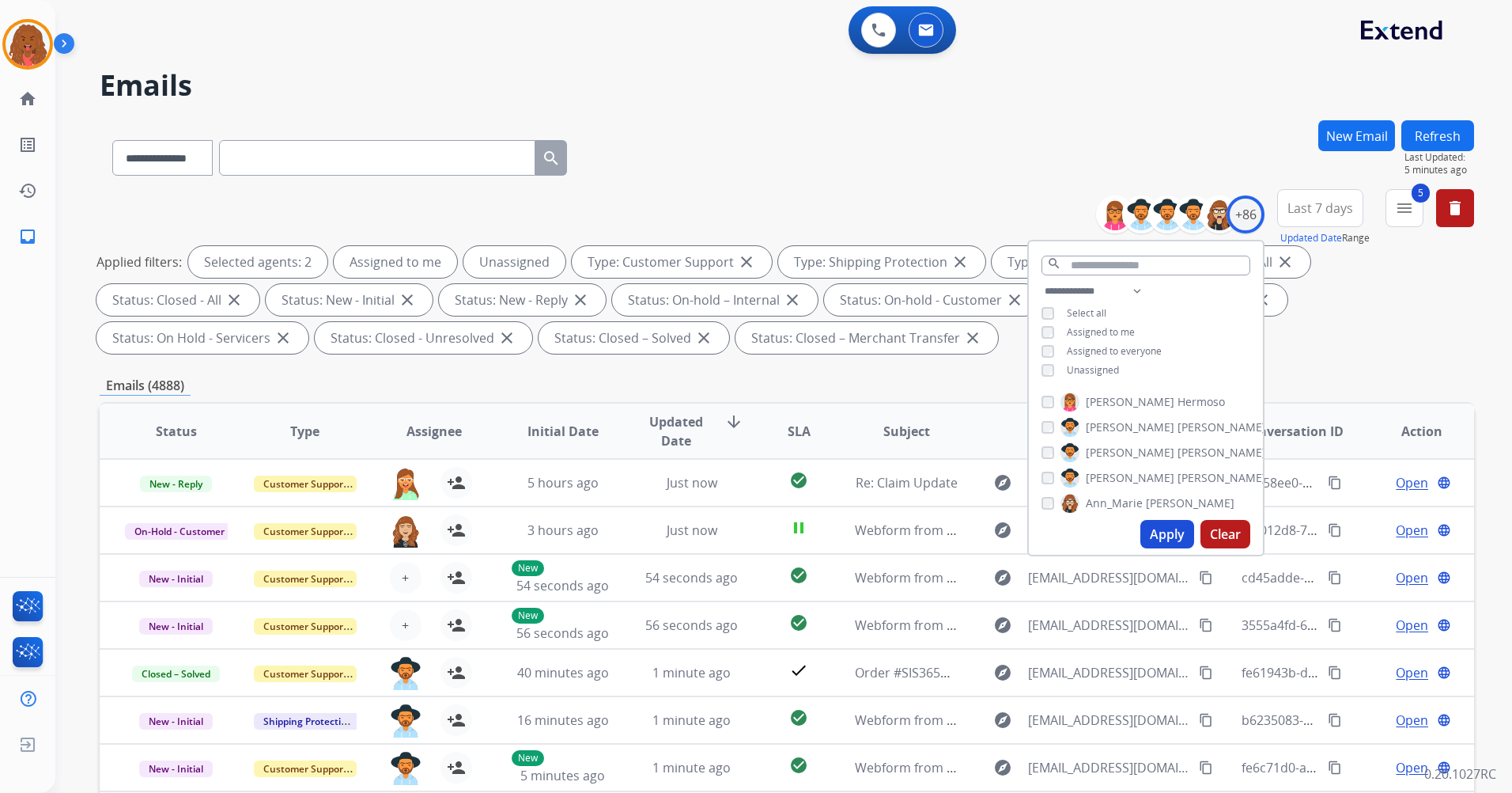
drag, startPoint x: 1036, startPoint y: 366, endPoint x: 1050, endPoint y: 383, distance: 22.0
click at [1037, 367] on div "**********" at bounding box center [1145, 332] width 234 height 101
click at [1179, 543] on button "Apply" at bounding box center [1167, 534] width 53 height 29
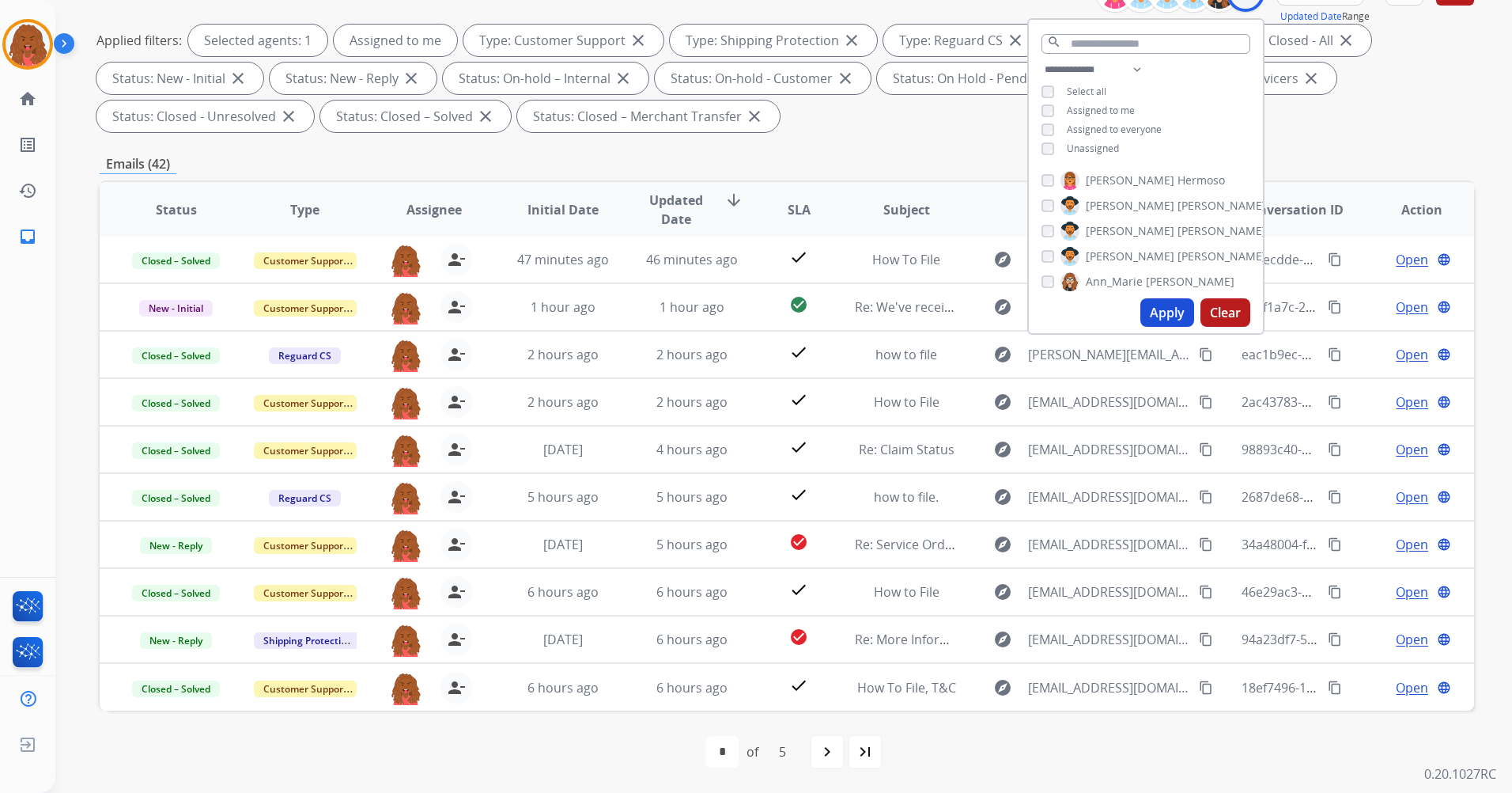
scroll to position [0, 0]
click at [1346, 156] on div "Emails (42)" at bounding box center [787, 164] width 1375 height 20
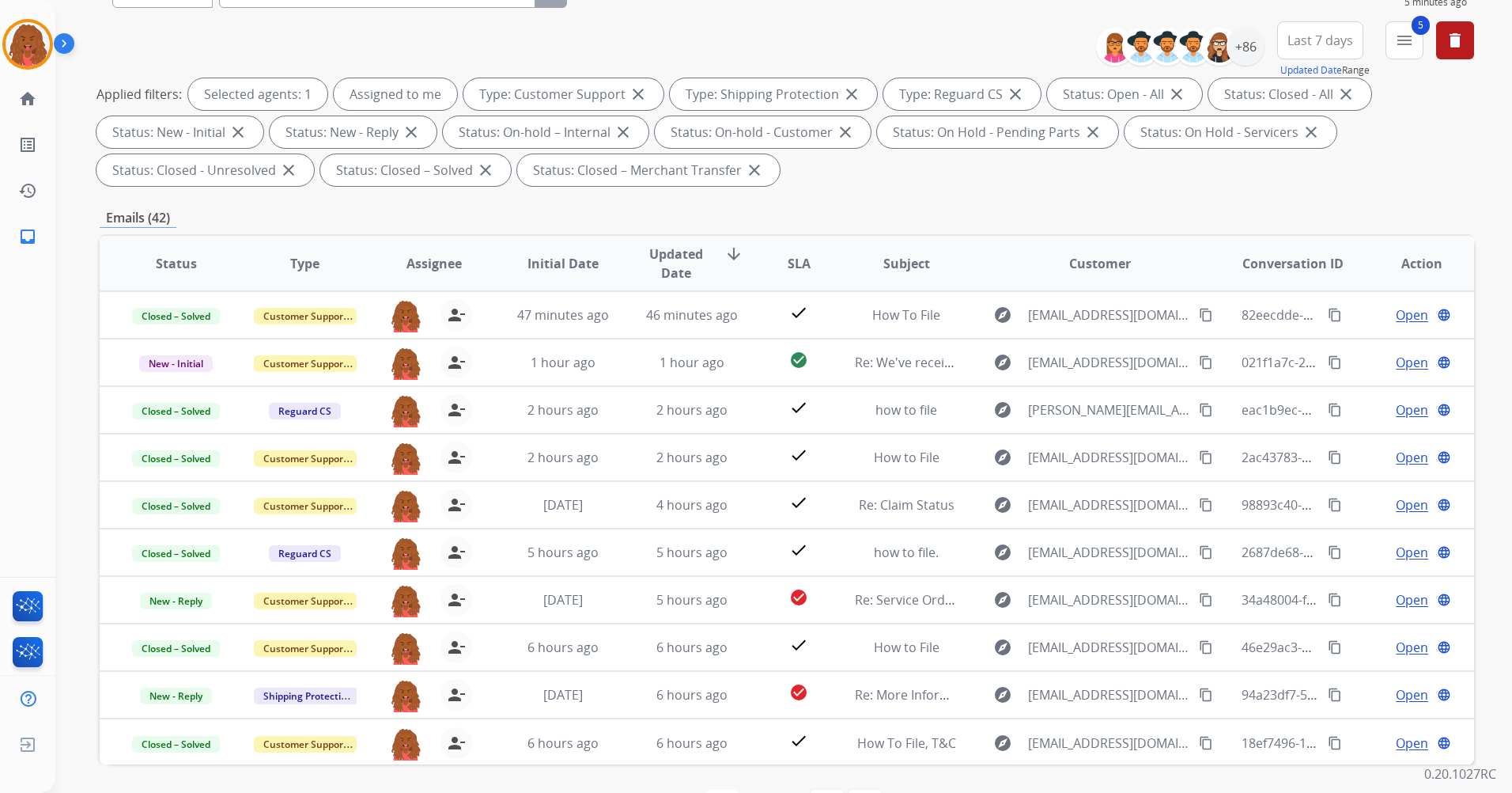
scroll to position [142, 0]
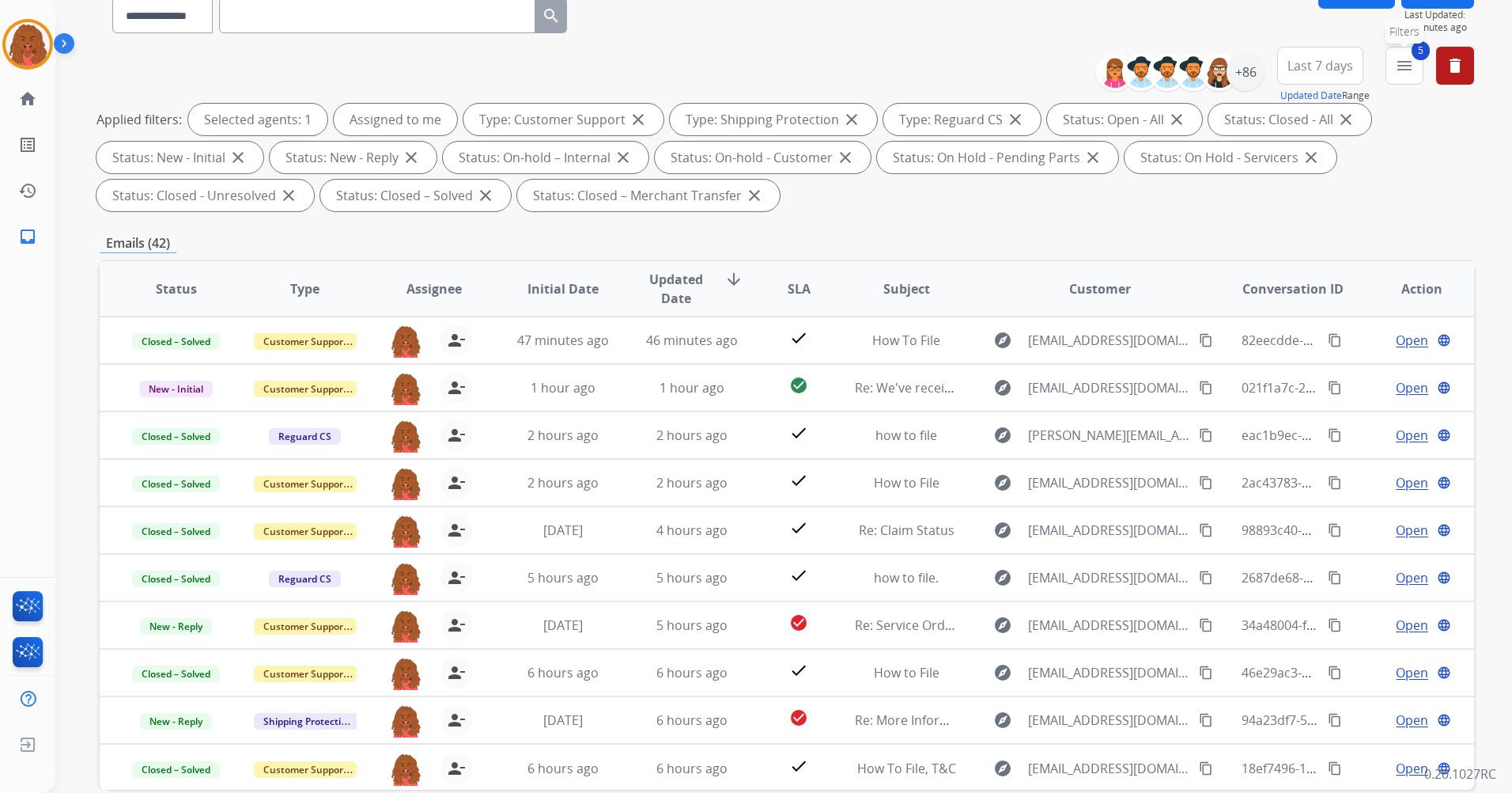
click at [1399, 60] on mat-icon "menu" at bounding box center [1404, 65] width 19 height 19
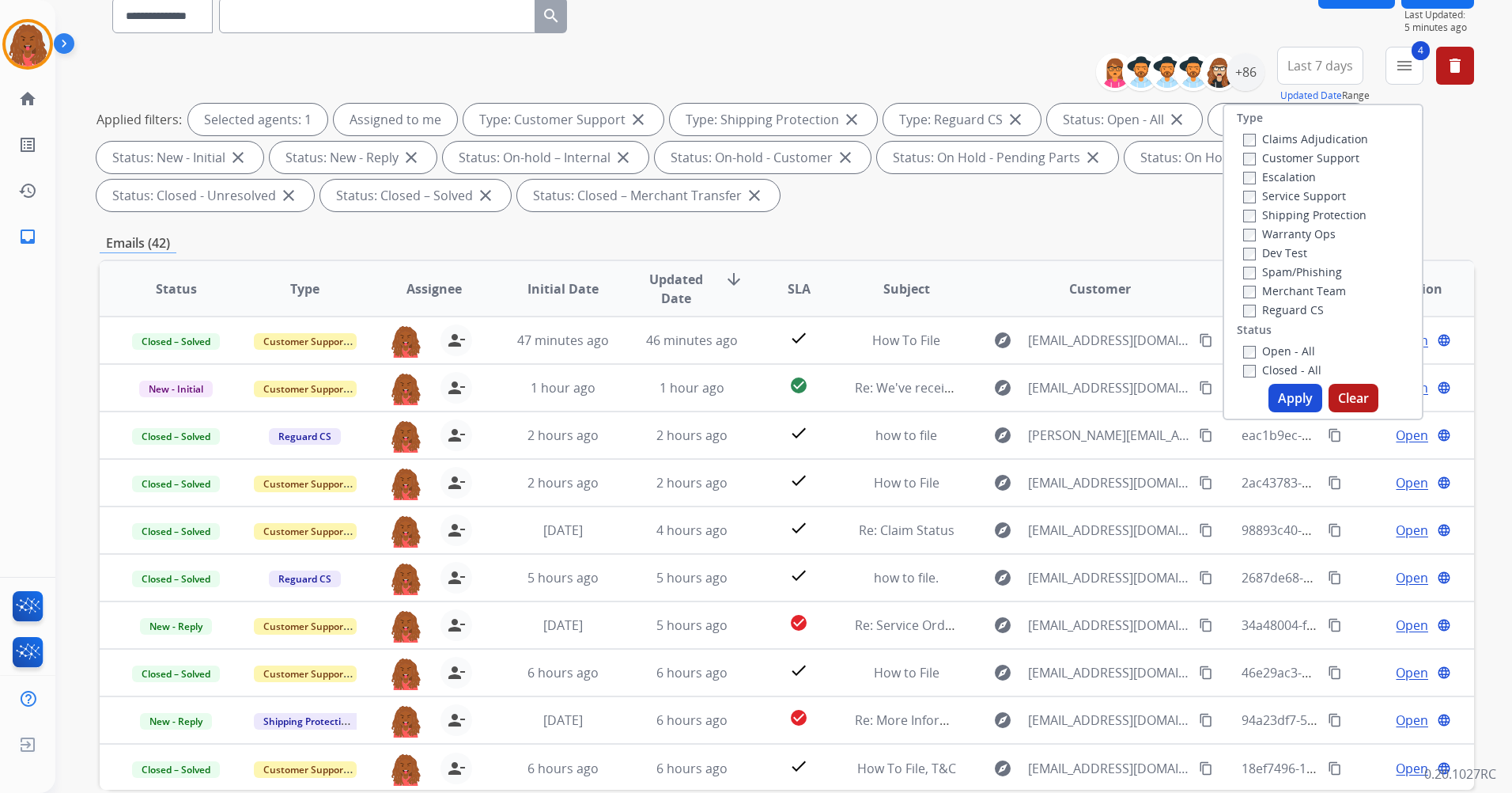
click at [1269, 393] on button "Apply" at bounding box center [1296, 397] width 53 height 29
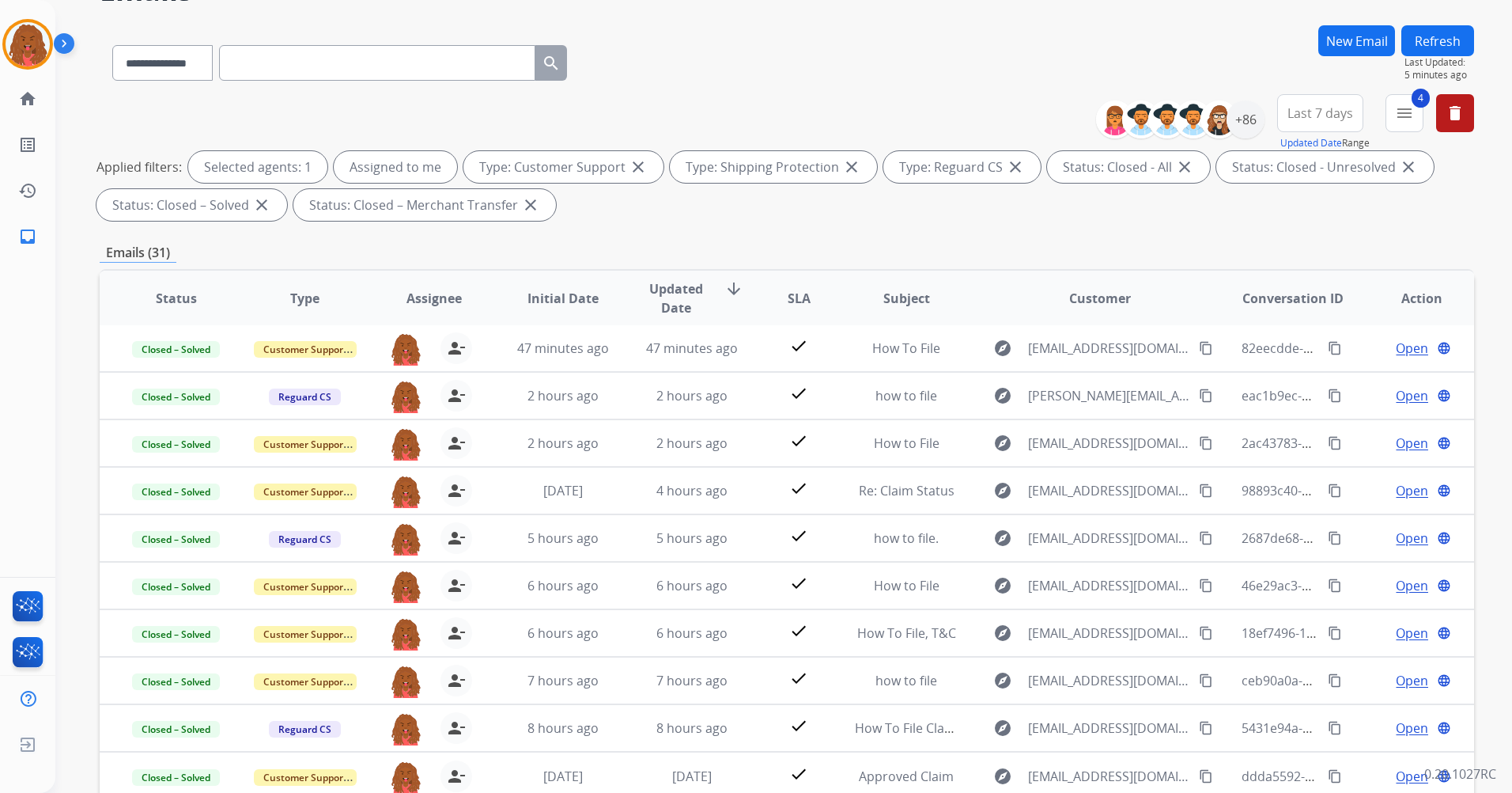
scroll to position [0, 0]
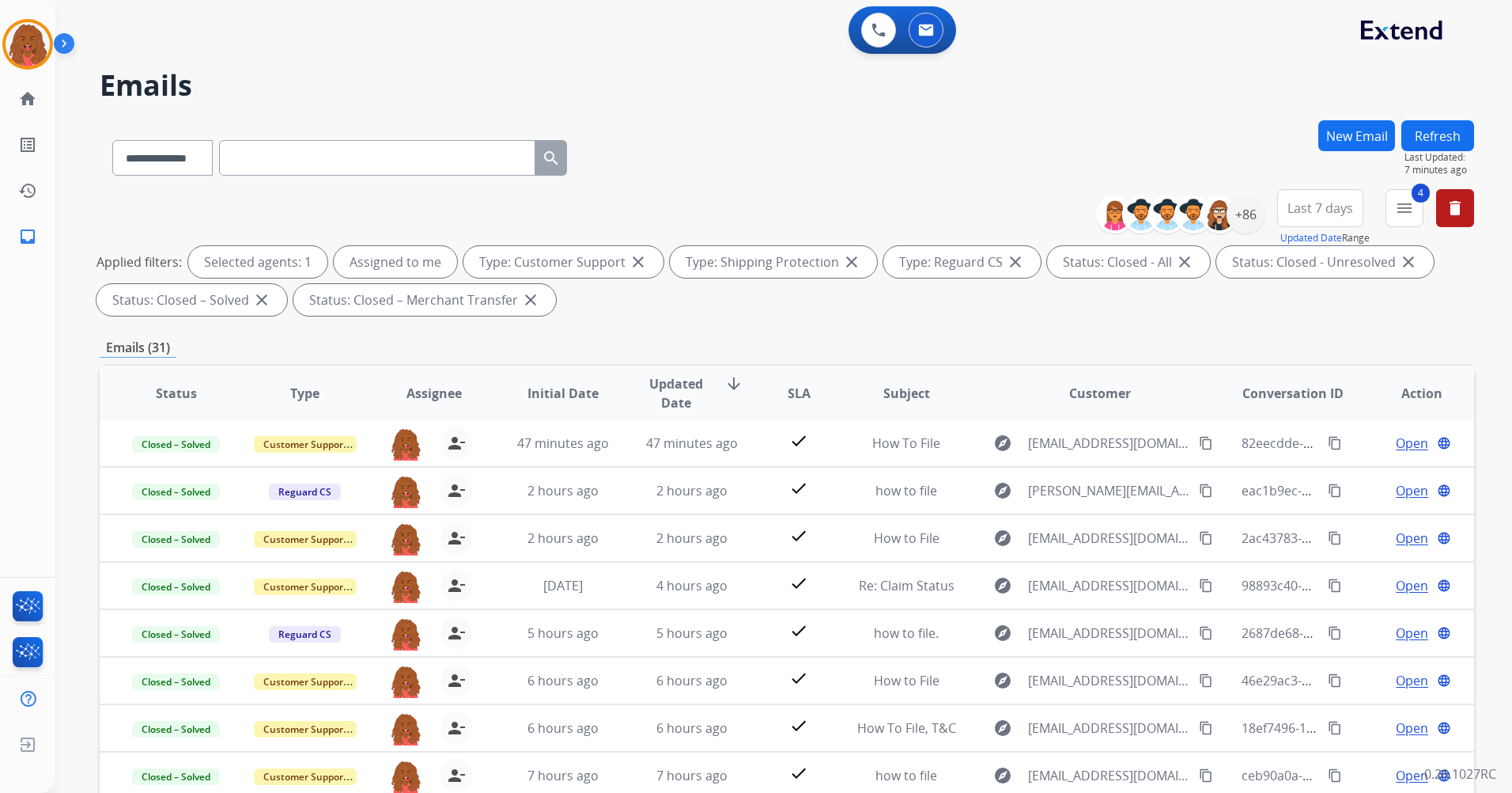
click at [1397, 196] on button "4 menu" at bounding box center [1404, 208] width 38 height 38
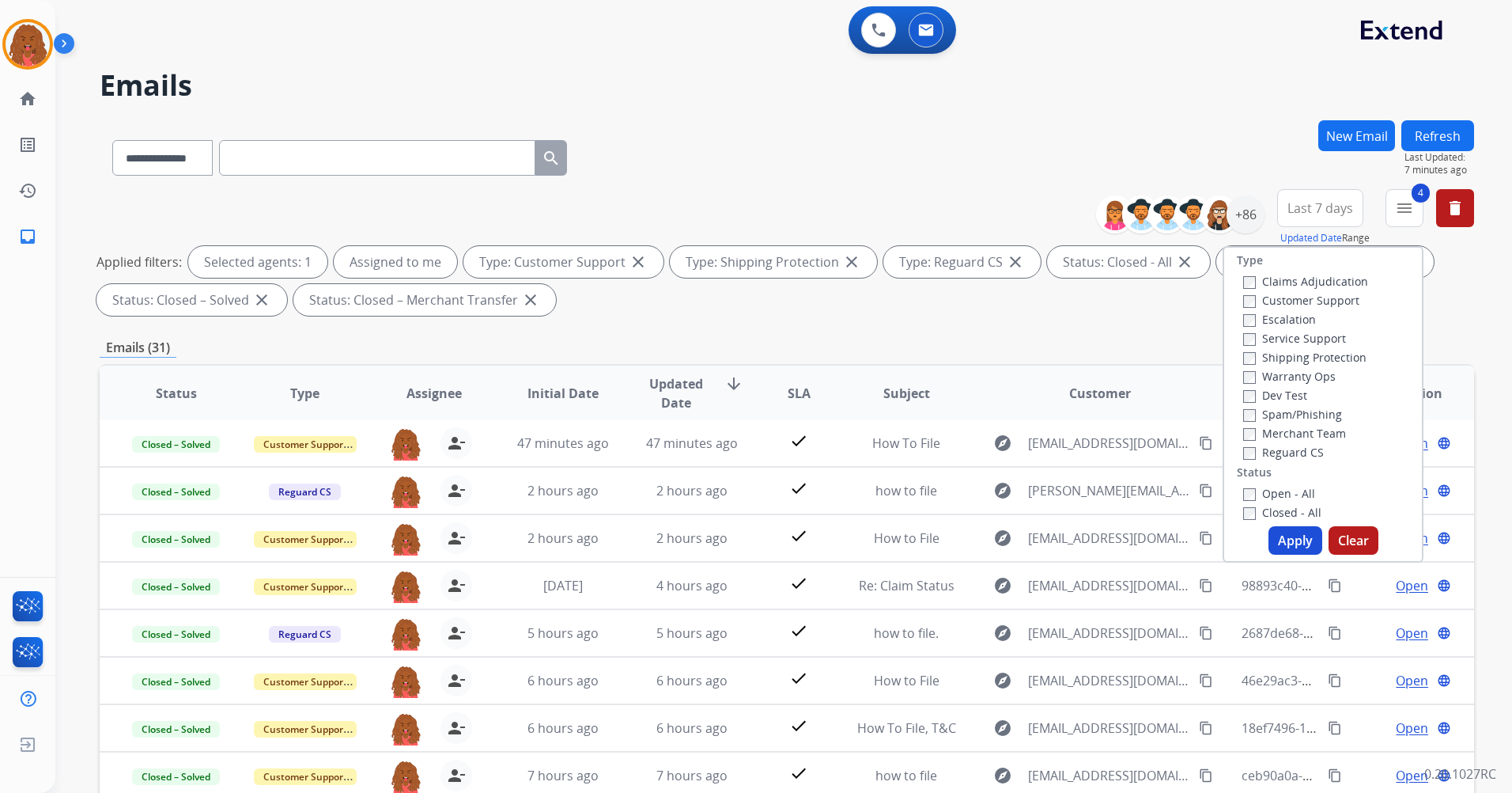
click at [1283, 545] on button "Apply" at bounding box center [1296, 540] width 53 height 29
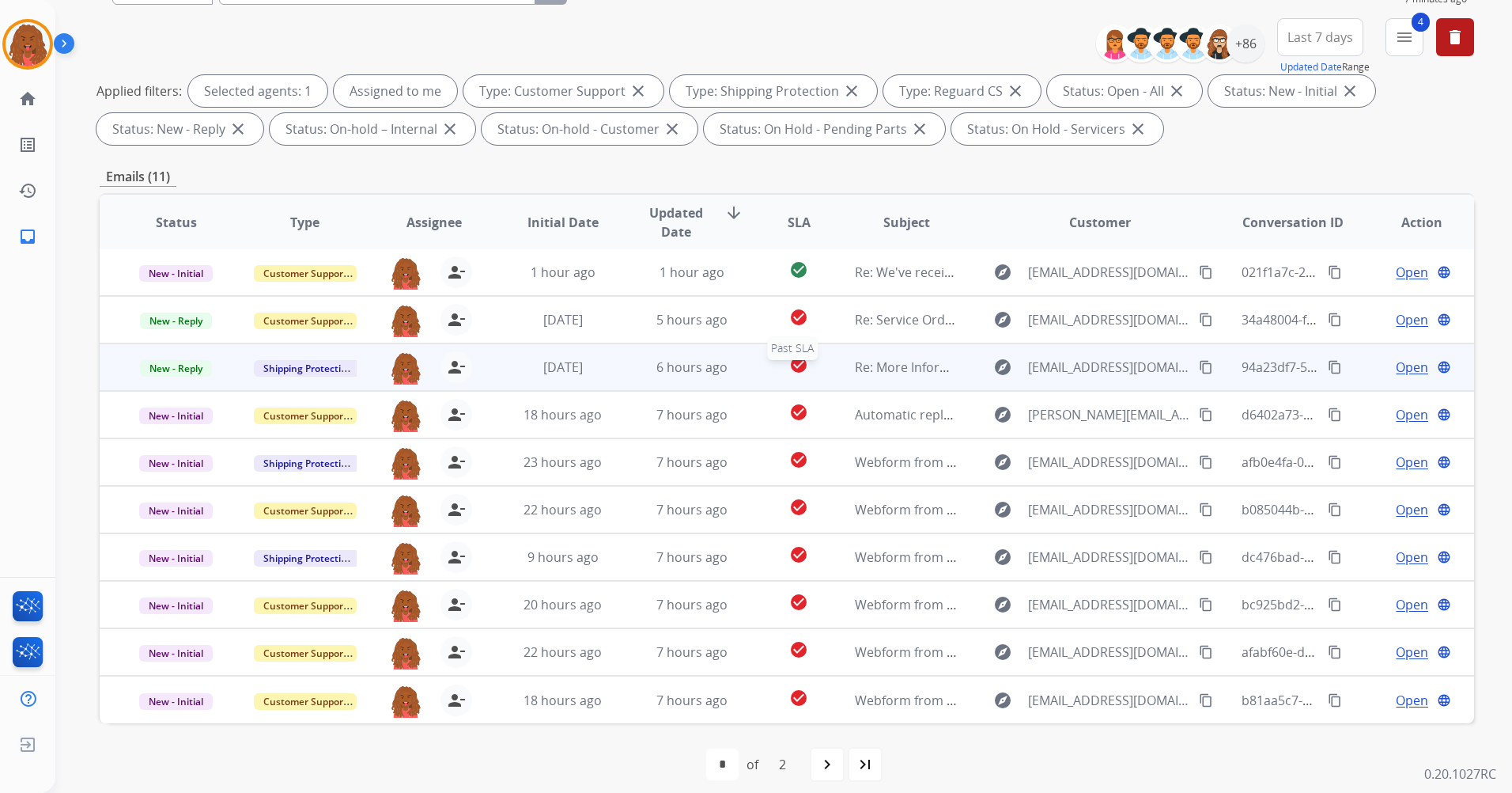
scroll to position [184, 0]
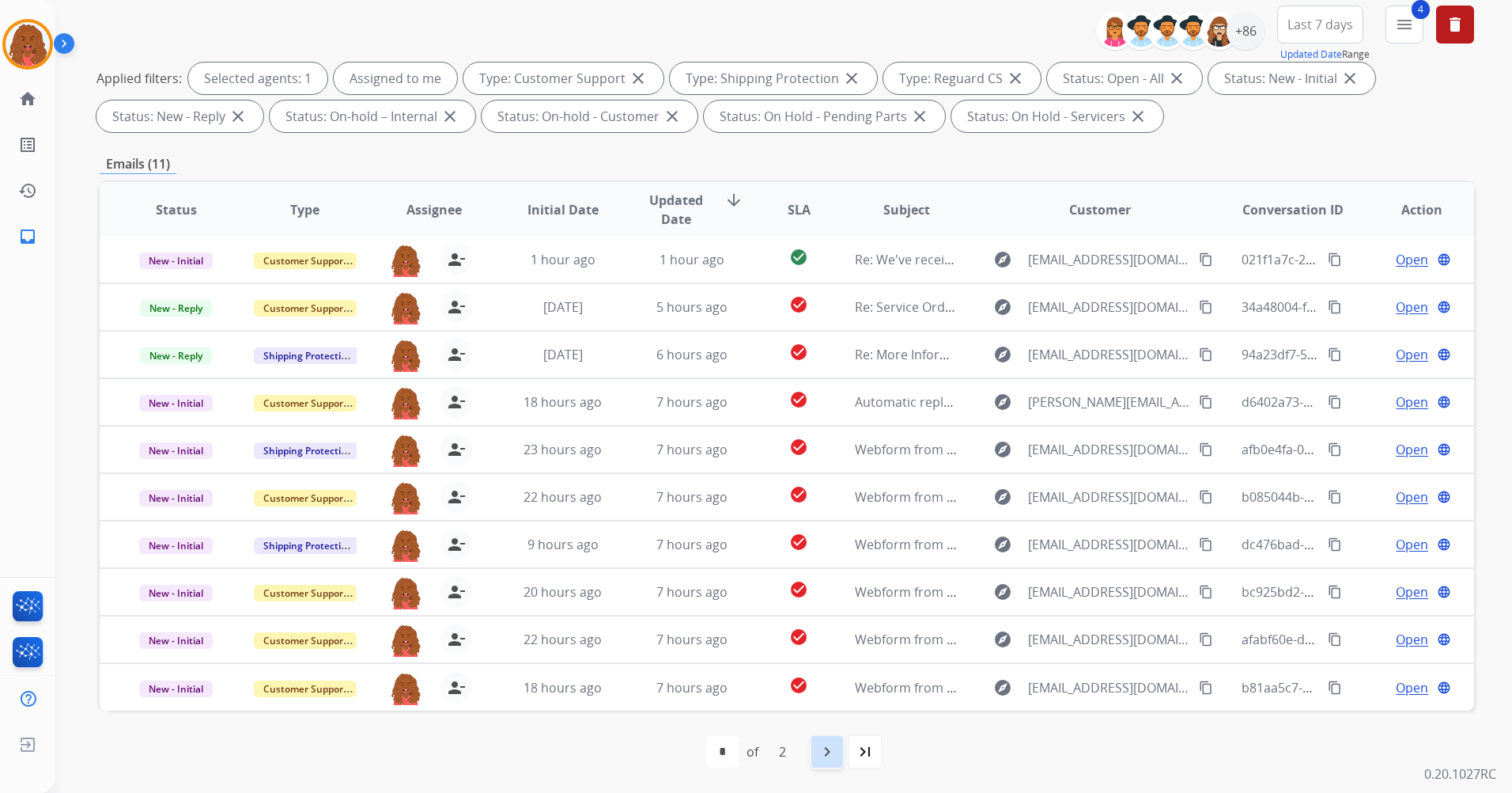
click at [830, 759] on mat-icon "navigate_next" at bounding box center [827, 751] width 19 height 19
select select "*"
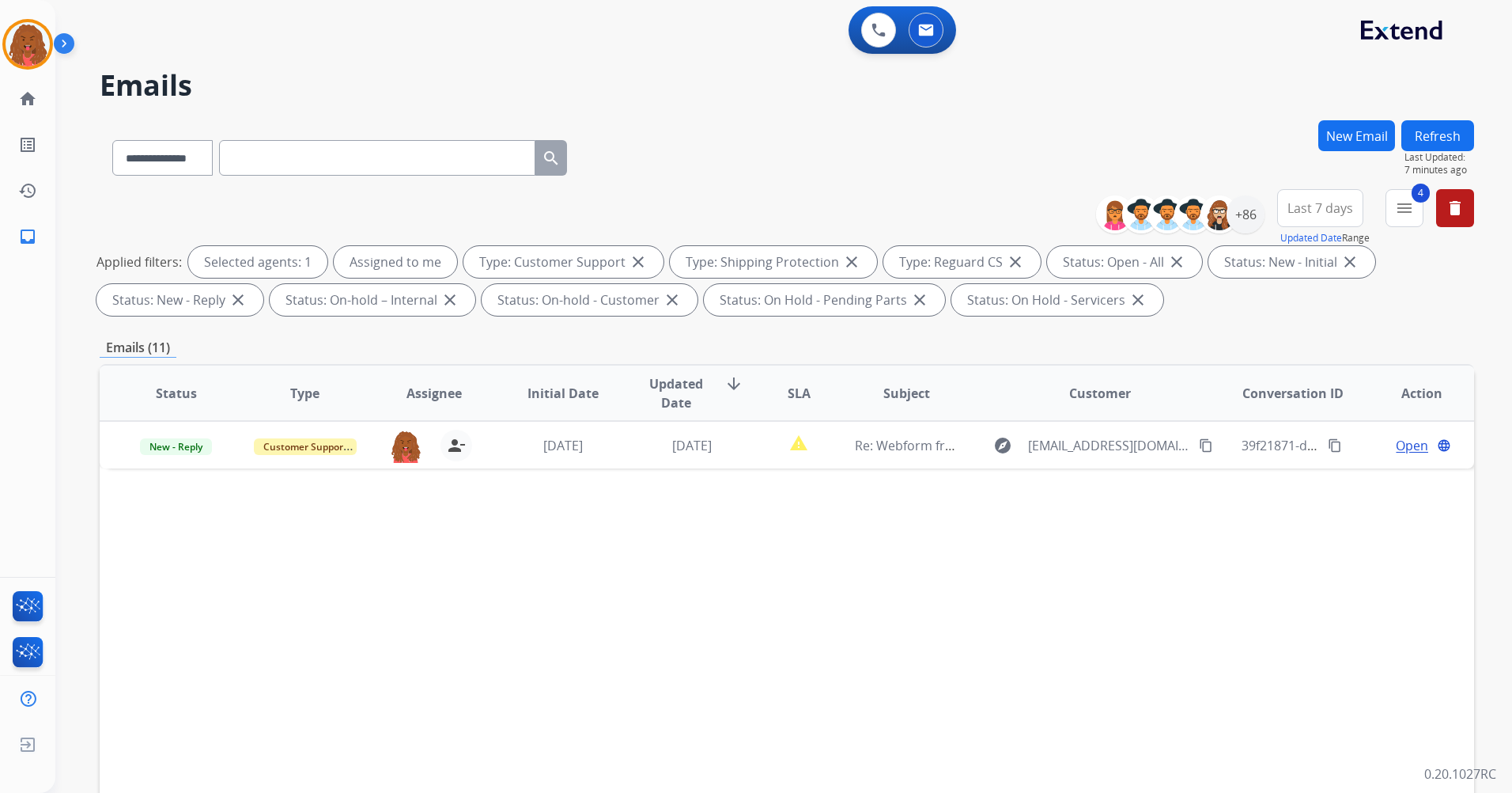
scroll to position [0, 0]
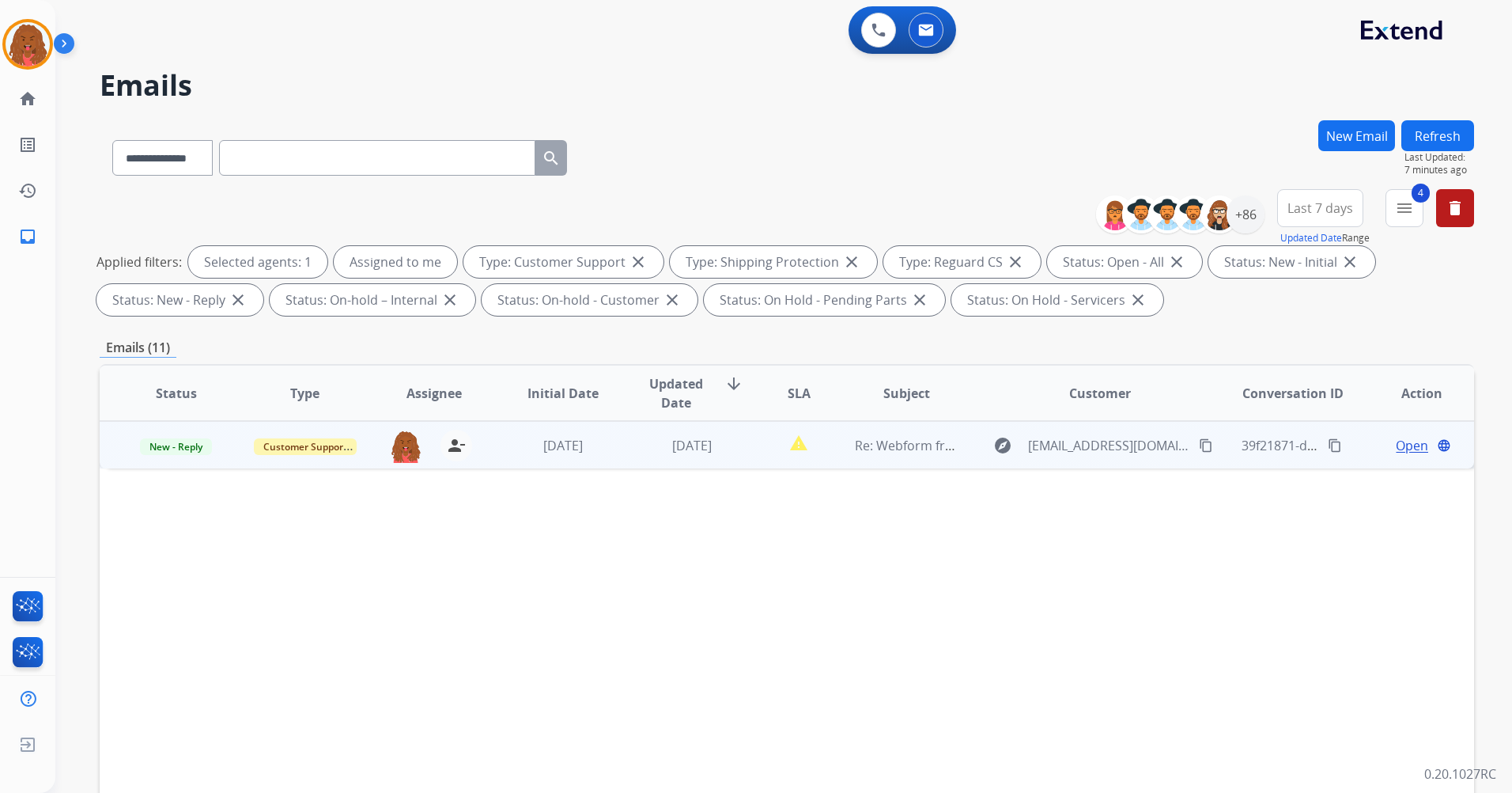
click at [1404, 449] on span "Open" at bounding box center [1412, 445] width 33 height 19
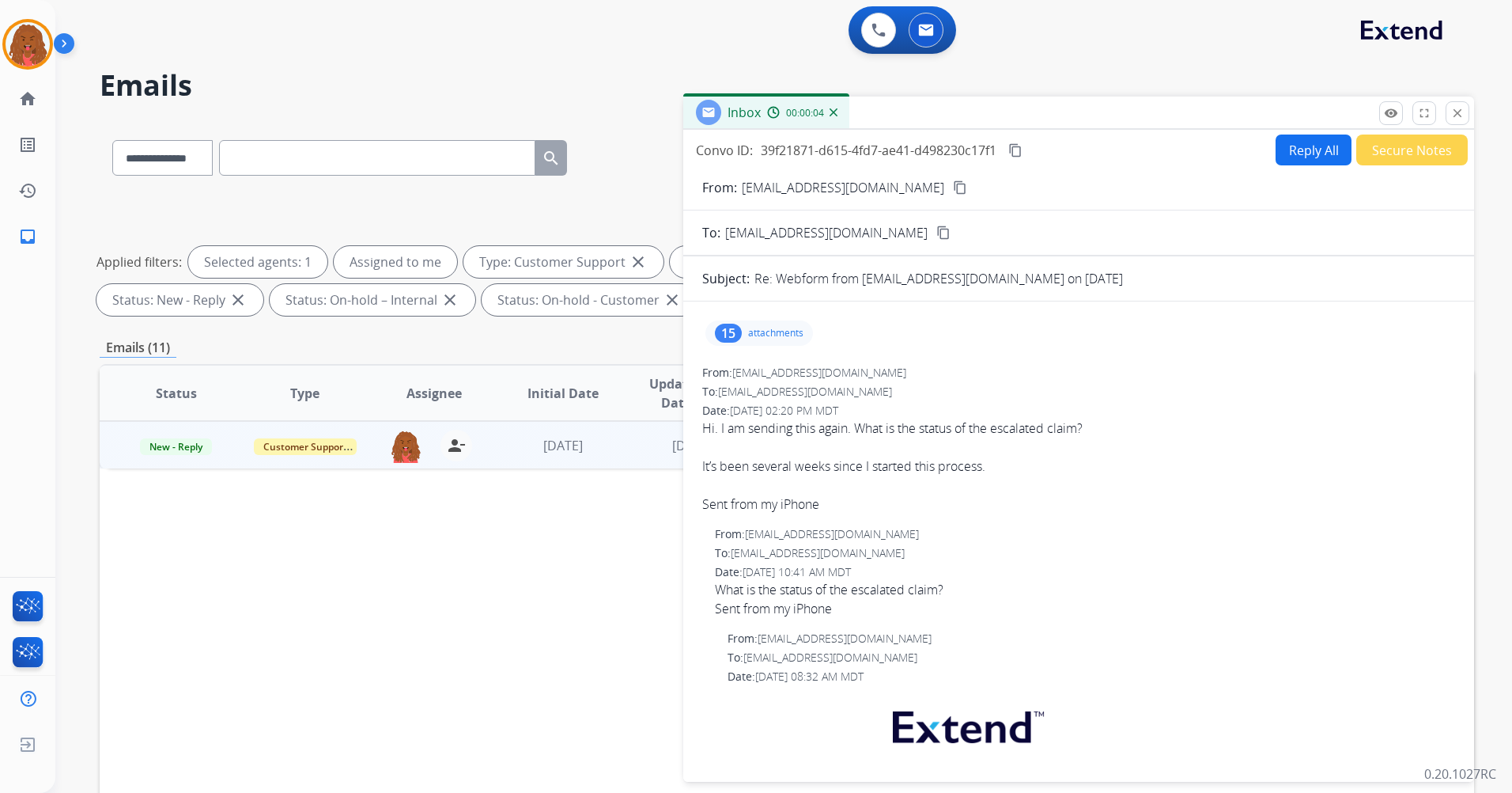
click at [953, 185] on mat-icon "content_copy" at bounding box center [960, 187] width 14 height 14
